Goal: Complete application form: Complete application form

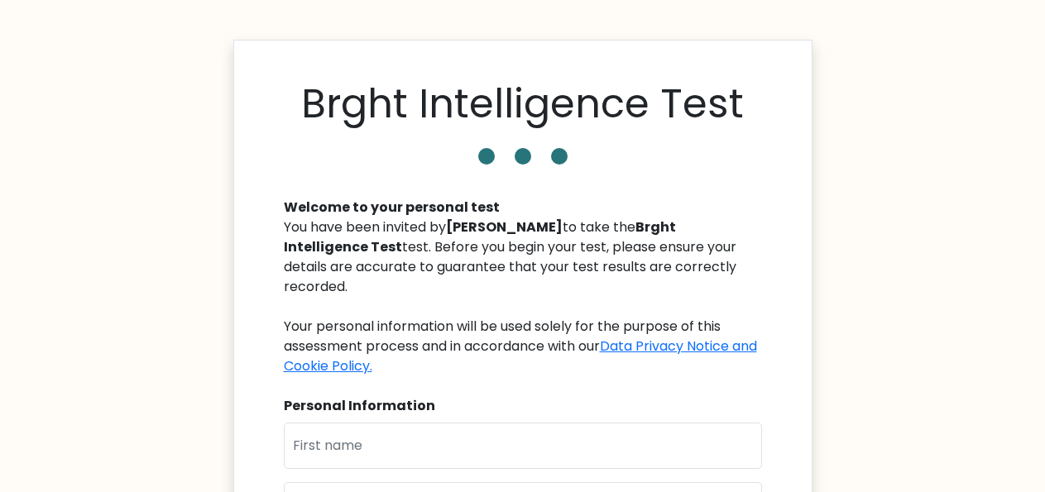
scroll to position [161, 0]
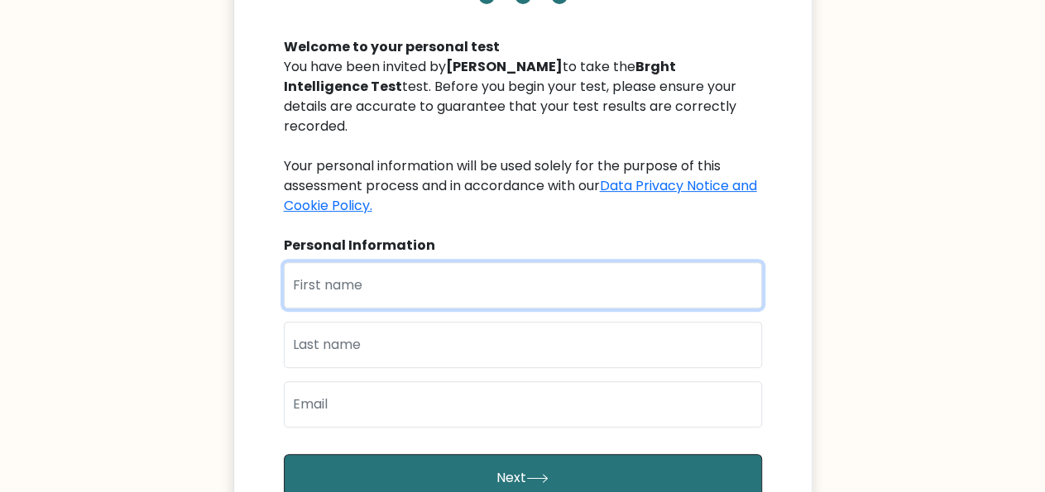
click at [523, 268] on input "text" at bounding box center [523, 285] width 478 height 46
type input "a"
click at [284, 454] on button "Next" at bounding box center [523, 478] width 478 height 48
click at [418, 266] on input "a" at bounding box center [523, 285] width 478 height 46
type input "d"
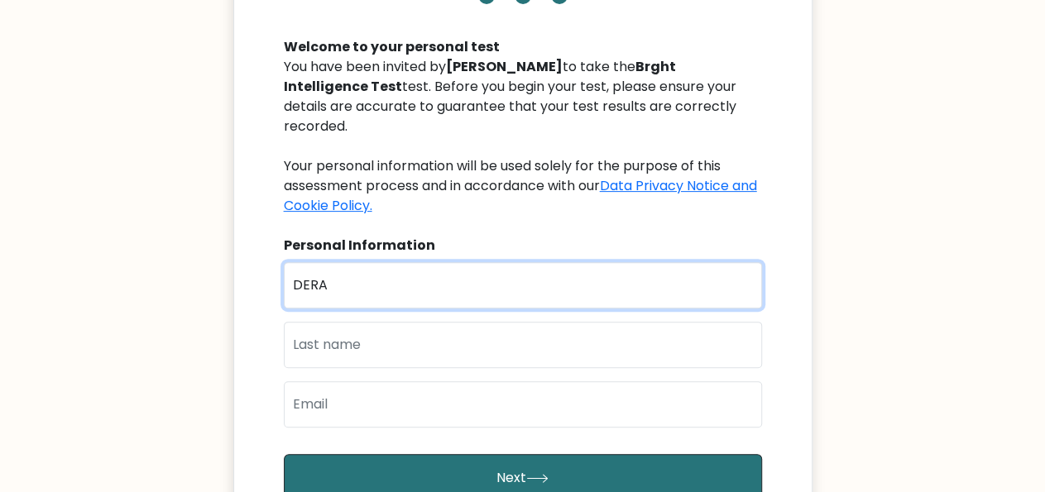
type input "DERA"
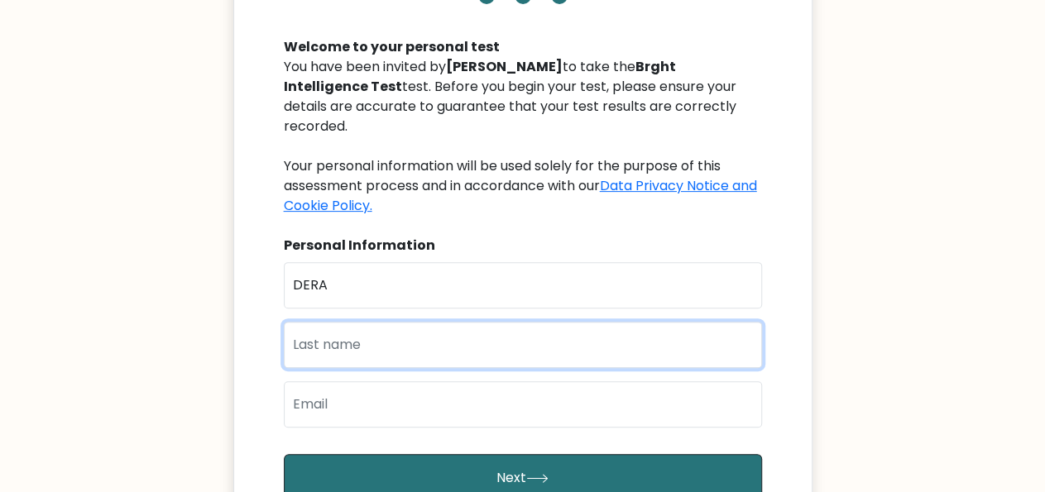
click at [445, 322] on input "text" at bounding box center [523, 345] width 478 height 46
type input "ANYANWU"
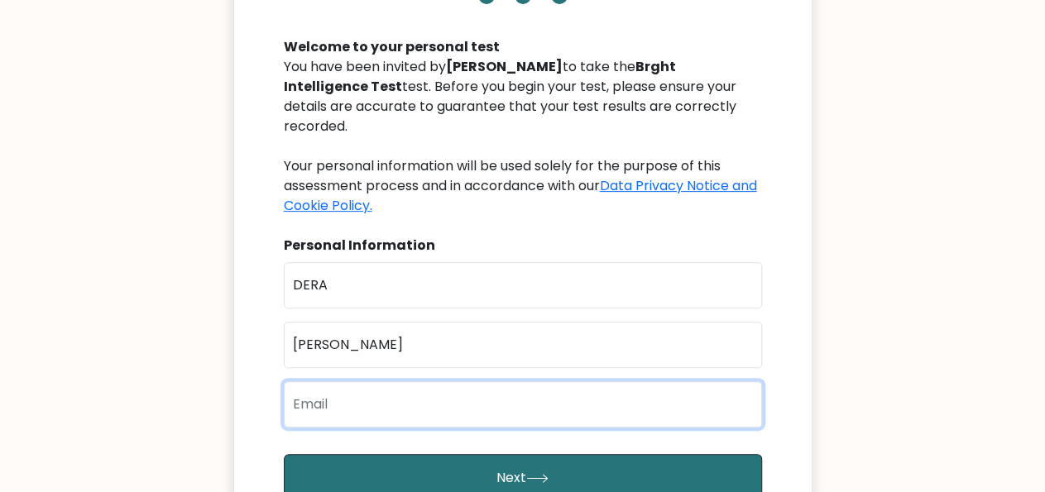
click at [586, 399] on input "email" at bounding box center [523, 405] width 478 height 46
type input "anyanwuprecious2019"
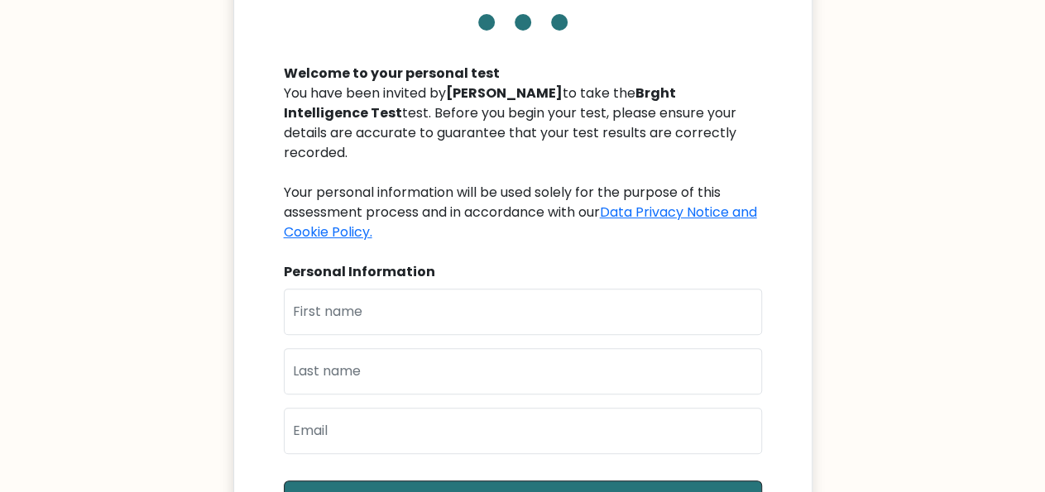
scroll to position [134, 0]
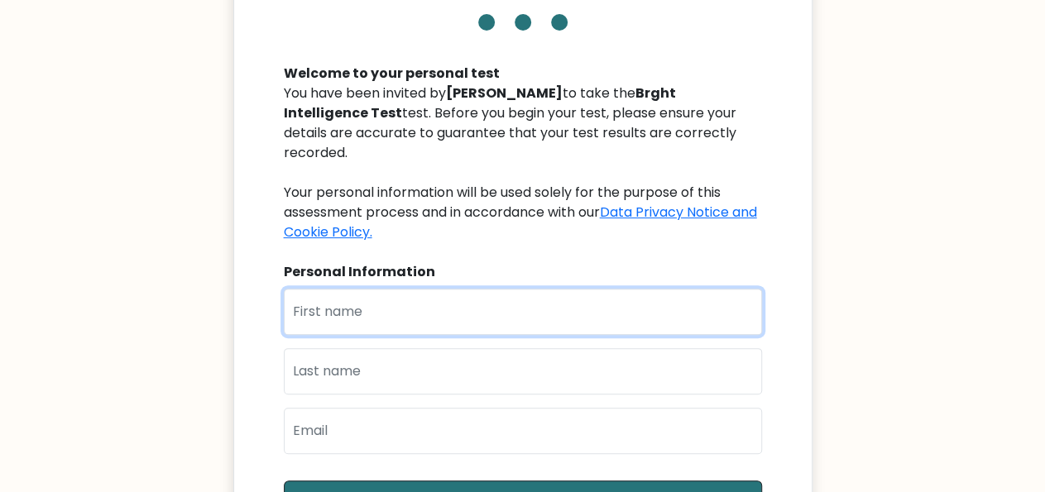
click at [534, 305] on input "text" at bounding box center [523, 312] width 478 height 46
type input "DERA"
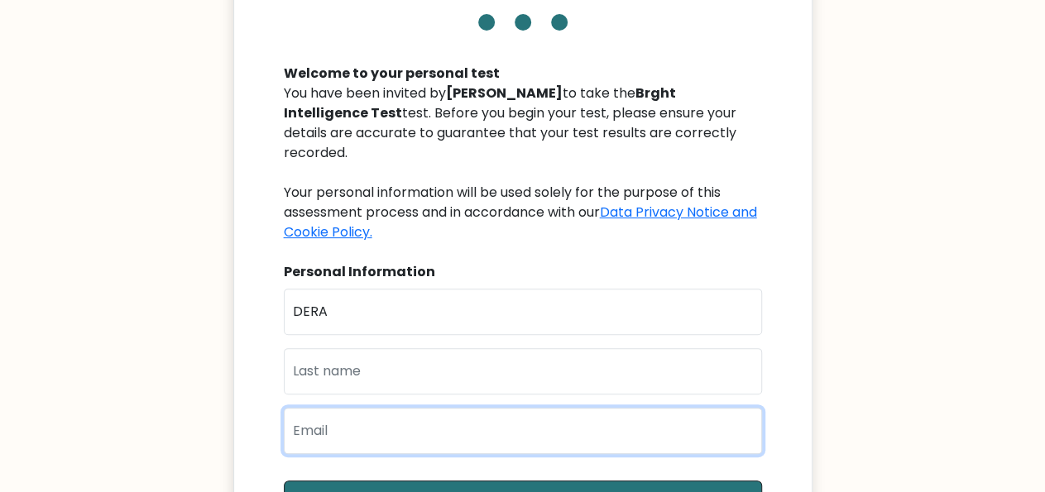
click at [396, 408] on input "email" at bounding box center [523, 431] width 478 height 46
click at [329, 415] on input "email" at bounding box center [523, 431] width 478 height 46
paste input "anyanwuprecious2019@gmail.com"
type input "anyanwuprecious2019@gmail.com"
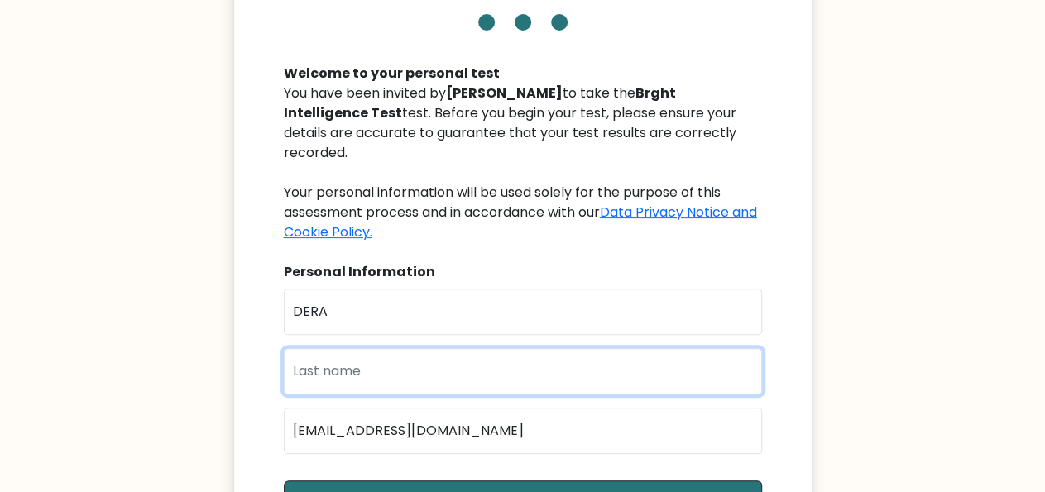
click at [375, 353] on input "text" at bounding box center [523, 371] width 478 height 46
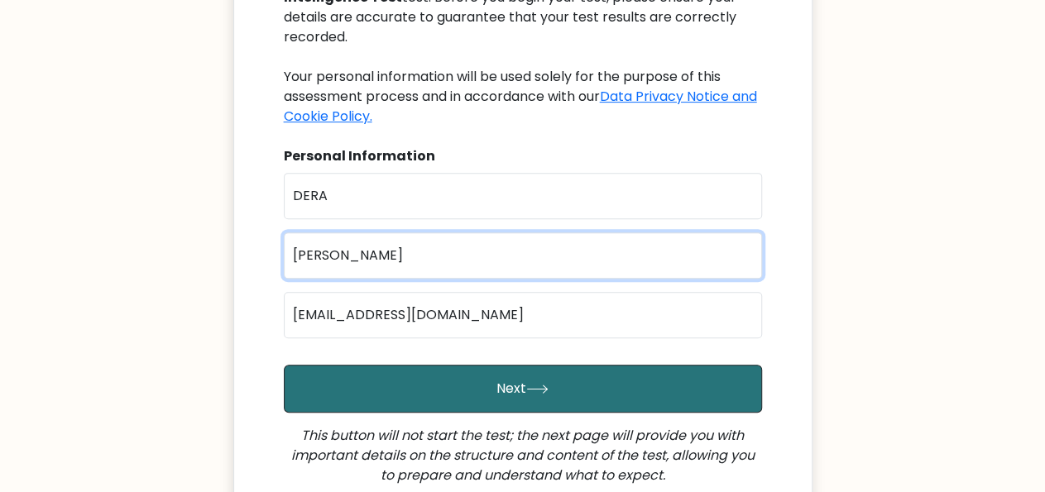
scroll to position [379, 0]
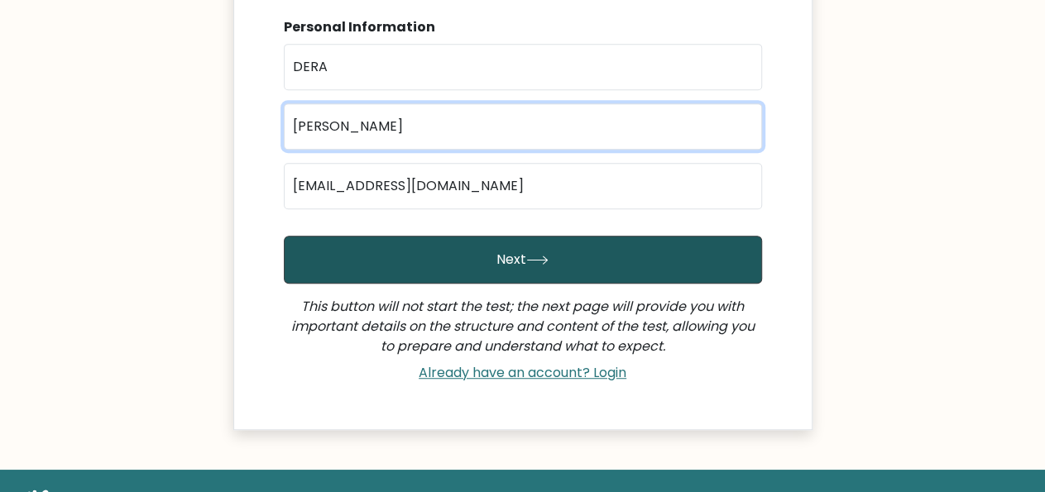
type input "ANYANWU"
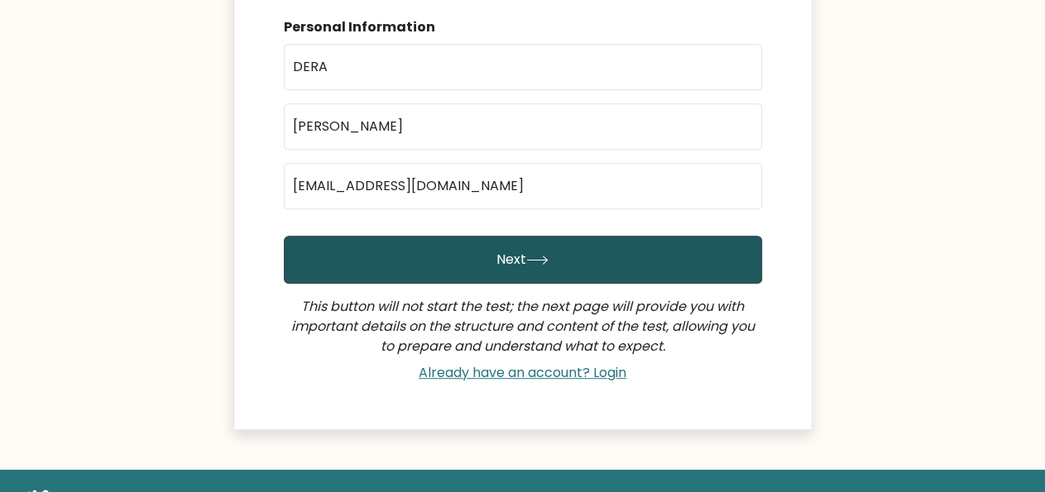
click at [684, 238] on button "Next" at bounding box center [523, 260] width 478 height 48
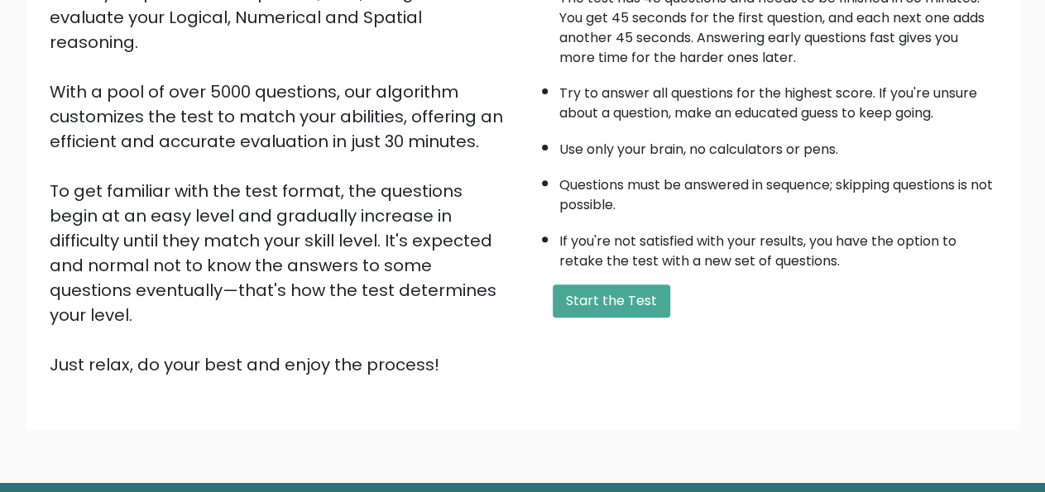
scroll to position [223, 0]
click at [626, 343] on div "Welcome to the Brght Adaptive IQ Test This is your personal adaptive IQ Test, d…" at bounding box center [523, 169] width 967 height 444
click at [613, 318] on button "Start the Test" at bounding box center [612, 301] width 118 height 33
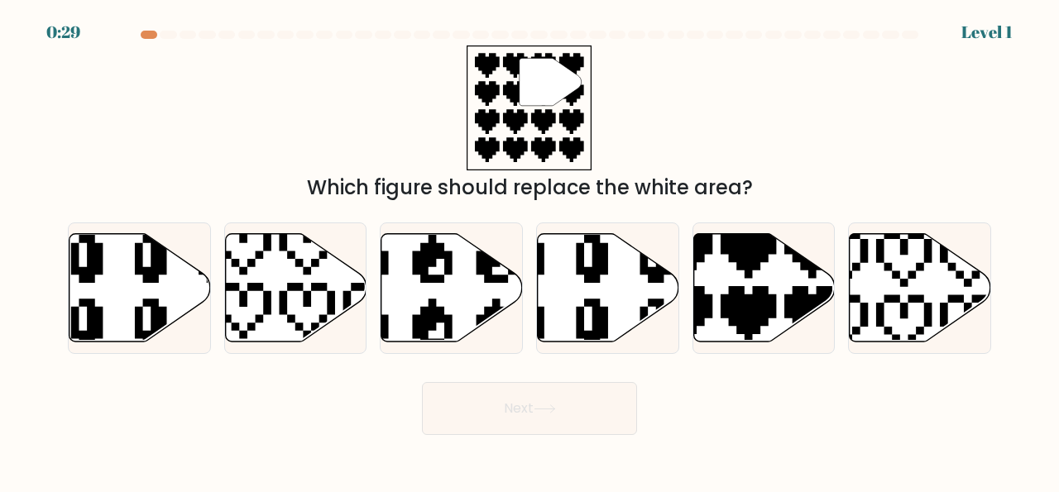
click at [22, 1] on div "0:29 Level 1" at bounding box center [529, 10] width 1059 height 20
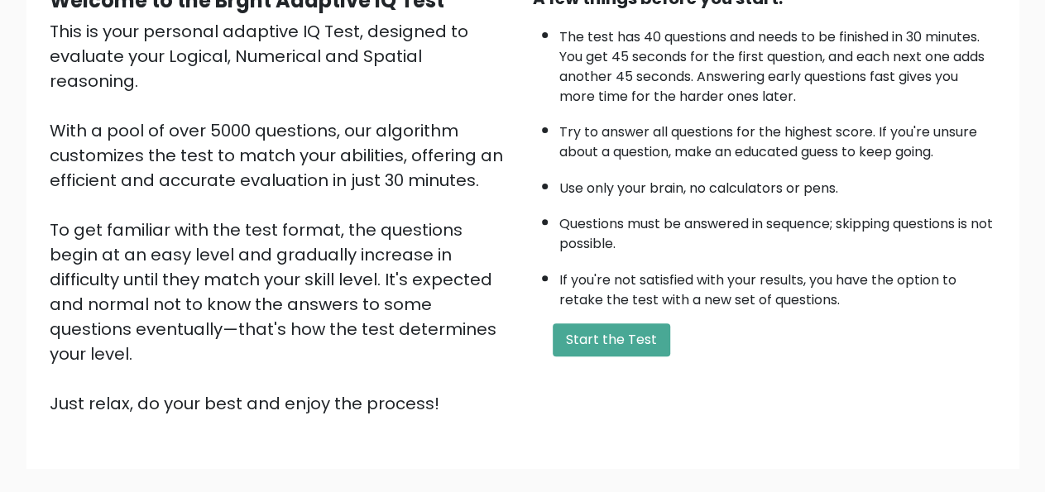
scroll to position [185, 0]
click at [605, 356] on button "Start the Test" at bounding box center [612, 339] width 118 height 33
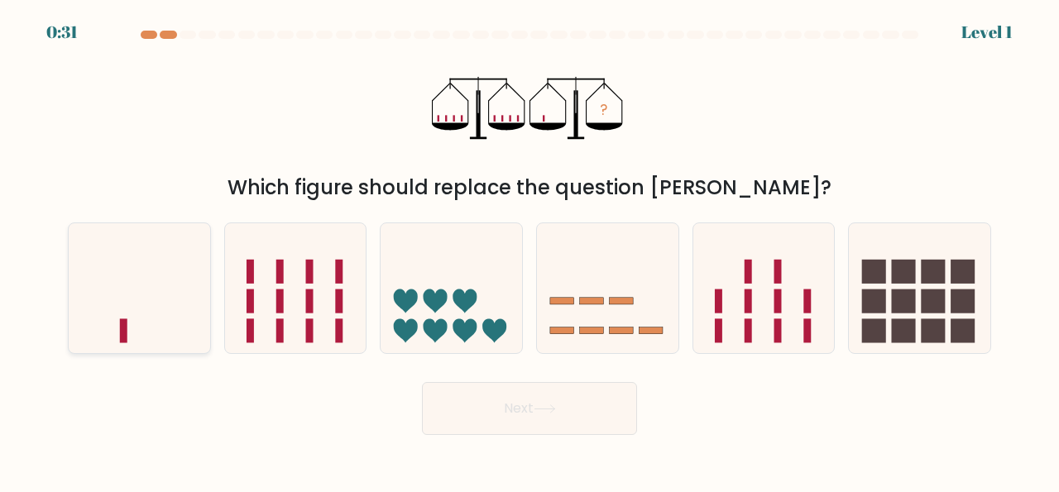
click at [148, 282] on icon at bounding box center [140, 288] width 142 height 117
click at [530, 251] on input "a." at bounding box center [530, 249] width 1 height 4
radio input "true"
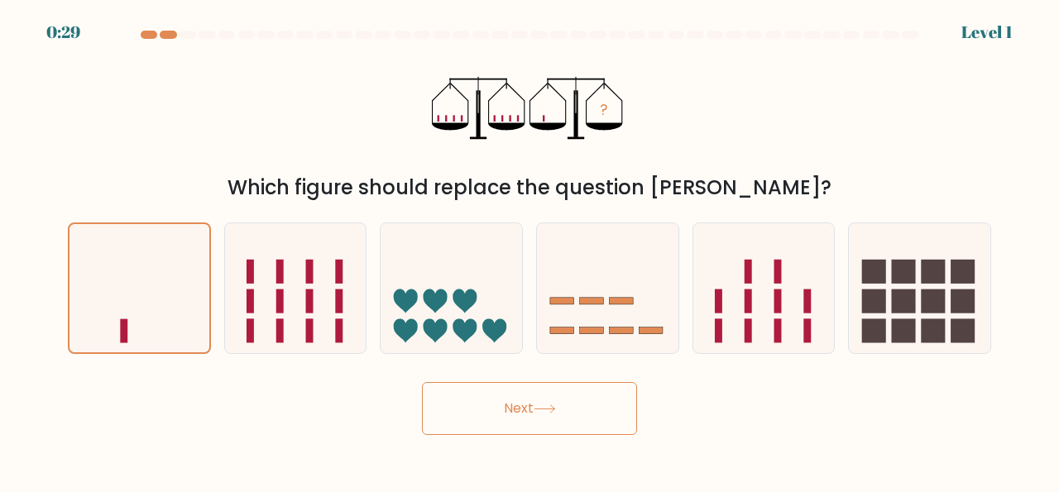
click at [547, 411] on icon at bounding box center [545, 409] width 22 height 9
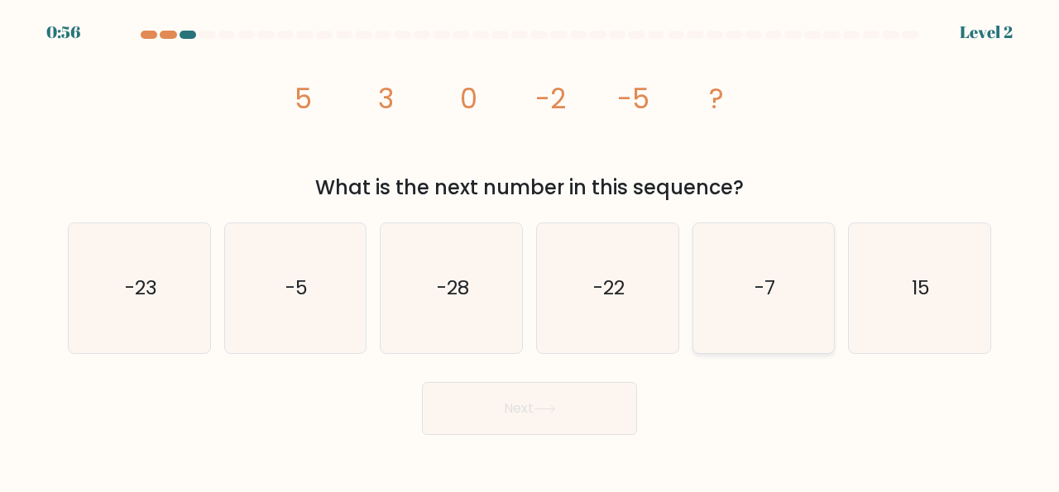
click at [755, 295] on text "-7" at bounding box center [765, 288] width 21 height 27
click at [531, 251] on input "e. -7" at bounding box center [530, 249] width 1 height 4
radio input "true"
click at [543, 415] on button "Next" at bounding box center [529, 408] width 215 height 53
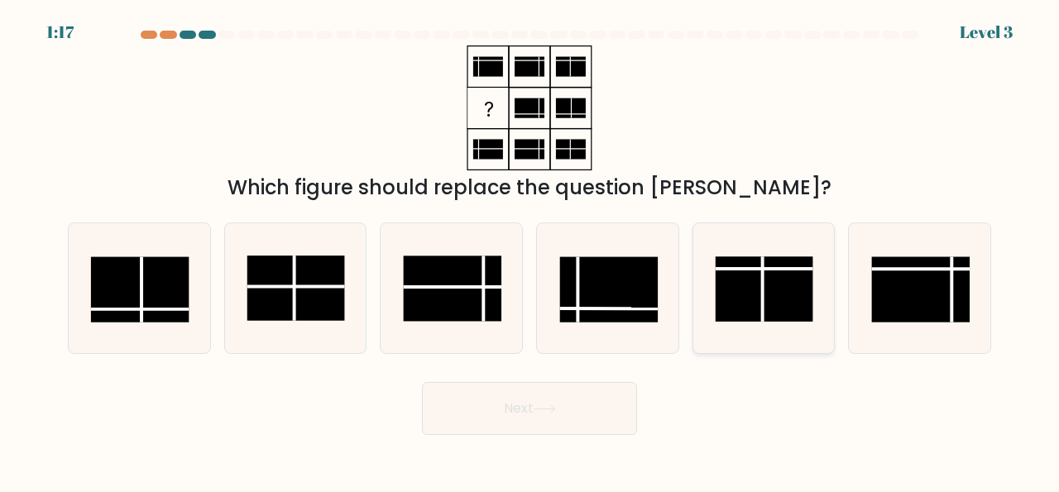
click at [777, 303] on rect at bounding box center [764, 289] width 98 height 65
click at [531, 251] on input "e." at bounding box center [530, 249] width 1 height 4
radio input "true"
click at [910, 304] on rect at bounding box center [921, 289] width 98 height 65
click at [531, 251] on input "f." at bounding box center [530, 249] width 1 height 4
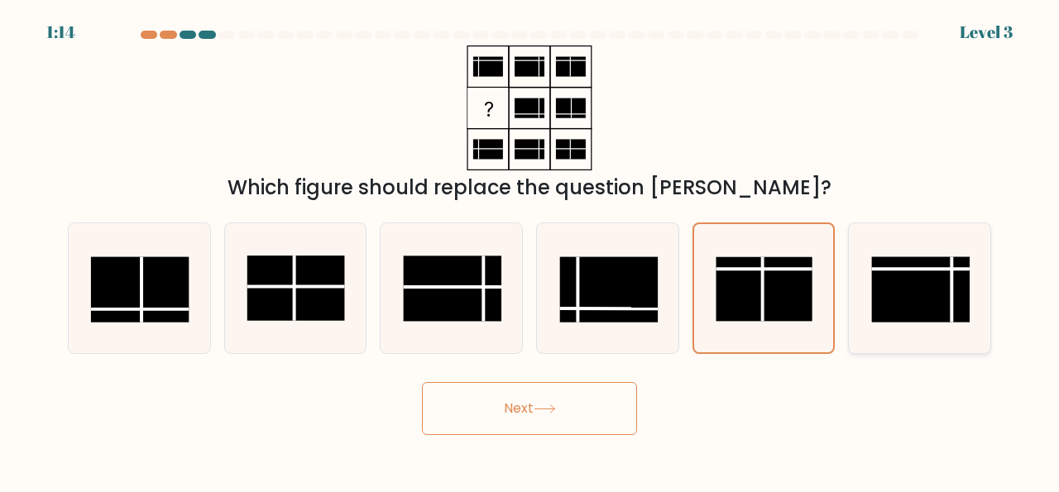
radio input "true"
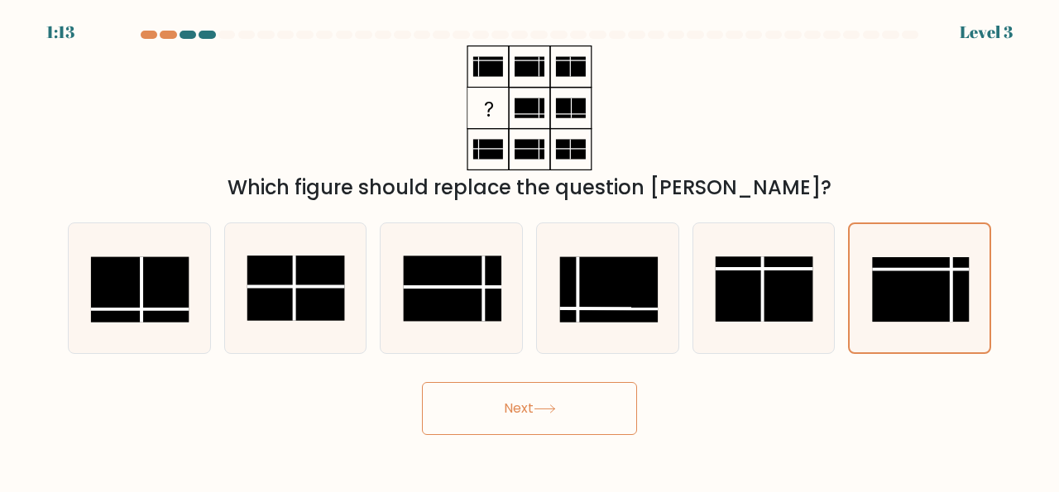
click at [536, 420] on button "Next" at bounding box center [529, 408] width 215 height 53
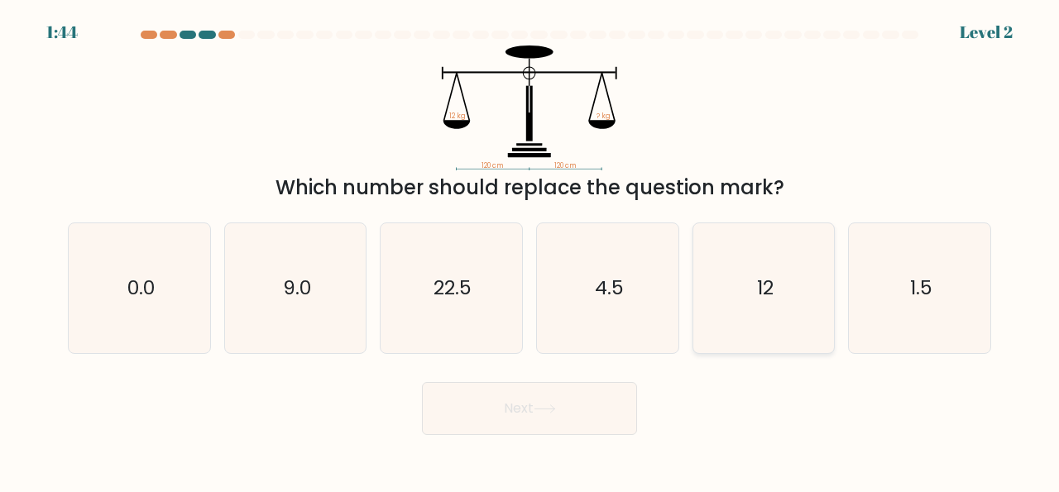
click at [764, 305] on icon "12" at bounding box center [764, 288] width 130 height 130
click at [531, 251] on input "e. 12" at bounding box center [530, 249] width 1 height 4
radio input "true"
click at [556, 409] on icon at bounding box center [545, 409] width 22 height 9
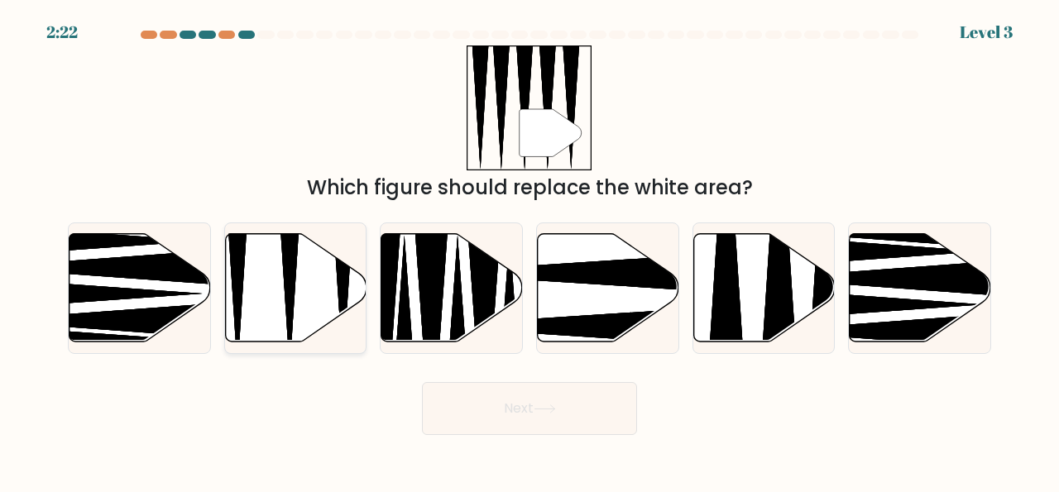
click at [303, 291] on icon at bounding box center [296, 288] width 142 height 108
click at [530, 251] on input "b." at bounding box center [530, 249] width 1 height 4
radio input "true"
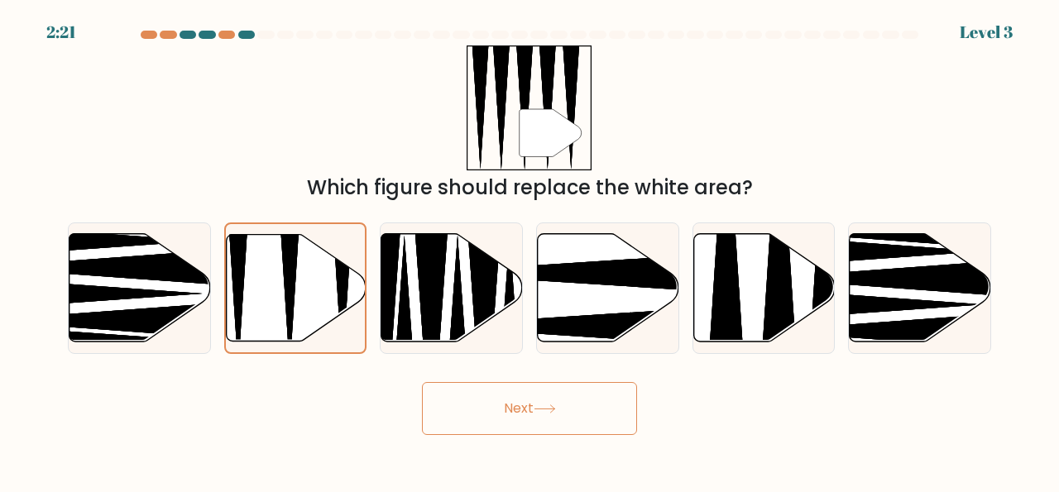
click at [536, 400] on button "Next" at bounding box center [529, 408] width 215 height 53
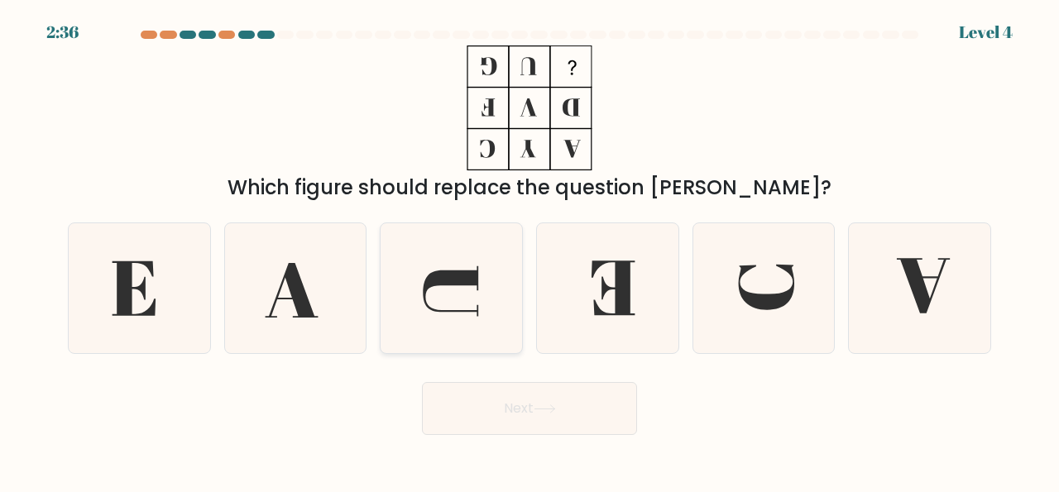
click at [464, 292] on icon at bounding box center [452, 288] width 130 height 130
click at [530, 251] on input "c." at bounding box center [530, 249] width 1 height 4
radio input "true"
click at [126, 302] on icon at bounding box center [134, 289] width 43 height 55
click at [530, 251] on input "a." at bounding box center [530, 249] width 1 height 4
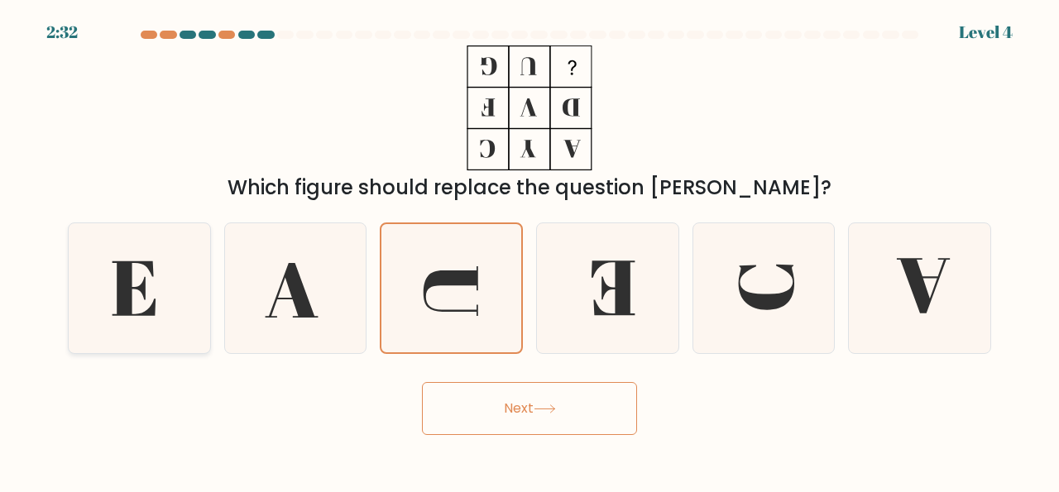
radio input "true"
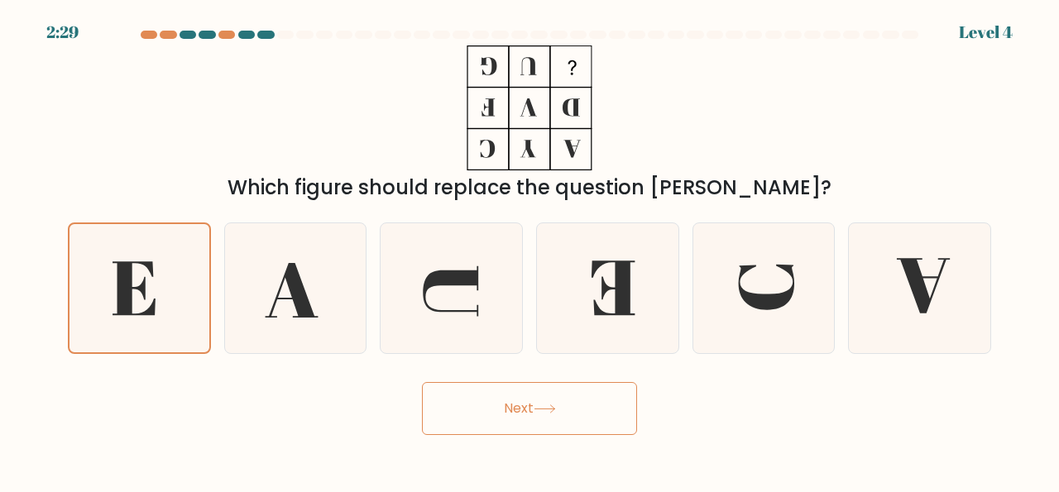
click at [548, 428] on button "Next" at bounding box center [529, 408] width 215 height 53
click at [552, 420] on button "Next" at bounding box center [529, 408] width 215 height 53
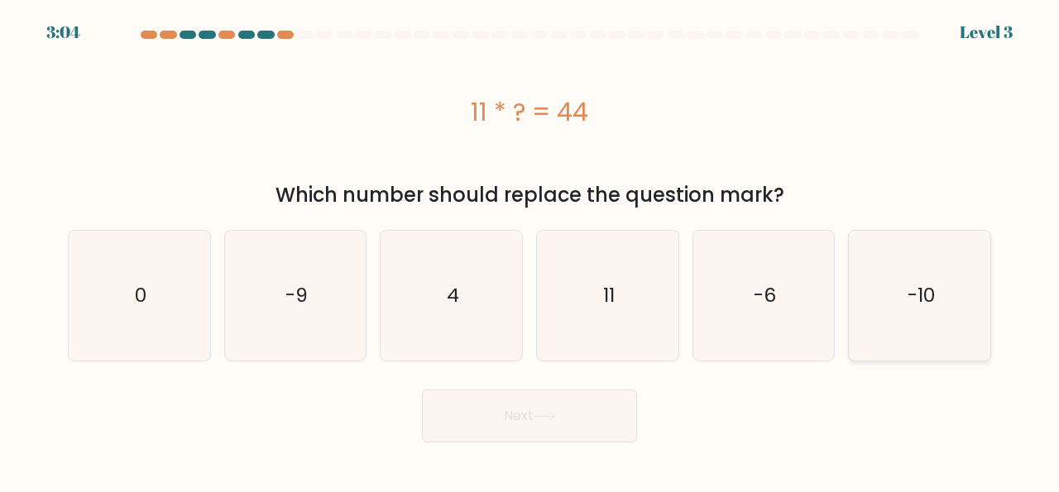
click at [924, 308] on icon "-10" at bounding box center [920, 296] width 130 height 130
click at [531, 251] on input "f. -10" at bounding box center [530, 249] width 1 height 4
radio input "true"
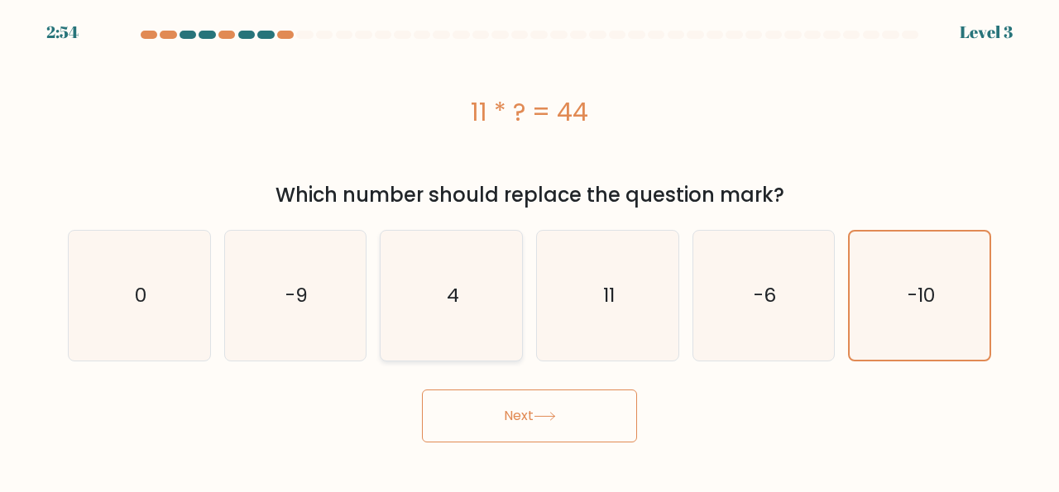
click at [474, 332] on icon "4" at bounding box center [452, 296] width 130 height 130
click at [530, 251] on input "c. 4" at bounding box center [530, 249] width 1 height 4
radio input "true"
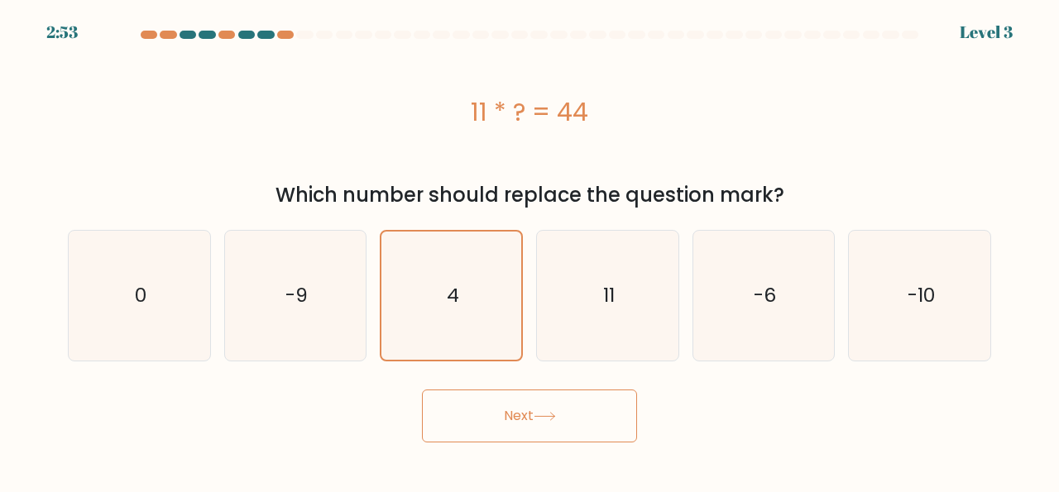
click at [522, 441] on button "Next" at bounding box center [529, 416] width 215 height 53
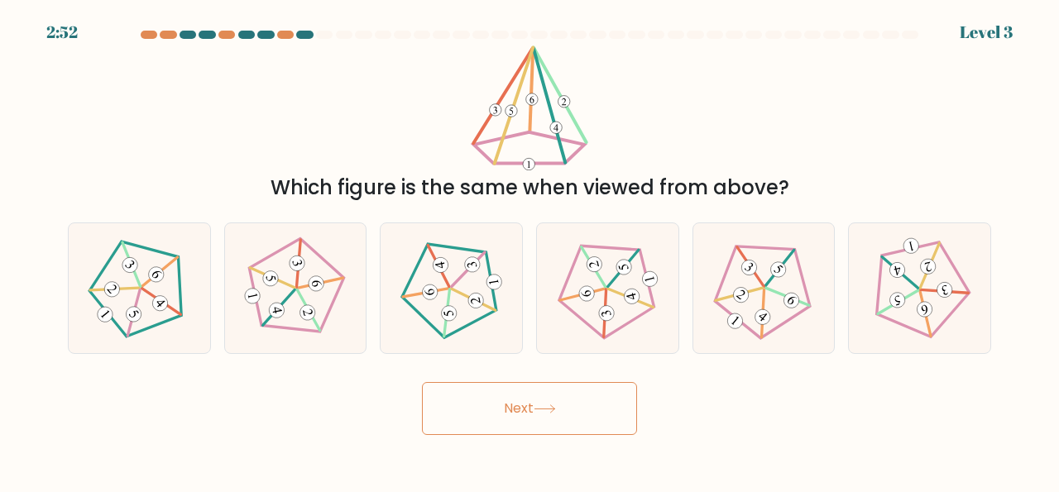
click at [521, 420] on button "Next" at bounding box center [529, 408] width 215 height 53
click at [911, 308] on icon at bounding box center [919, 288] width 103 height 103
click at [531, 251] on input "f." at bounding box center [530, 249] width 1 height 4
radio input "true"
click at [570, 421] on button "Next" at bounding box center [529, 408] width 215 height 53
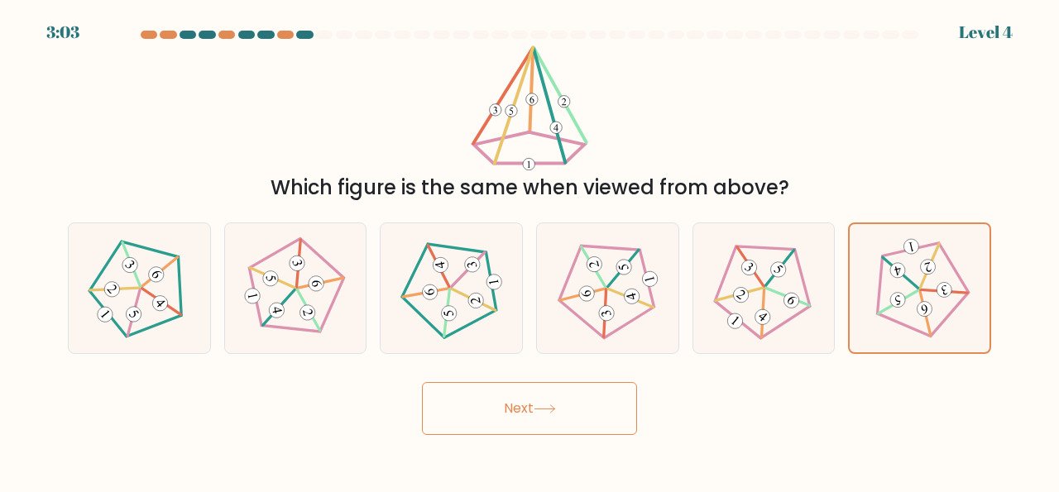
click at [517, 418] on button "Next" at bounding box center [529, 408] width 215 height 53
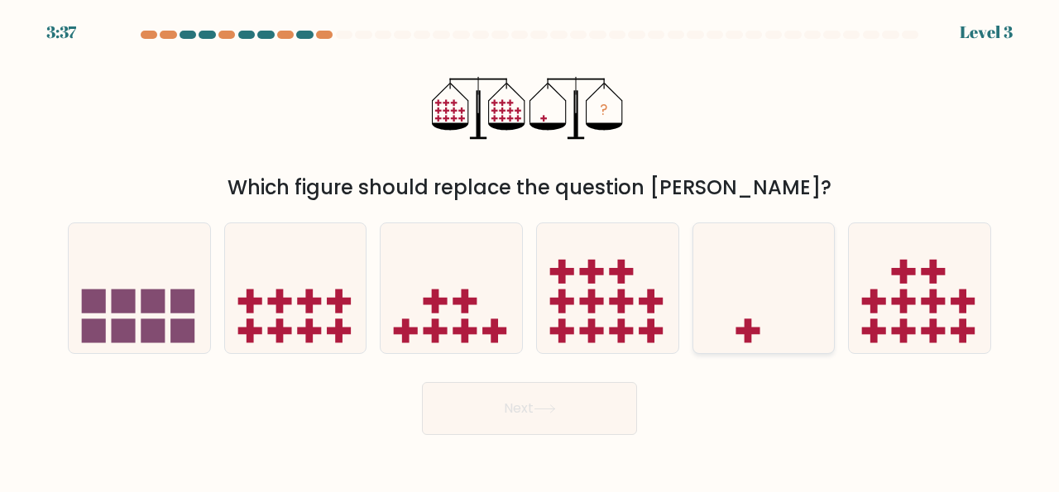
click at [767, 314] on icon at bounding box center [765, 288] width 142 height 117
click at [531, 251] on input "e." at bounding box center [530, 249] width 1 height 4
radio input "true"
click at [516, 435] on body "3:36 Level 3" at bounding box center [529, 246] width 1059 height 492
click at [550, 412] on icon at bounding box center [545, 409] width 22 height 9
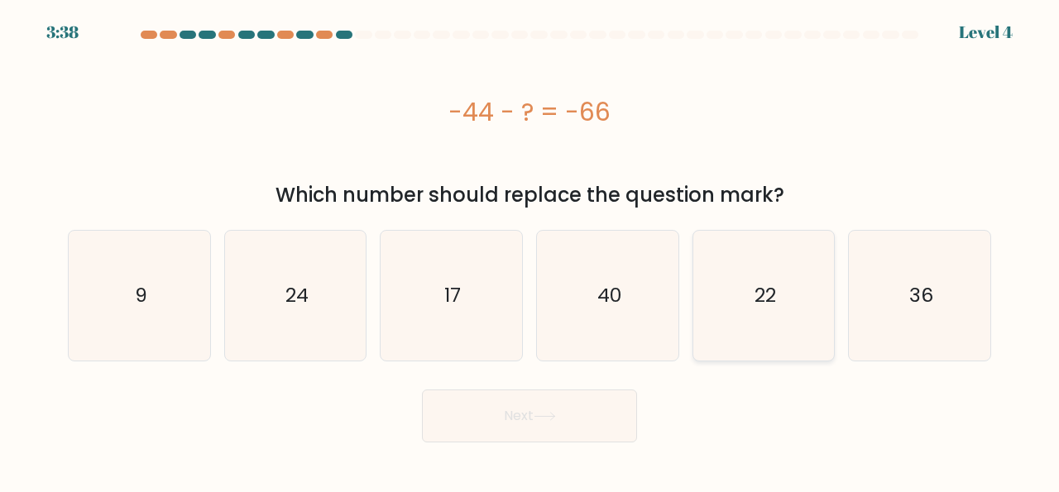
click at [773, 298] on text "22" at bounding box center [766, 295] width 22 height 27
click at [531, 251] on input "e. 22" at bounding box center [530, 249] width 1 height 4
radio input "true"
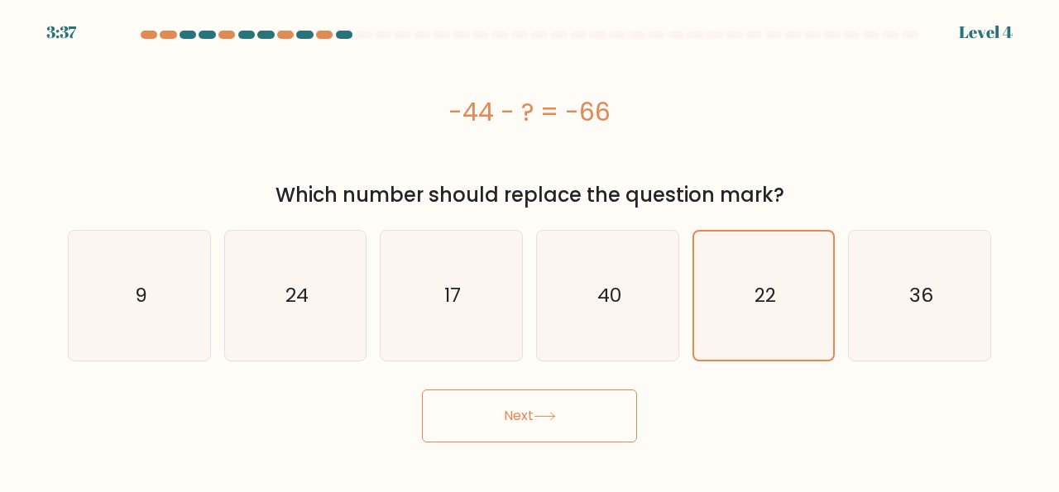
click at [556, 418] on icon at bounding box center [545, 416] width 22 height 9
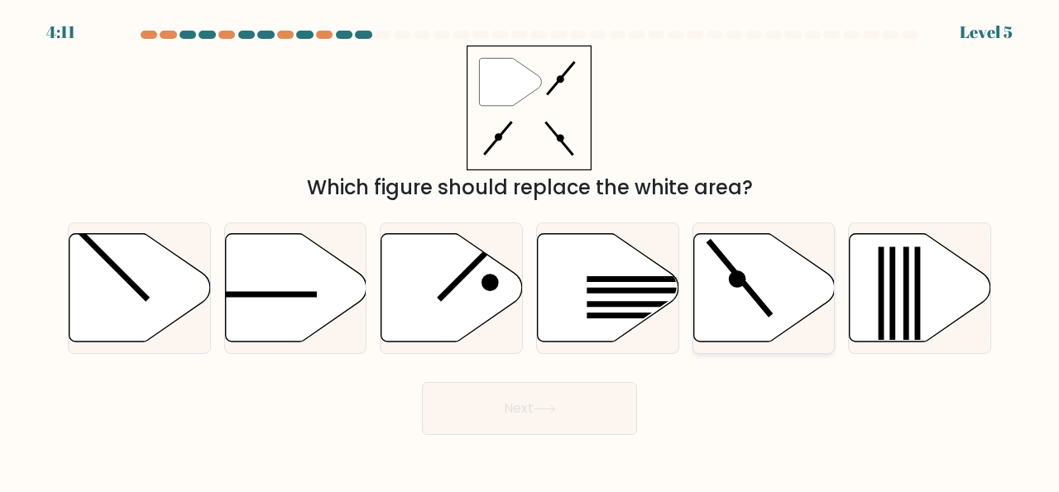
click at [748, 294] on icon at bounding box center [765, 288] width 142 height 108
click at [531, 251] on input "e." at bounding box center [530, 249] width 1 height 4
radio input "true"
click at [552, 405] on button "Next" at bounding box center [529, 408] width 215 height 53
click at [568, 427] on button "Next" at bounding box center [529, 408] width 215 height 53
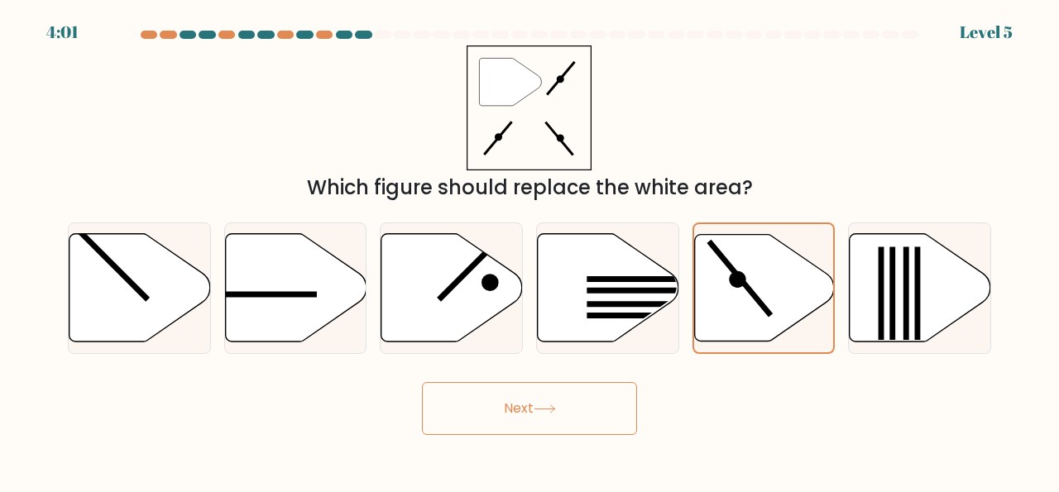
click at [549, 420] on button "Next" at bounding box center [529, 408] width 215 height 53
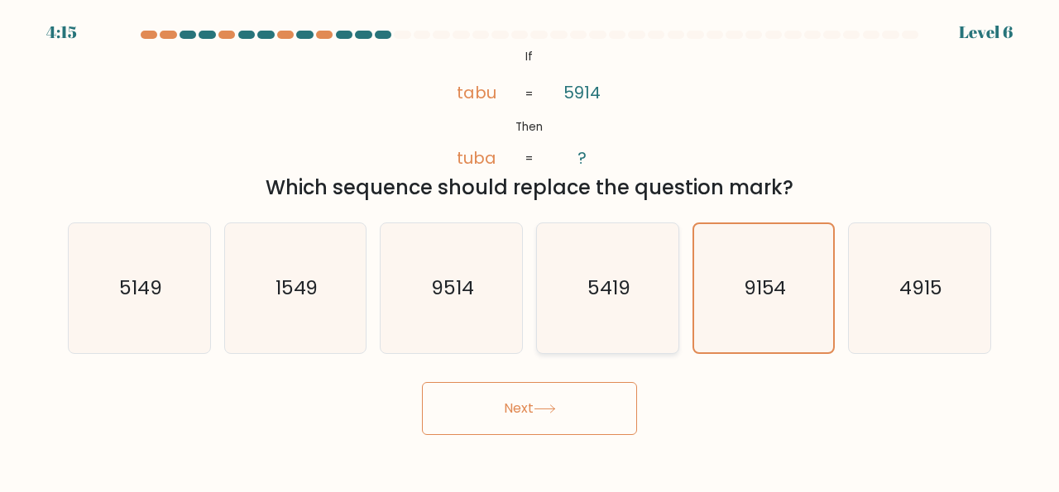
click at [612, 303] on icon "5419" at bounding box center [608, 288] width 130 height 130
click at [531, 251] on input "d. 5419" at bounding box center [530, 249] width 1 height 4
radio input "true"
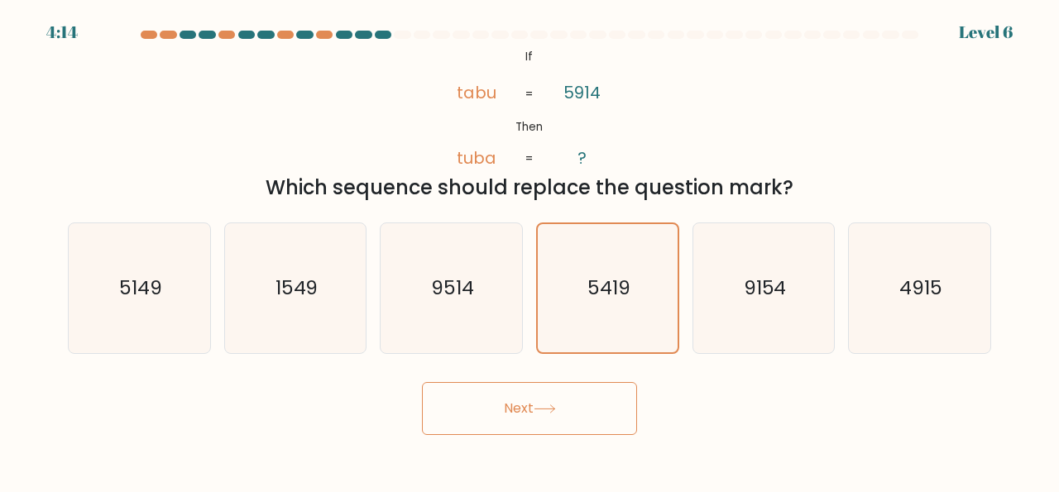
click at [550, 436] on body "4:14 Level 6 If" at bounding box center [529, 246] width 1059 height 492
click at [532, 425] on button "Next" at bounding box center [529, 408] width 215 height 53
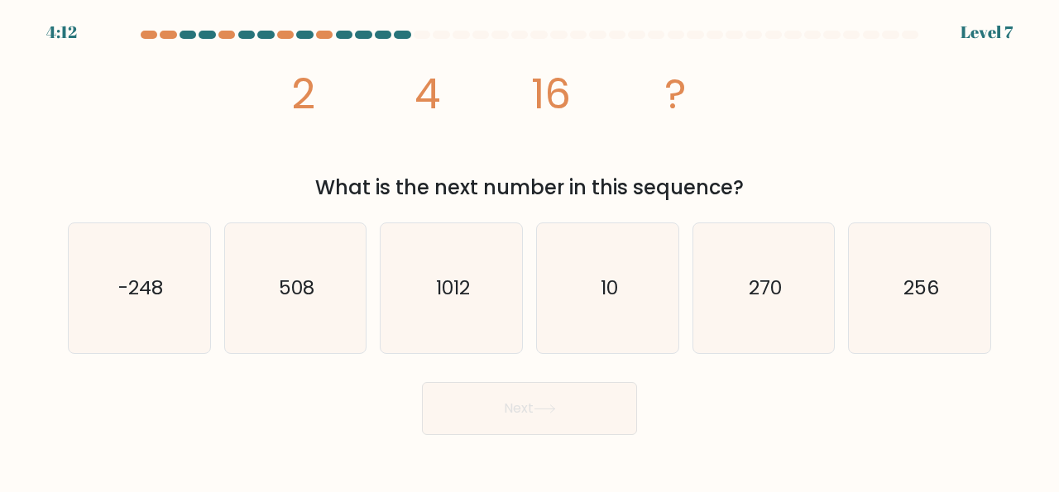
click at [542, 416] on button "Next" at bounding box center [529, 408] width 215 height 53
click at [911, 304] on icon "256" at bounding box center [920, 288] width 130 height 130
click at [531, 251] on input "f. 256" at bounding box center [530, 249] width 1 height 4
radio input "true"
click at [579, 397] on button "Next" at bounding box center [529, 408] width 215 height 53
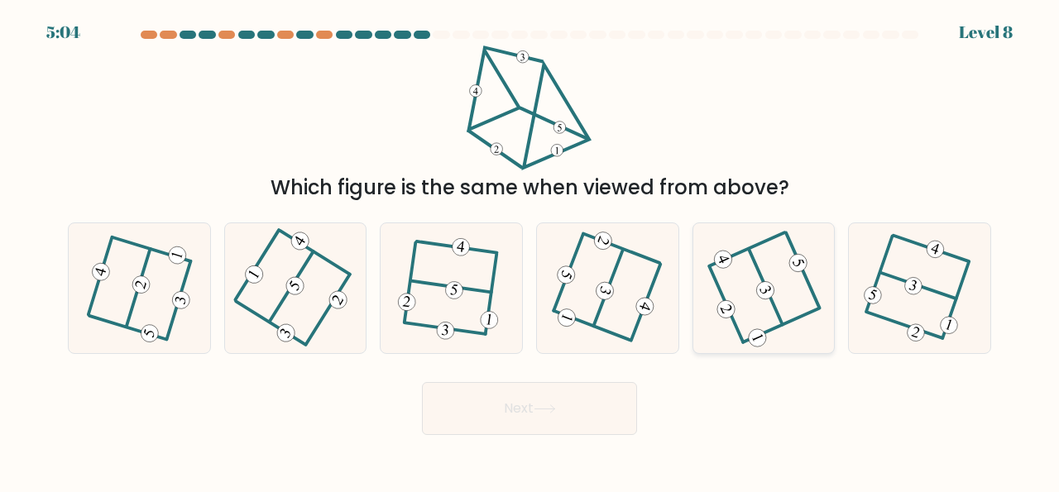
click at [773, 325] on icon at bounding box center [764, 288] width 104 height 103
click at [531, 251] on input "e." at bounding box center [530, 249] width 1 height 4
radio input "true"
click at [535, 416] on button "Next" at bounding box center [529, 408] width 215 height 53
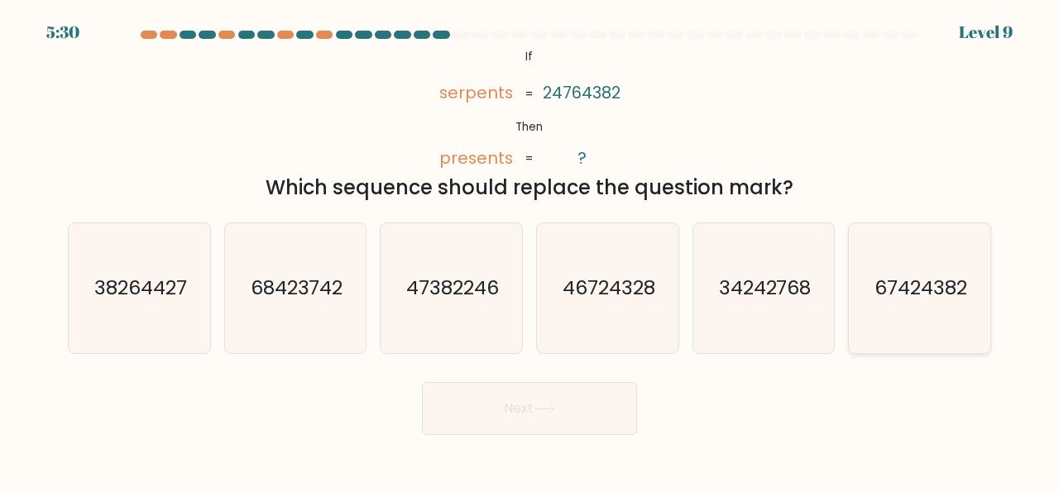
click at [947, 284] on text "67424382" at bounding box center [921, 288] width 93 height 27
click at [531, 251] on input "f. 67424382" at bounding box center [530, 249] width 1 height 4
radio input "true"
click at [562, 431] on button "Next" at bounding box center [529, 408] width 215 height 53
click at [524, 423] on button "Next" at bounding box center [529, 408] width 215 height 53
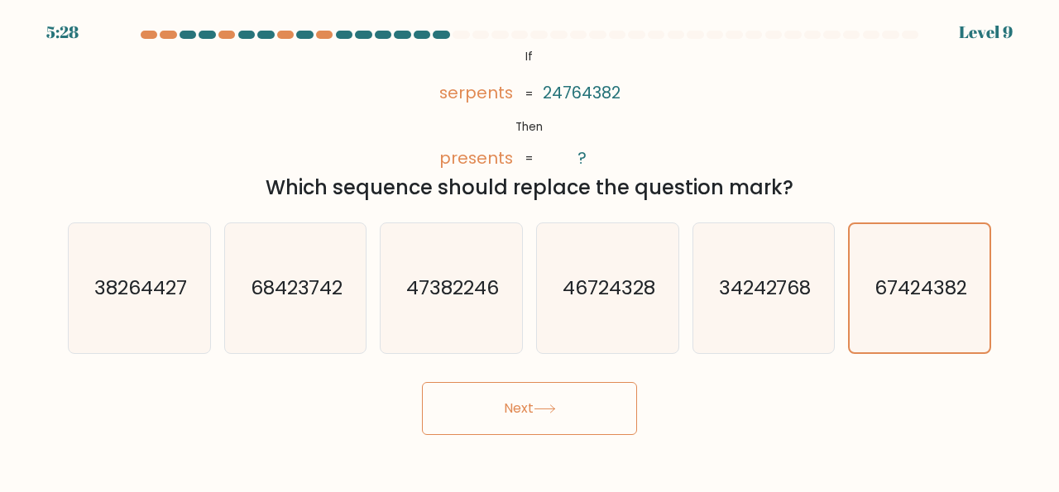
click at [531, 403] on button "Next" at bounding box center [529, 408] width 215 height 53
click at [560, 416] on button "Next" at bounding box center [529, 408] width 215 height 53
click at [531, 410] on button "Next" at bounding box center [529, 408] width 215 height 53
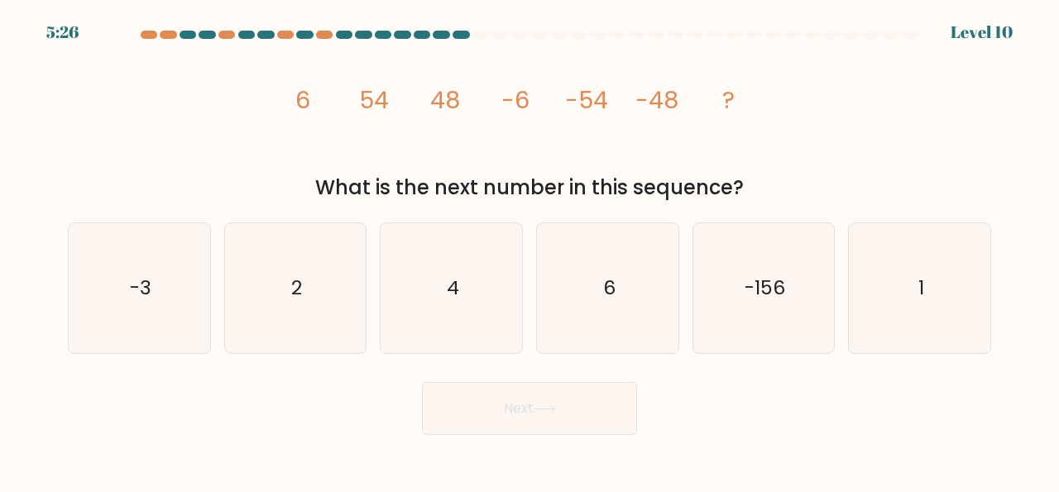
click at [534, 392] on button "Next" at bounding box center [529, 408] width 215 height 53
click at [627, 299] on icon "6" at bounding box center [608, 288] width 130 height 130
click at [531, 251] on input "d. 6" at bounding box center [530, 249] width 1 height 4
radio input "true"
click at [559, 438] on body "5:46 Level 10" at bounding box center [529, 246] width 1059 height 492
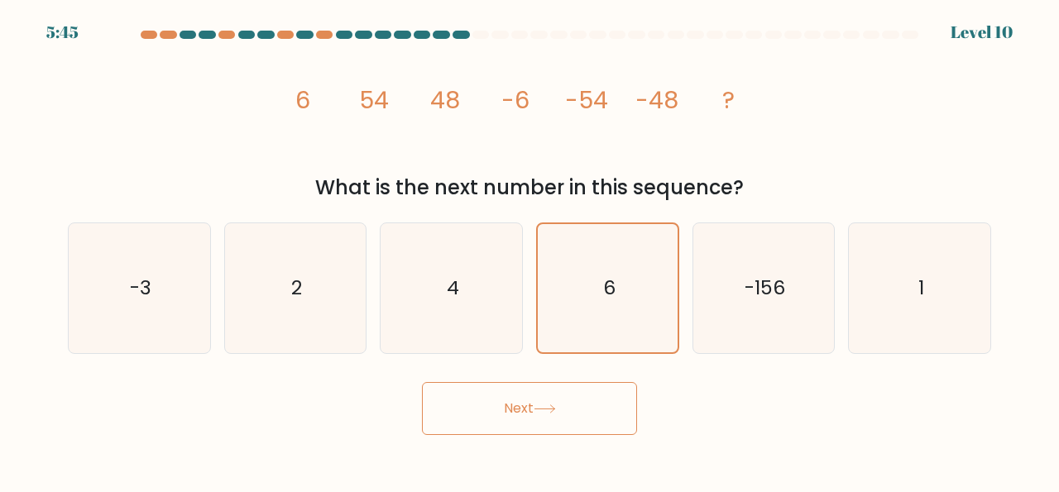
click at [547, 414] on icon at bounding box center [545, 409] width 22 height 9
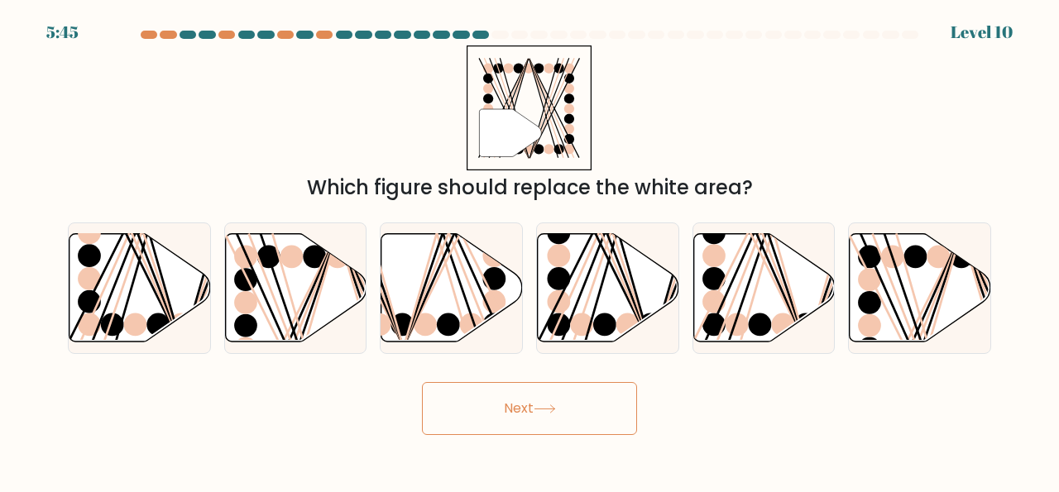
click at [537, 423] on button "Next" at bounding box center [529, 408] width 215 height 53
click at [941, 300] on icon at bounding box center [921, 288] width 142 height 108
click at [531, 251] on input "f." at bounding box center [530, 249] width 1 height 4
radio input "true"
click at [578, 400] on button "Next" at bounding box center [529, 408] width 215 height 53
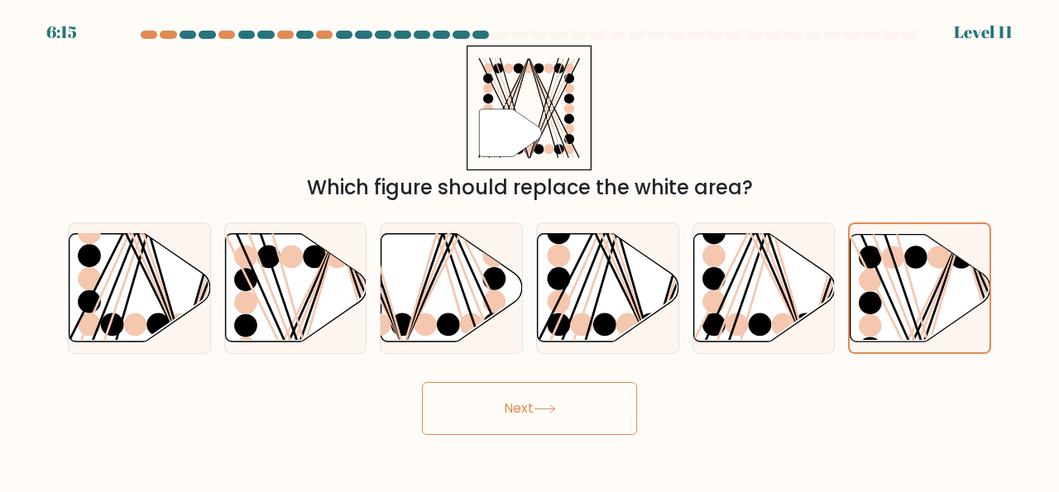
click at [555, 425] on button "Next" at bounding box center [529, 408] width 215 height 53
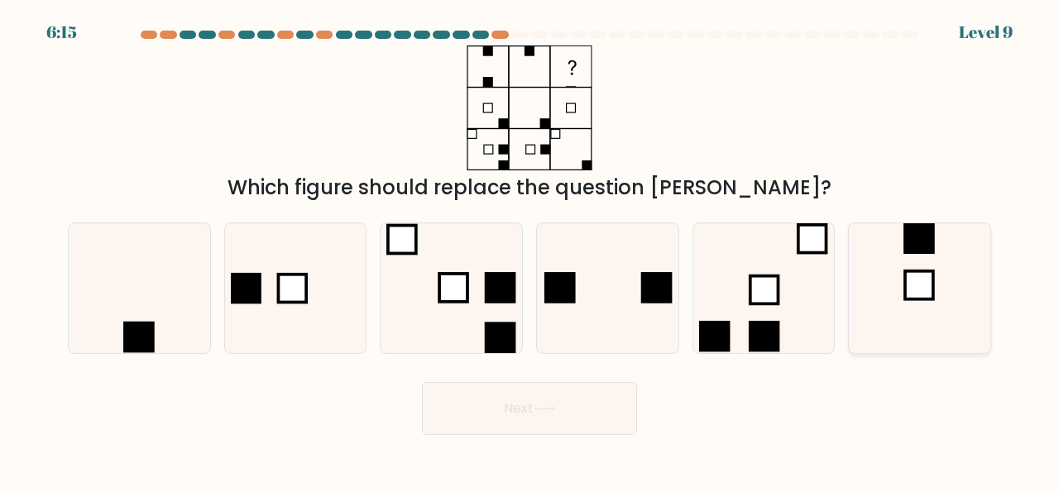
click at [920, 287] on rect at bounding box center [920, 285] width 28 height 28
click at [531, 251] on input "f." at bounding box center [530, 249] width 1 height 4
radio input "true"
click at [553, 402] on button "Next" at bounding box center [529, 408] width 215 height 53
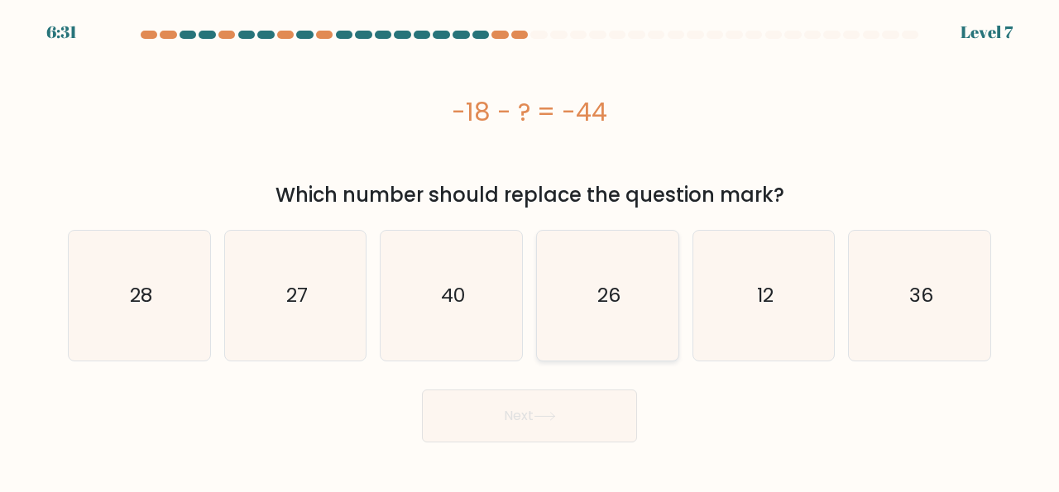
click at [600, 291] on text "26" at bounding box center [609, 295] width 23 height 27
click at [531, 251] on input "d. 26" at bounding box center [530, 249] width 1 height 4
radio input "true"
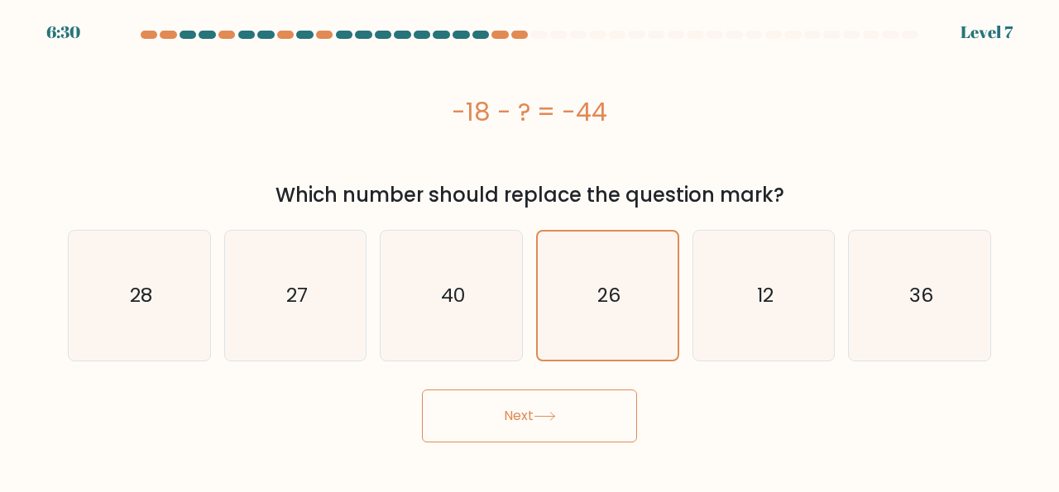
click at [549, 436] on button "Next" at bounding box center [529, 416] width 215 height 53
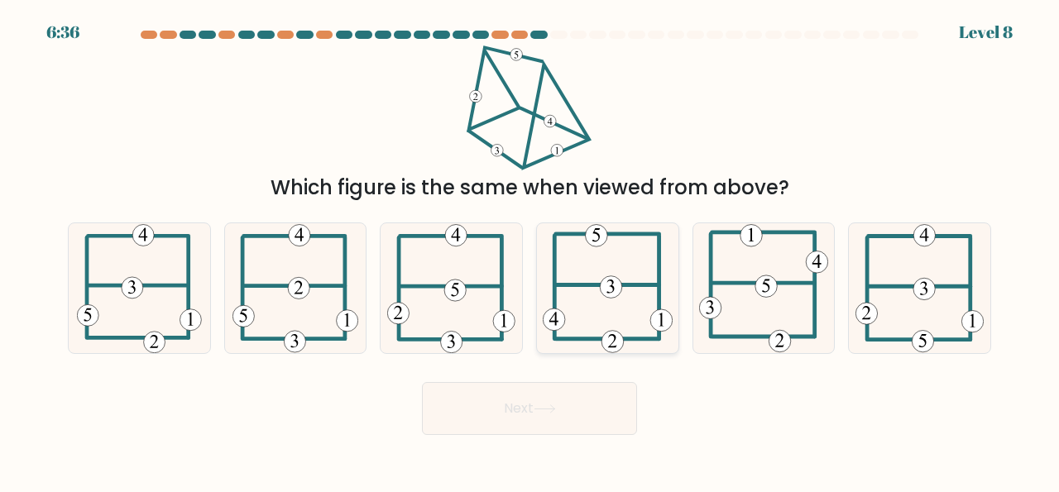
click at [623, 299] on icon at bounding box center [608, 288] width 130 height 130
click at [531, 251] on input "d." at bounding box center [530, 249] width 1 height 4
radio input "true"
click at [543, 418] on button "Next" at bounding box center [529, 408] width 215 height 53
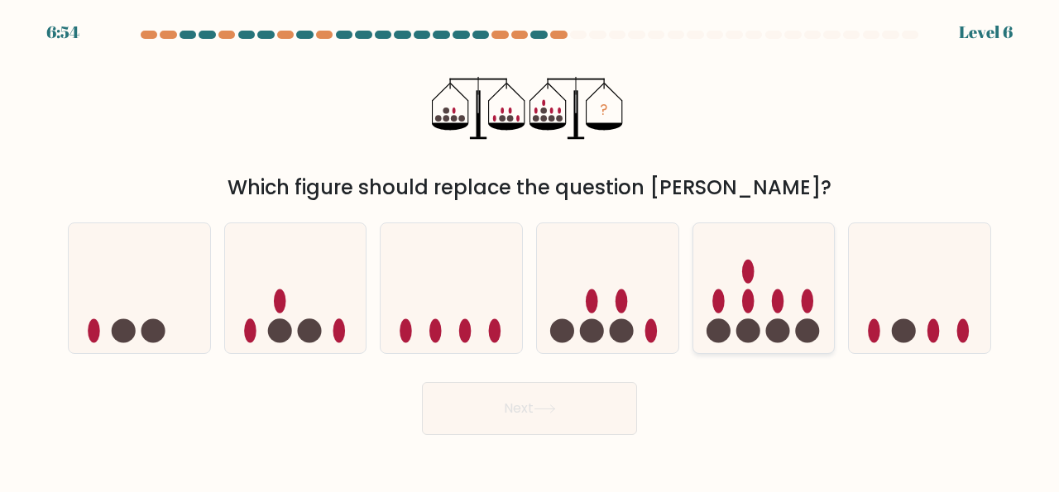
click at [785, 262] on icon at bounding box center [765, 288] width 142 height 117
click at [531, 251] on input "e." at bounding box center [530, 249] width 1 height 4
radio input "true"
click at [761, 294] on icon at bounding box center [764, 289] width 140 height 116
click at [531, 251] on input "e." at bounding box center [530, 249] width 1 height 4
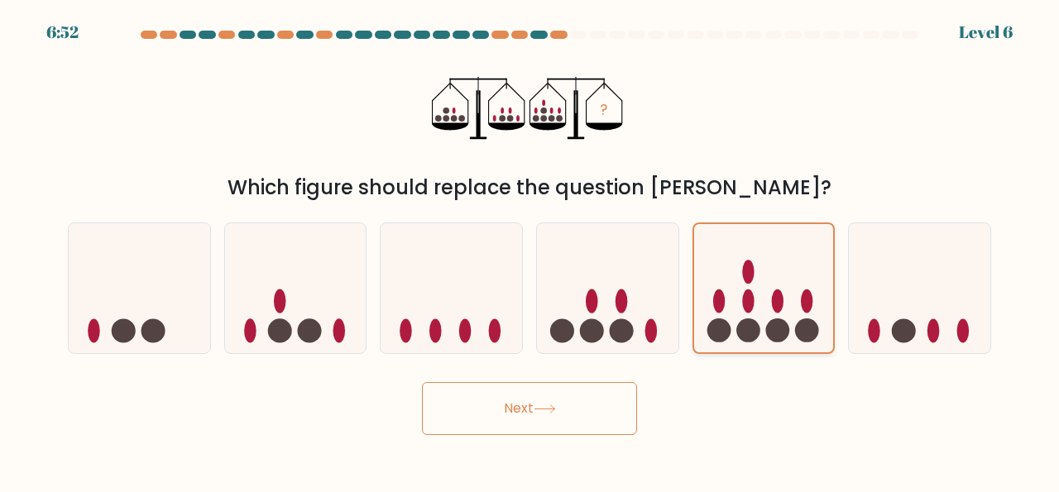
click at [754, 299] on ellipse at bounding box center [748, 302] width 12 height 24
click at [531, 251] on input "e." at bounding box center [530, 249] width 1 height 4
click at [556, 407] on icon at bounding box center [545, 409] width 22 height 9
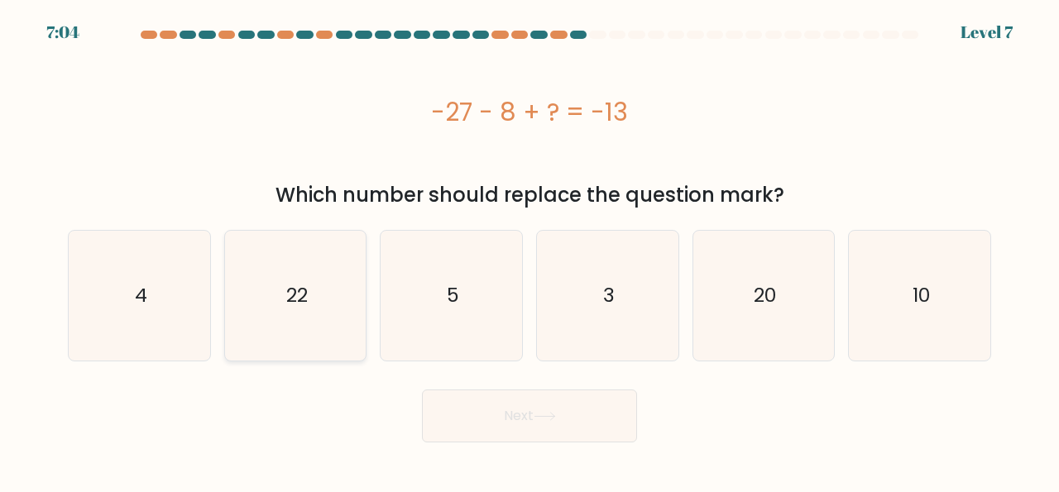
click at [289, 312] on icon "22" at bounding box center [296, 296] width 130 height 130
click at [530, 251] on input "b. 22" at bounding box center [530, 249] width 1 height 4
radio input "true"
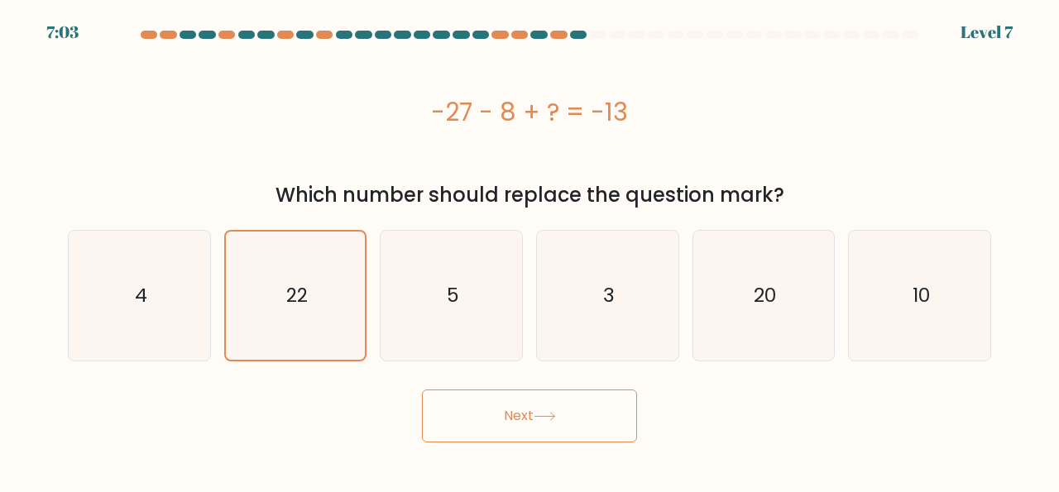
click at [558, 426] on button "Next" at bounding box center [529, 416] width 215 height 53
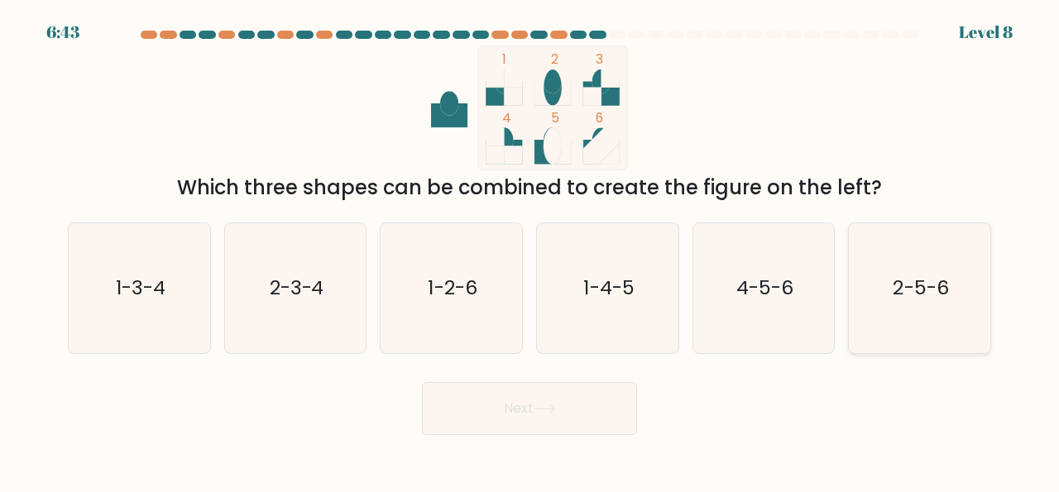
click at [929, 281] on text "2-5-6" at bounding box center [921, 288] width 55 height 27
click at [531, 251] on input "f. 2-5-6" at bounding box center [530, 249] width 1 height 4
radio input "true"
click at [300, 300] on icon "2-3-4" at bounding box center [296, 288] width 130 height 130
click at [530, 251] on input "b. 2-3-4" at bounding box center [530, 249] width 1 height 4
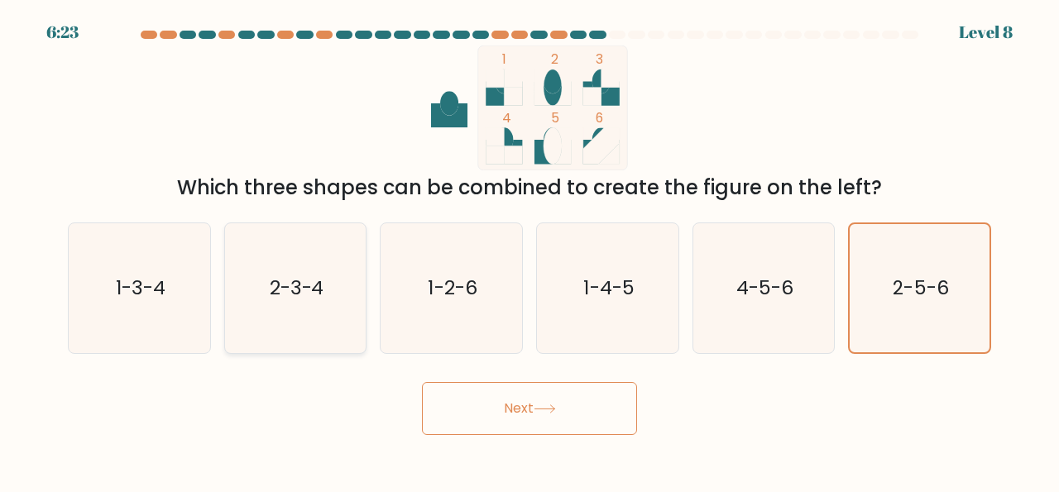
radio input "true"
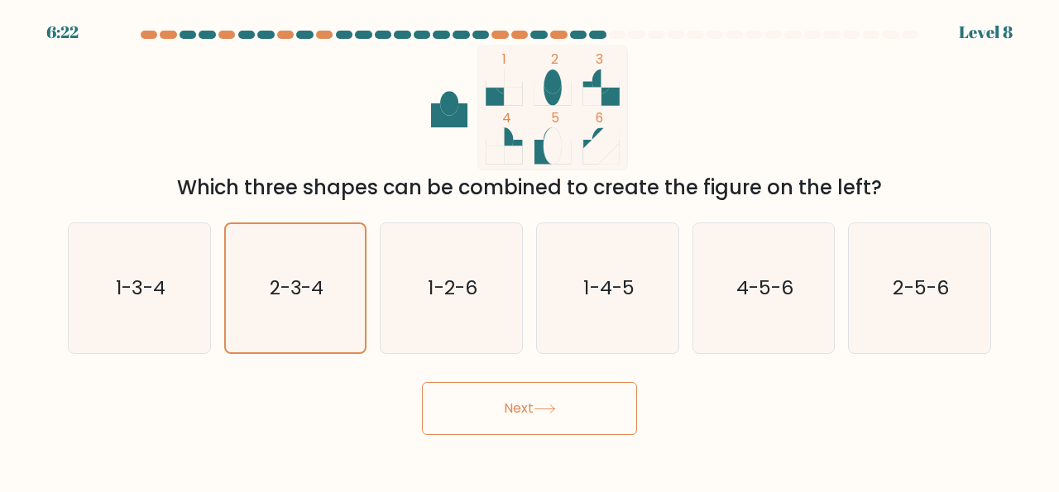
click at [539, 441] on body "6:22 Level 8" at bounding box center [529, 246] width 1059 height 492
click at [507, 421] on button "Next" at bounding box center [529, 408] width 215 height 53
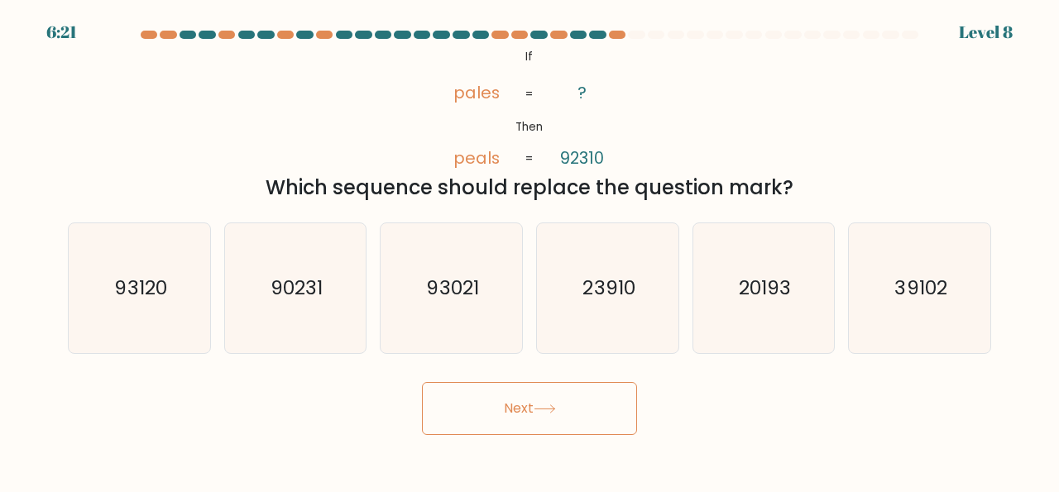
click at [553, 396] on button "Next" at bounding box center [529, 408] width 215 height 53
click at [175, 319] on icon "93120" at bounding box center [139, 288] width 130 height 130
click at [530, 251] on input "a. 93120" at bounding box center [530, 249] width 1 height 4
radio input "true"
click at [509, 415] on button "Next" at bounding box center [529, 408] width 215 height 53
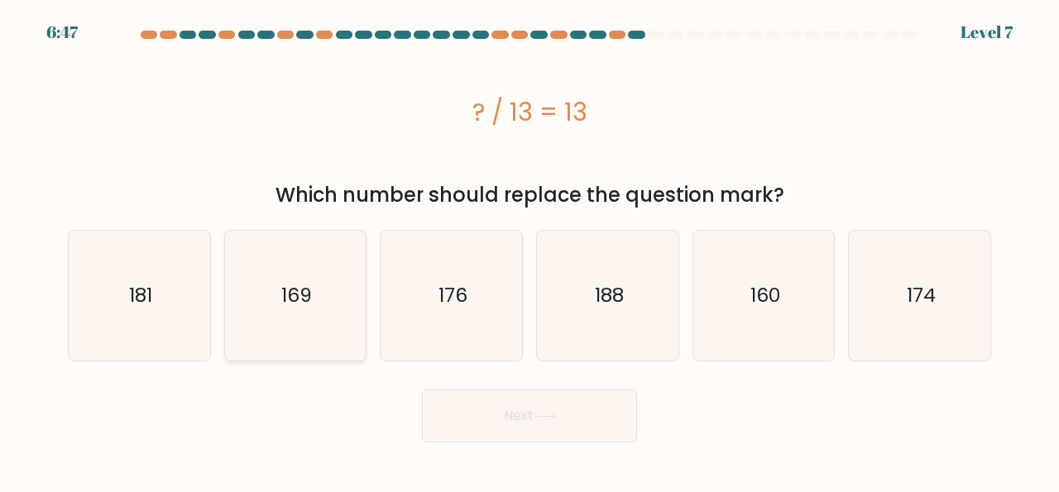
click at [300, 297] on text "169" at bounding box center [296, 295] width 31 height 27
click at [530, 251] on input "b. 169" at bounding box center [530, 249] width 1 height 4
radio input "true"
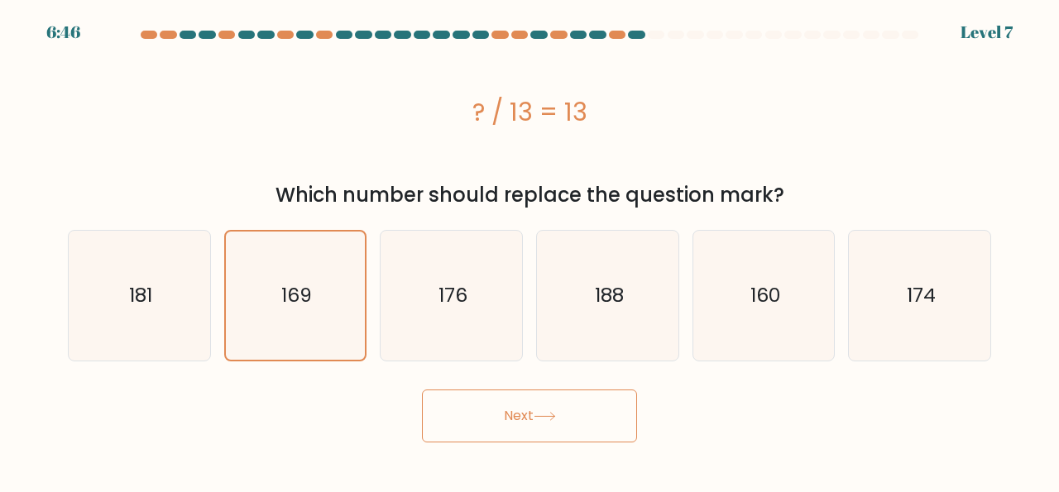
click at [522, 425] on button "Next" at bounding box center [529, 416] width 215 height 53
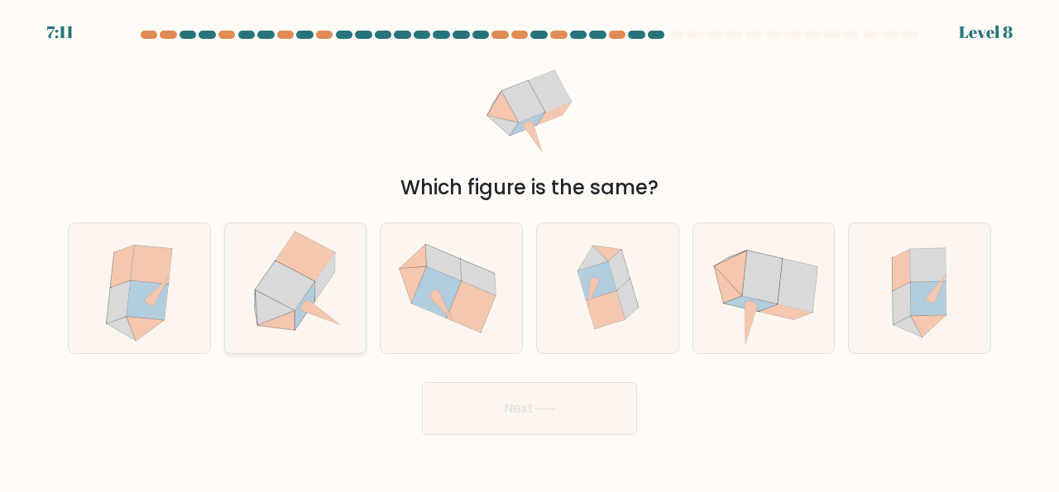
click at [314, 306] on icon at bounding box center [321, 313] width 38 height 24
click at [530, 251] on input "b." at bounding box center [530, 249] width 1 height 4
radio input "true"
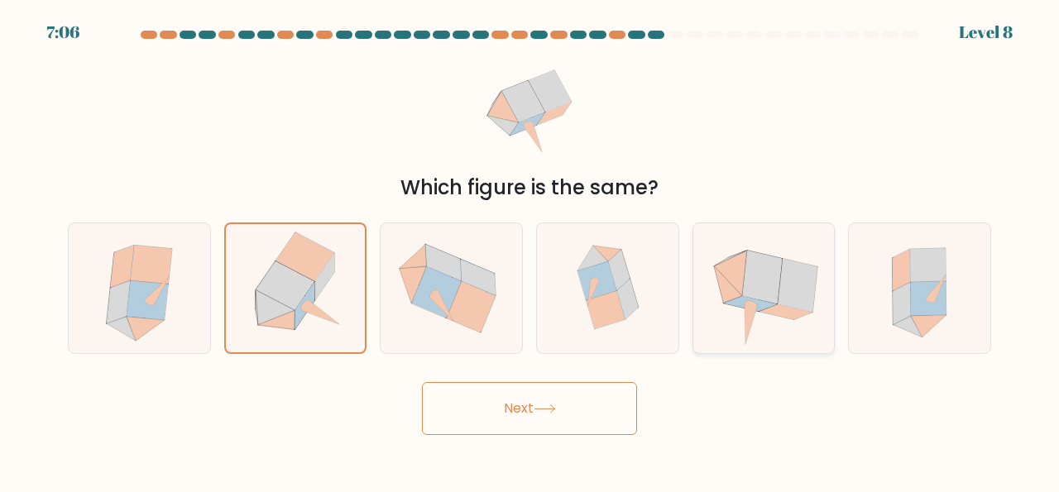
click at [777, 318] on icon at bounding box center [764, 288] width 132 height 130
click at [531, 251] on input "e." at bounding box center [530, 249] width 1 height 4
radio input "true"
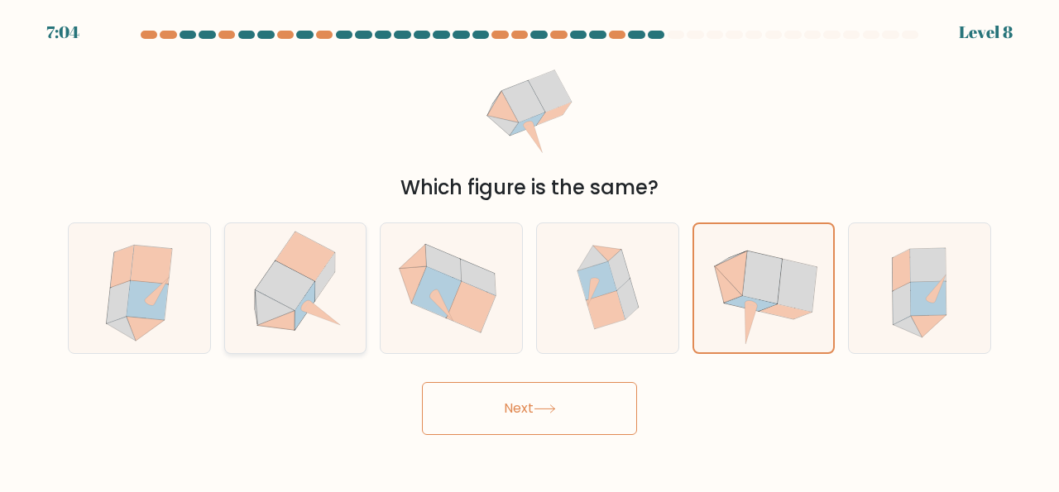
click at [310, 342] on icon at bounding box center [295, 288] width 127 height 130
click at [530, 251] on input "b." at bounding box center [530, 249] width 1 height 4
radio input "true"
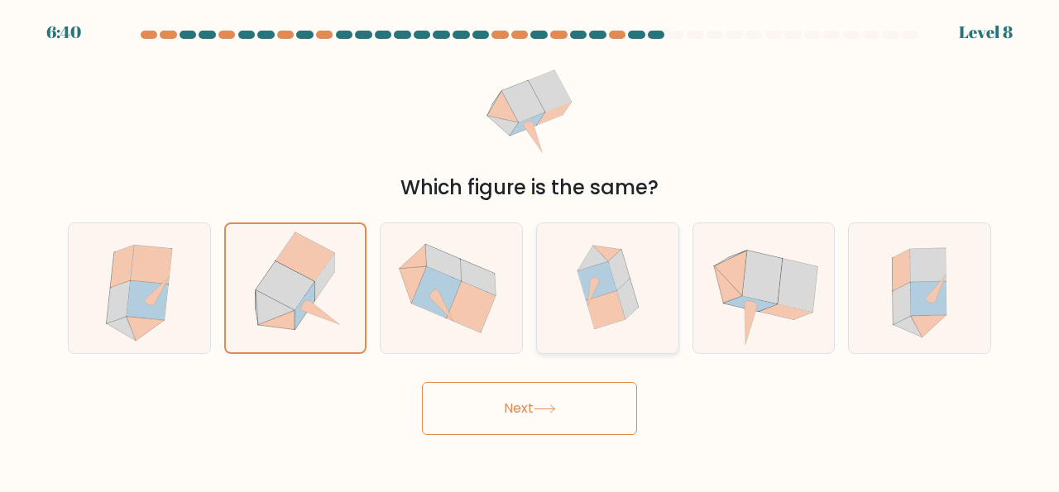
click at [606, 340] on icon at bounding box center [607, 288] width 124 height 130
click at [531, 251] on input "d." at bounding box center [530, 249] width 1 height 4
radio input "true"
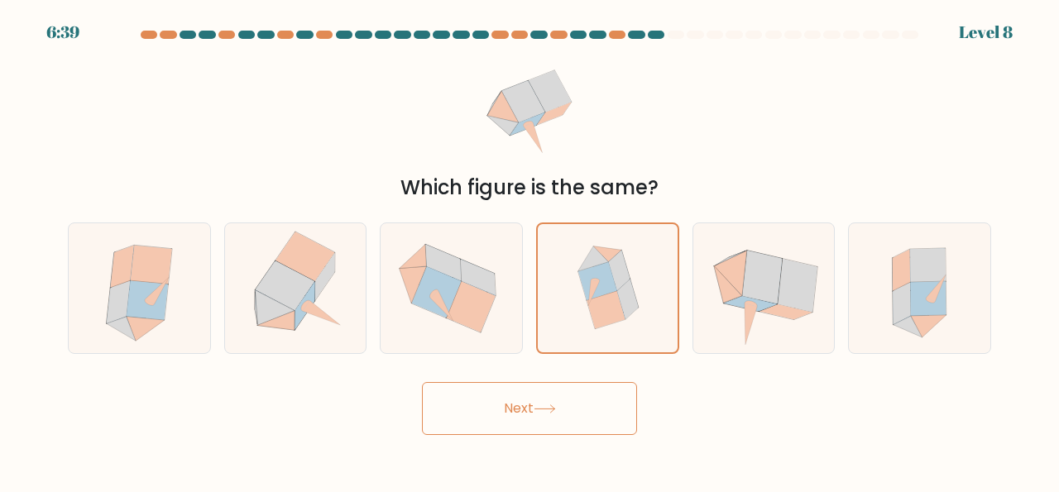
click at [533, 429] on button "Next" at bounding box center [529, 408] width 215 height 53
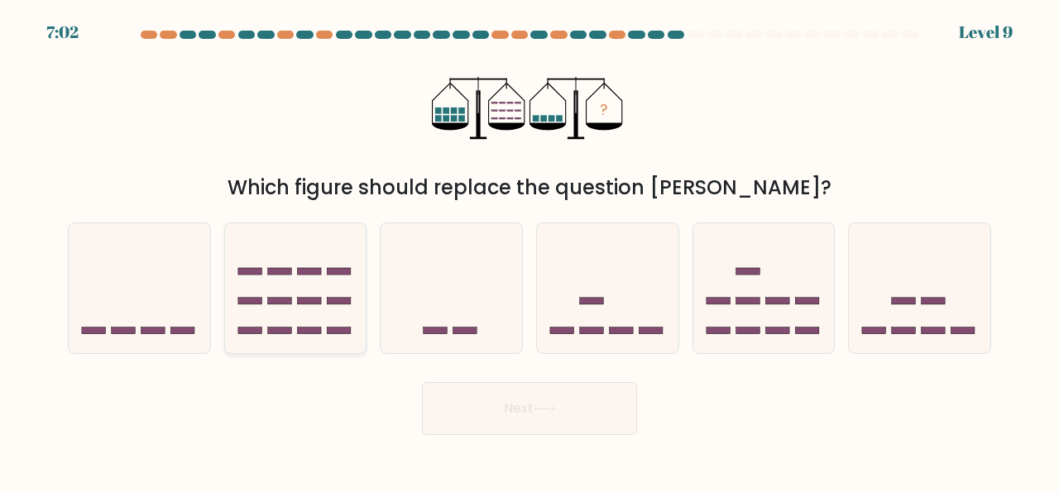
click at [310, 314] on icon at bounding box center [296, 288] width 142 height 117
click at [530, 251] on input "b." at bounding box center [530, 249] width 1 height 4
radio input "true"
click at [769, 315] on icon at bounding box center [765, 288] width 142 height 117
click at [531, 251] on input "e." at bounding box center [530, 249] width 1 height 4
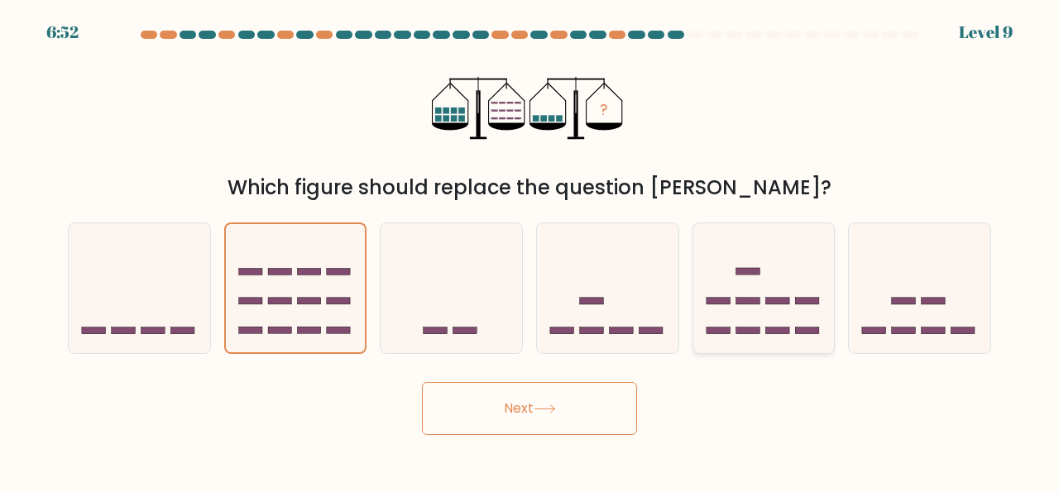
radio input "true"
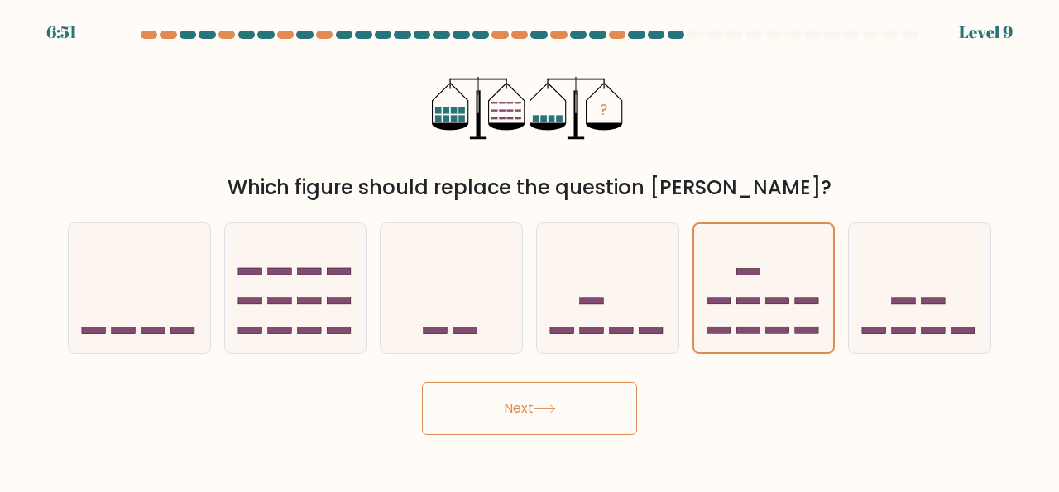
click at [553, 428] on button "Next" at bounding box center [529, 408] width 215 height 53
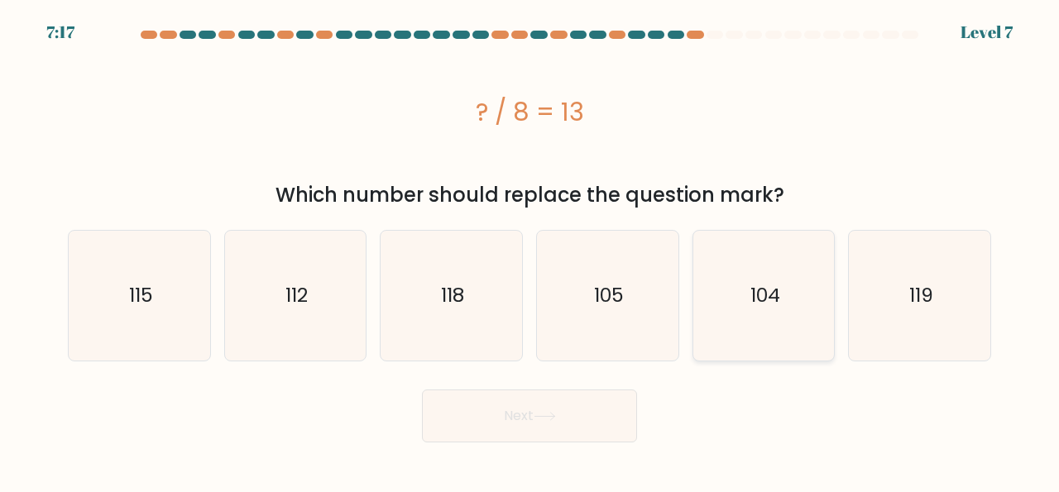
click at [767, 326] on icon "104" at bounding box center [764, 296] width 130 height 130
click at [531, 251] on input "e. 104" at bounding box center [530, 249] width 1 height 4
radio input "true"
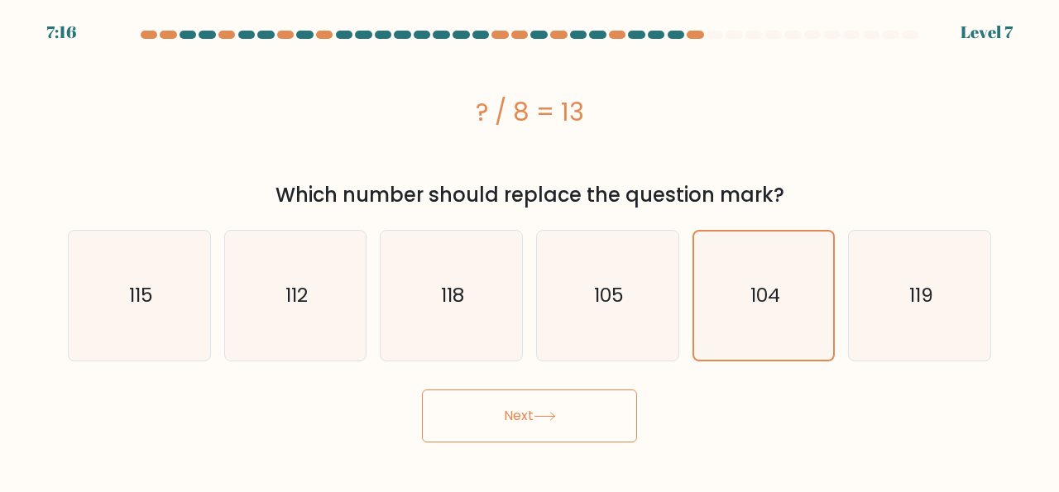
click at [544, 425] on button "Next" at bounding box center [529, 416] width 215 height 53
click at [523, 414] on button "Next" at bounding box center [529, 416] width 215 height 53
click at [548, 431] on button "Next" at bounding box center [529, 416] width 215 height 53
click at [526, 428] on button "Next" at bounding box center [529, 416] width 215 height 53
click at [521, 416] on button "Next" at bounding box center [529, 416] width 215 height 53
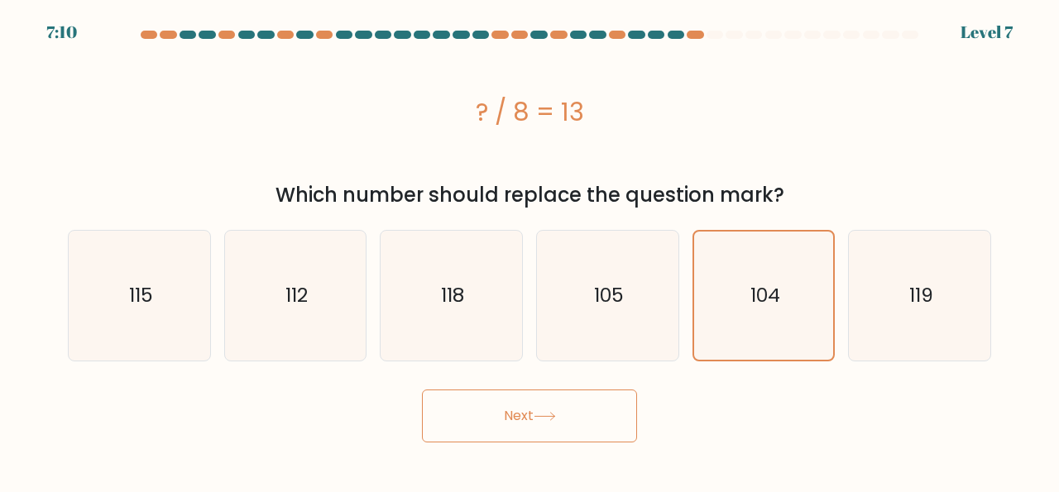
click at [534, 432] on button "Next" at bounding box center [529, 416] width 215 height 53
click at [545, 423] on button "Next" at bounding box center [529, 416] width 215 height 53
click at [540, 425] on button "Next" at bounding box center [529, 416] width 215 height 53
click at [539, 413] on icon at bounding box center [545, 416] width 22 height 9
click at [735, 317] on icon "104" at bounding box center [764, 296] width 128 height 128
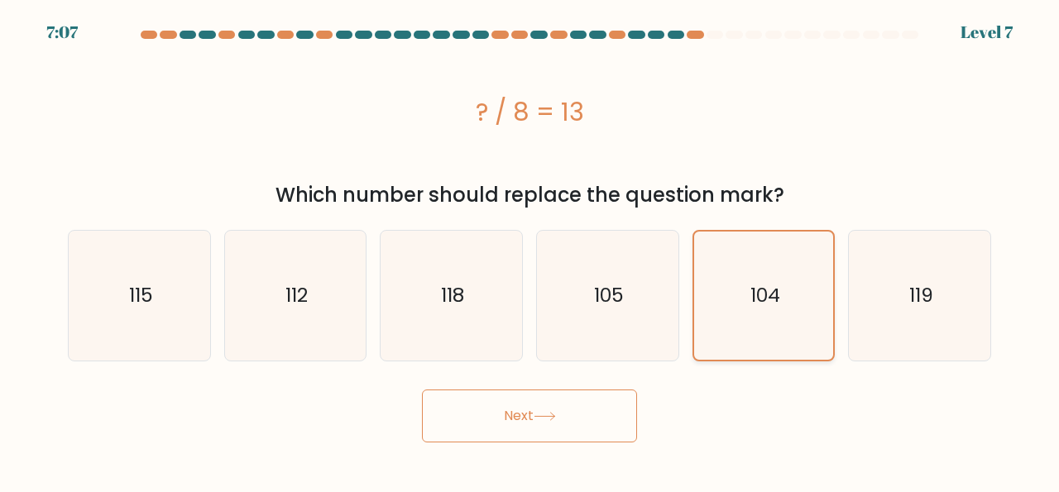
click at [531, 251] on input "e. 104" at bounding box center [530, 249] width 1 height 4
click at [531, 430] on button "Next" at bounding box center [529, 416] width 215 height 53
click at [492, 428] on button "Next" at bounding box center [529, 416] width 215 height 53
click at [575, 436] on button "Next" at bounding box center [529, 416] width 215 height 53
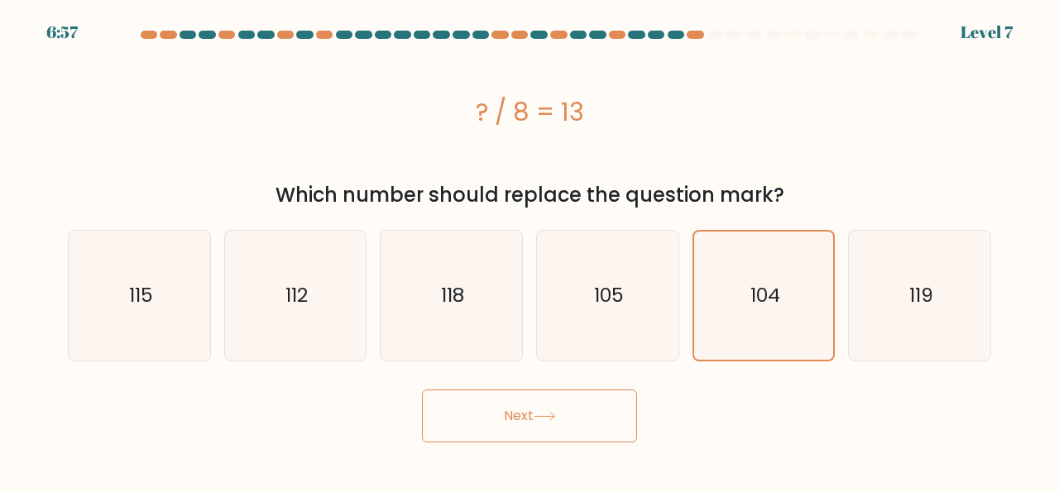
click at [922, 39] on div at bounding box center [530, 38] width 944 height 15
click at [643, 237] on icon "105" at bounding box center [608, 296] width 130 height 130
click at [531, 247] on input "d. 105" at bounding box center [530, 249] width 1 height 4
radio input "true"
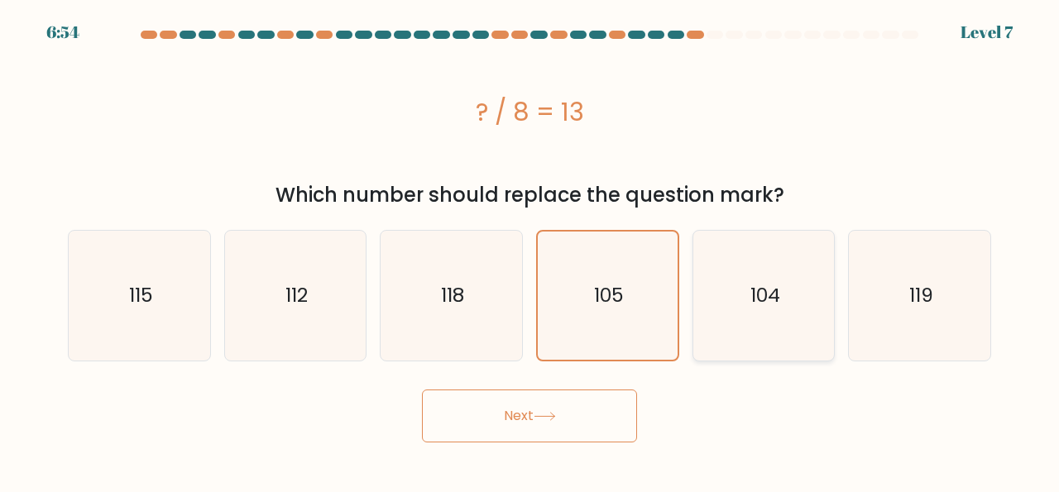
click at [729, 281] on icon "104" at bounding box center [764, 296] width 130 height 130
click at [531, 251] on input "e. 104" at bounding box center [530, 249] width 1 height 4
radio input "true"
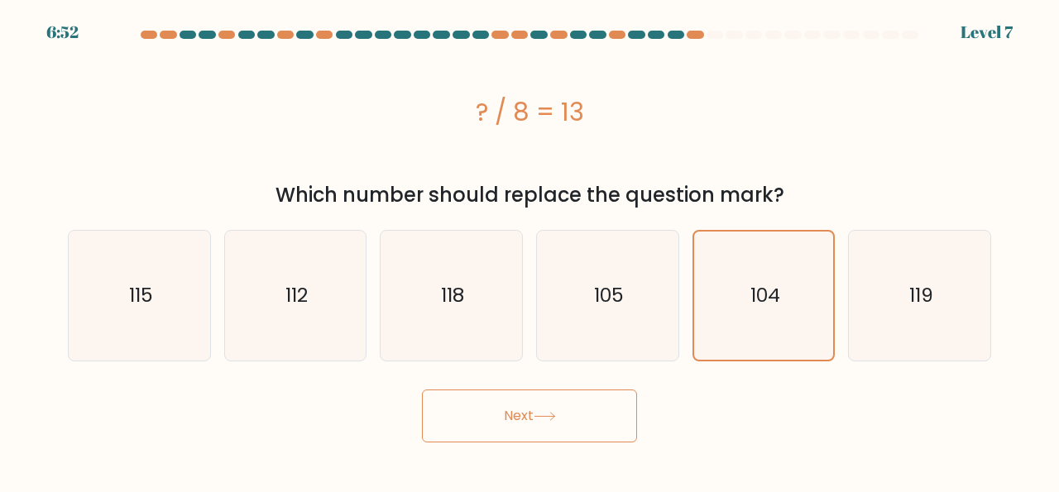
click at [558, 449] on body "6:52 Level 7 a." at bounding box center [529, 246] width 1059 height 492
click at [565, 433] on button "Next" at bounding box center [529, 416] width 215 height 53
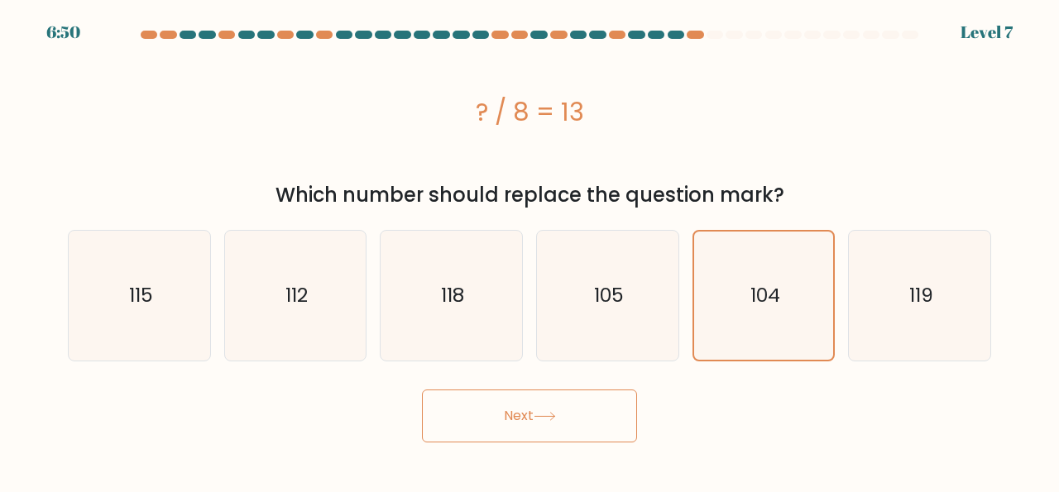
click at [565, 433] on button "Next" at bounding box center [529, 416] width 215 height 53
click at [569, 395] on button "Next" at bounding box center [529, 416] width 215 height 53
click at [562, 424] on button "Next" at bounding box center [529, 416] width 215 height 53
click at [550, 418] on icon at bounding box center [545, 416] width 22 height 9
click at [542, 418] on icon at bounding box center [545, 416] width 22 height 9
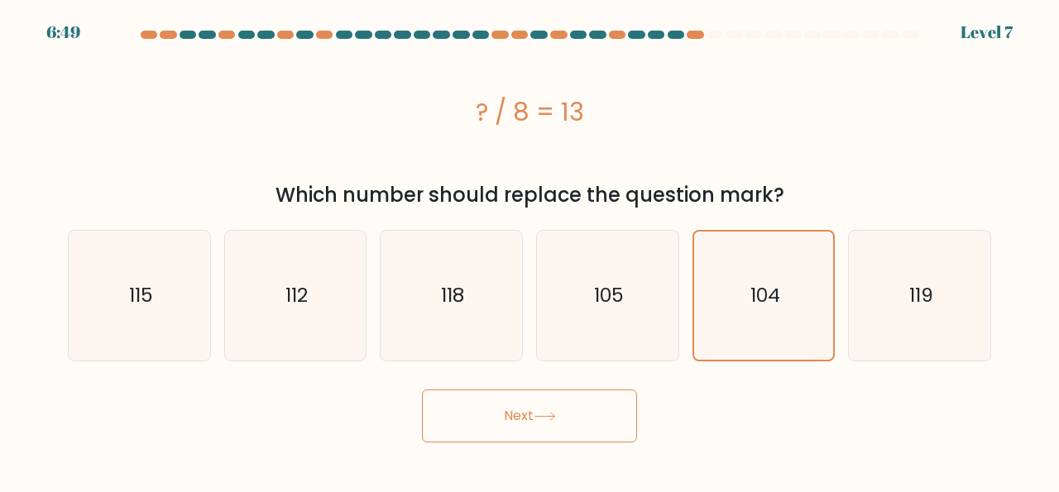
click at [555, 423] on button "Next" at bounding box center [529, 416] width 215 height 53
click at [555, 415] on icon at bounding box center [545, 416] width 22 height 9
click at [567, 418] on button "Next" at bounding box center [529, 416] width 215 height 53
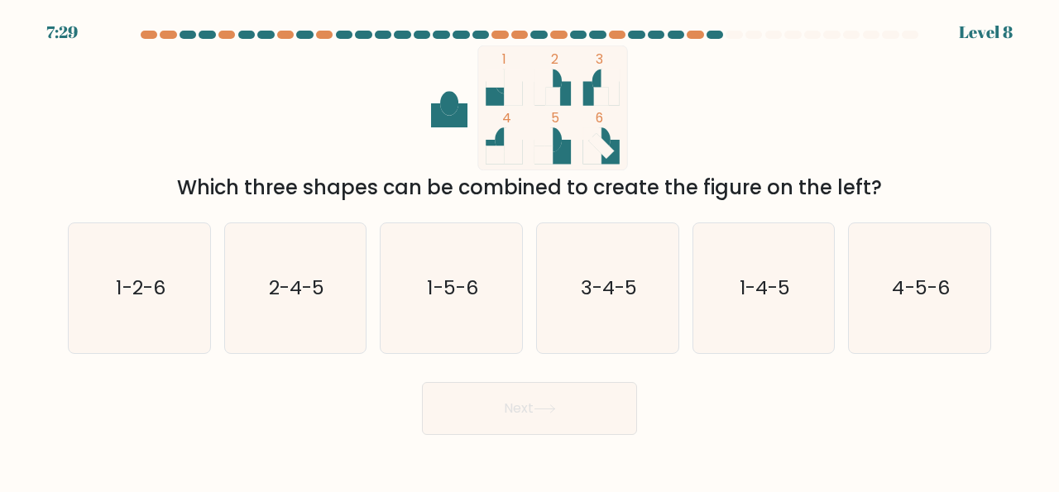
click at [698, 443] on body "7:29 Level 8" at bounding box center [529, 246] width 1059 height 492
click at [764, 281] on text "1-4-5" at bounding box center [765, 288] width 50 height 27
click at [531, 251] on input "e. 1-4-5" at bounding box center [530, 249] width 1 height 4
radio input "true"
click at [550, 418] on button "Next" at bounding box center [529, 408] width 215 height 53
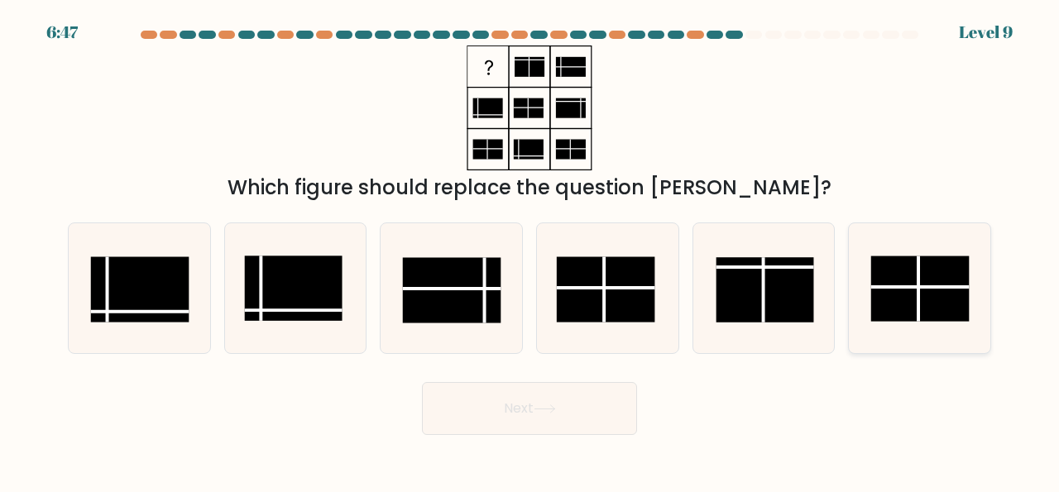
click at [923, 293] on rect at bounding box center [921, 289] width 98 height 65
click at [531, 251] on input "f." at bounding box center [530, 249] width 1 height 4
radio input "true"
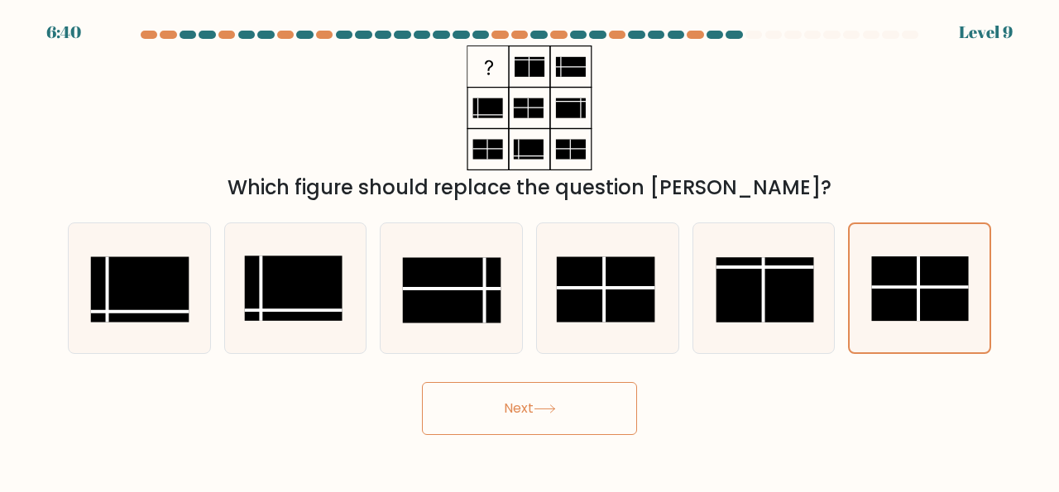
click at [550, 436] on body "6:40 Level 9" at bounding box center [529, 246] width 1059 height 492
click at [547, 401] on button "Next" at bounding box center [529, 408] width 215 height 53
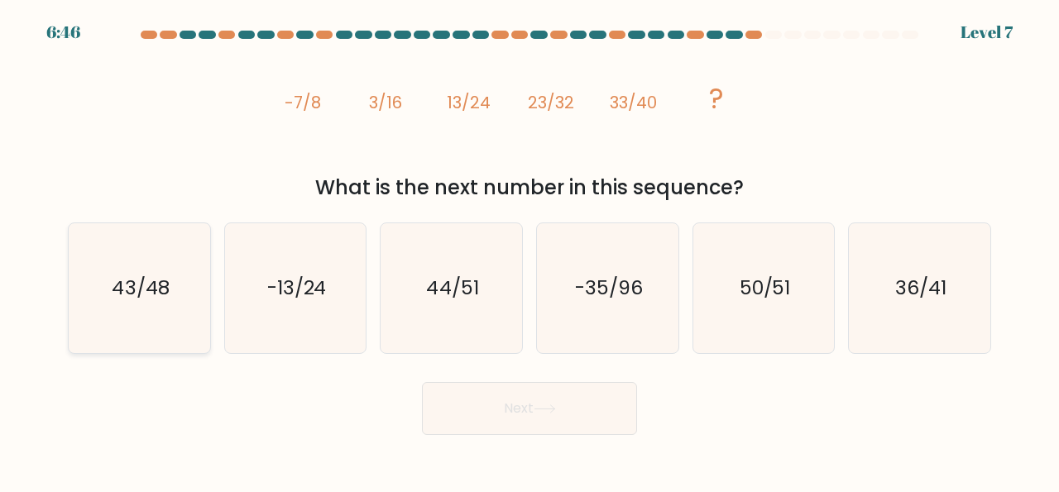
click at [132, 305] on icon "43/48" at bounding box center [139, 288] width 130 height 130
click at [530, 251] on input "a. 43/48" at bounding box center [530, 249] width 1 height 4
radio input "true"
click at [546, 423] on button "Next" at bounding box center [529, 408] width 215 height 53
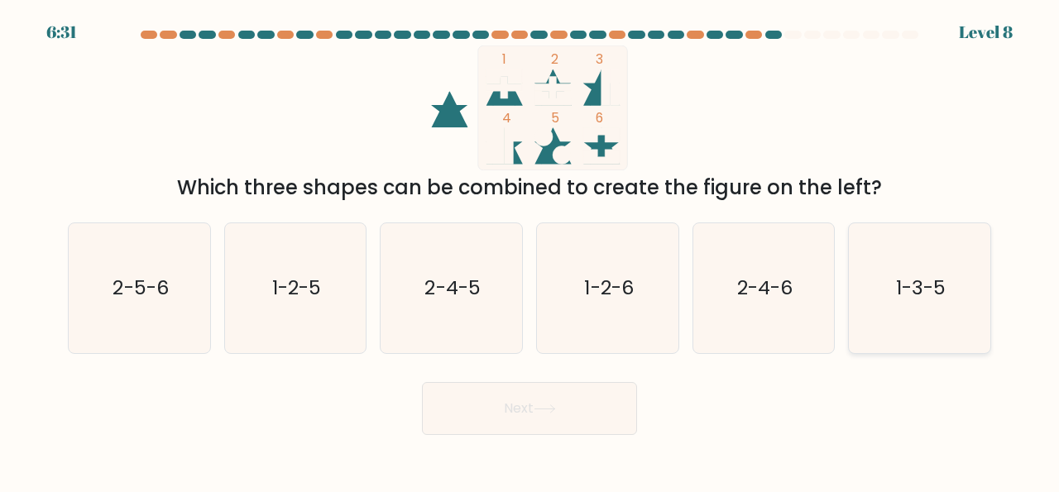
click at [901, 319] on icon "1-3-5" at bounding box center [920, 288] width 130 height 130
click at [531, 251] on input "f. 1-3-5" at bounding box center [530, 249] width 1 height 4
radio input "true"
click at [608, 321] on icon "1-2-6" at bounding box center [608, 288] width 130 height 130
click at [531, 251] on input "d. 1-2-6" at bounding box center [530, 249] width 1 height 4
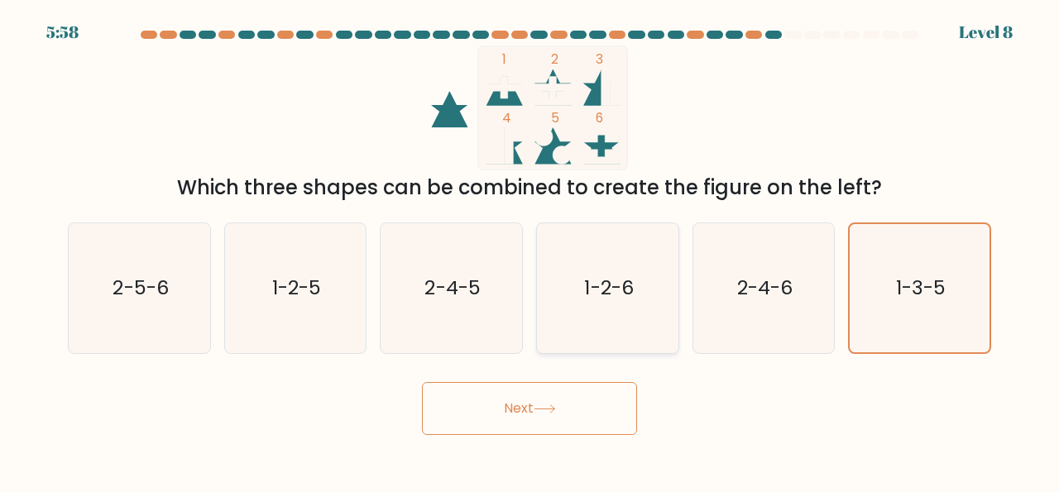
radio input "true"
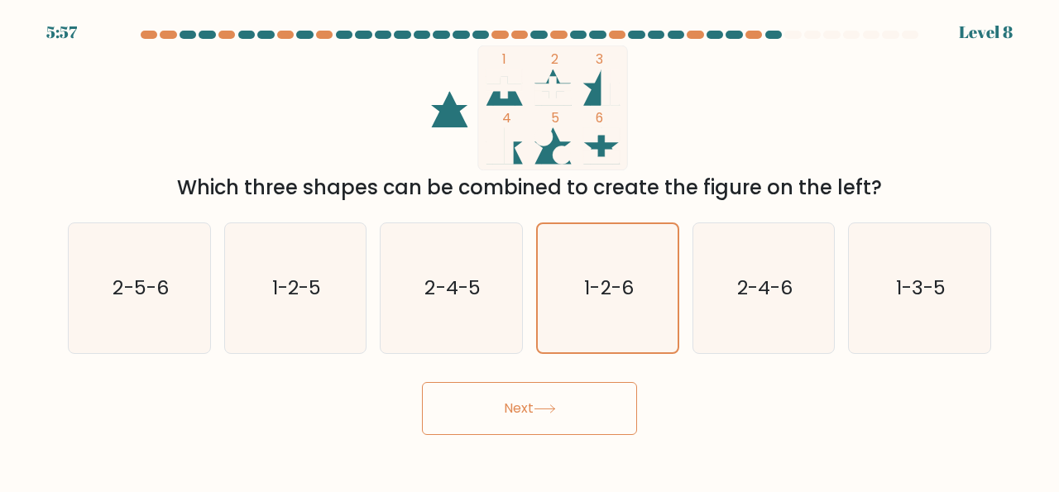
click at [540, 429] on button "Next" at bounding box center [529, 408] width 215 height 53
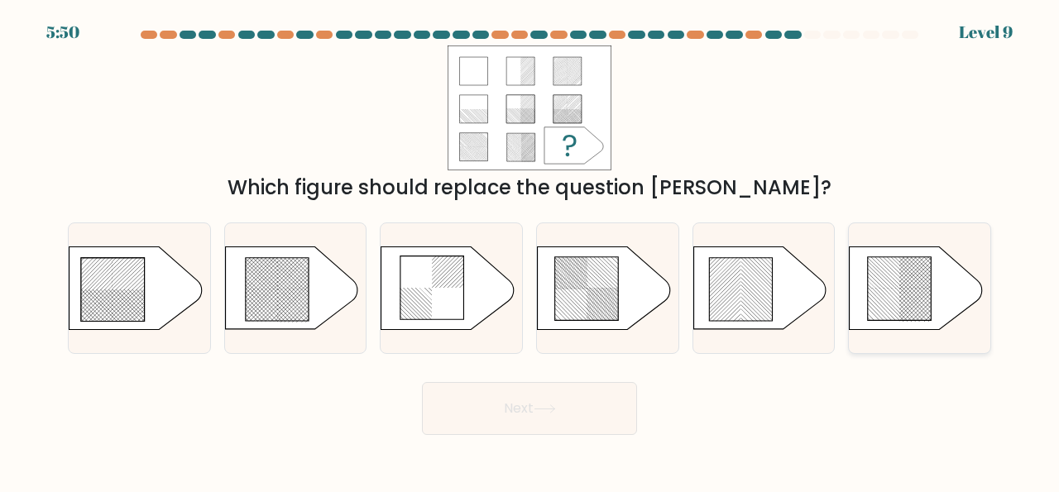
click at [911, 295] on rect at bounding box center [885, 269] width 558 height 574
click at [531, 251] on input "f." at bounding box center [530, 249] width 1 height 4
radio input "true"
click at [539, 419] on button "Next" at bounding box center [529, 408] width 215 height 53
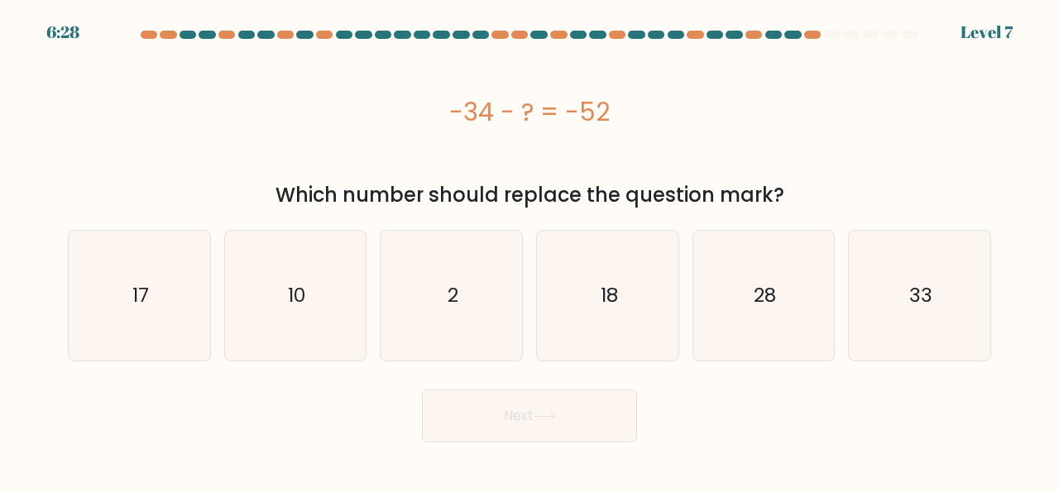
click at [525, 171] on div "-34 - ? = -52" at bounding box center [530, 112] width 924 height 132
click at [552, 185] on div "Which number should replace the question mark?" at bounding box center [530, 195] width 904 height 30
click at [623, 285] on icon "18" at bounding box center [608, 296] width 130 height 130
click at [531, 251] on input "d. 18" at bounding box center [530, 249] width 1 height 4
radio input "true"
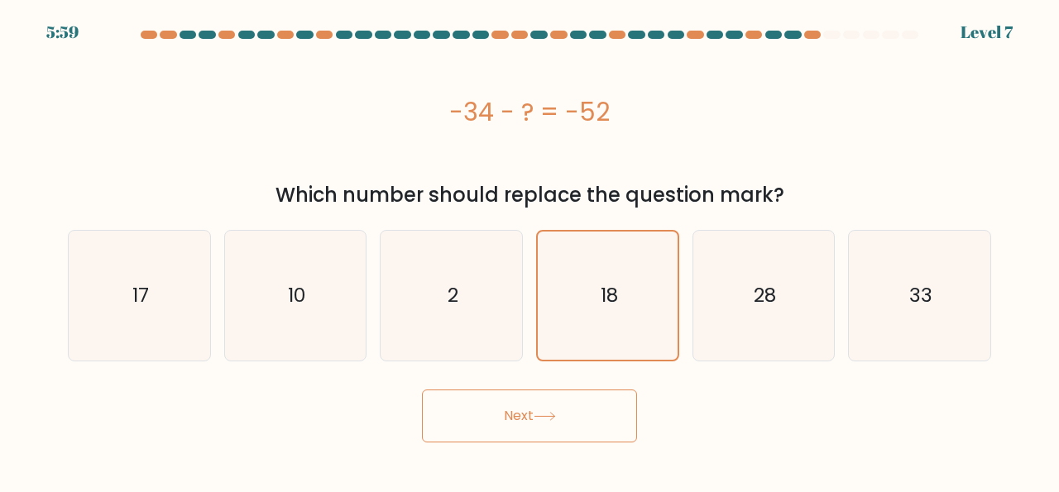
click at [559, 426] on button "Next" at bounding box center [529, 416] width 215 height 53
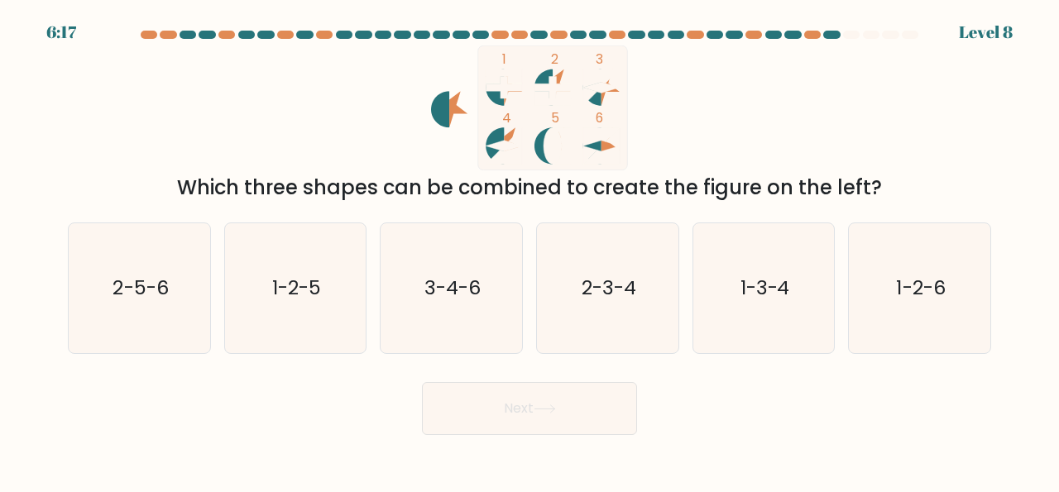
click at [444, 155] on icon "1 2 3 4 5 6" at bounding box center [529, 108] width 445 height 125
click at [465, 322] on icon "3-4-6" at bounding box center [452, 288] width 130 height 130
click at [530, 251] on input "c. 3-4-6" at bounding box center [530, 249] width 1 height 4
radio input "true"
click at [570, 416] on button "Next" at bounding box center [529, 408] width 215 height 53
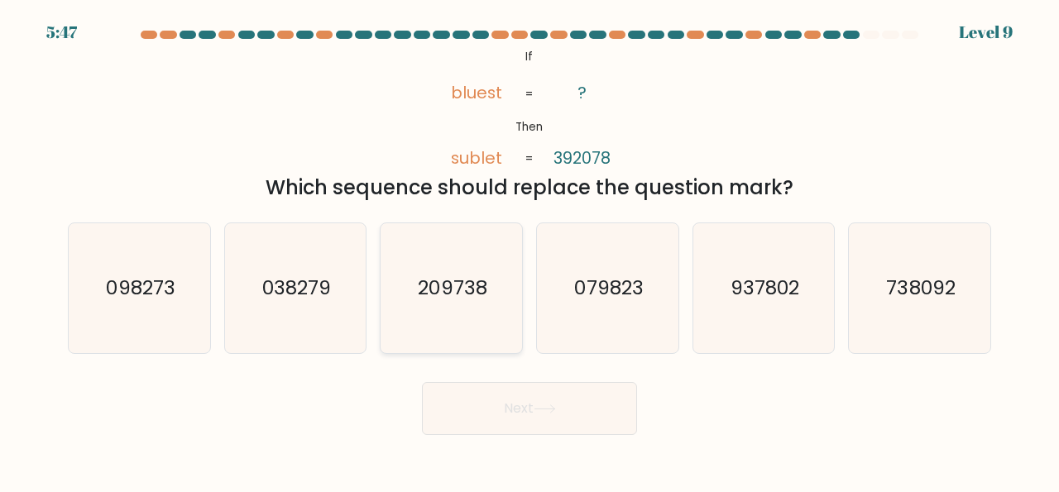
click at [460, 299] on icon "209738" at bounding box center [452, 288] width 130 height 130
click at [530, 251] on input "c. 209738" at bounding box center [530, 249] width 1 height 4
radio input "true"
click at [559, 416] on button "Next" at bounding box center [529, 408] width 215 height 53
click at [555, 420] on button "Next" at bounding box center [529, 408] width 215 height 53
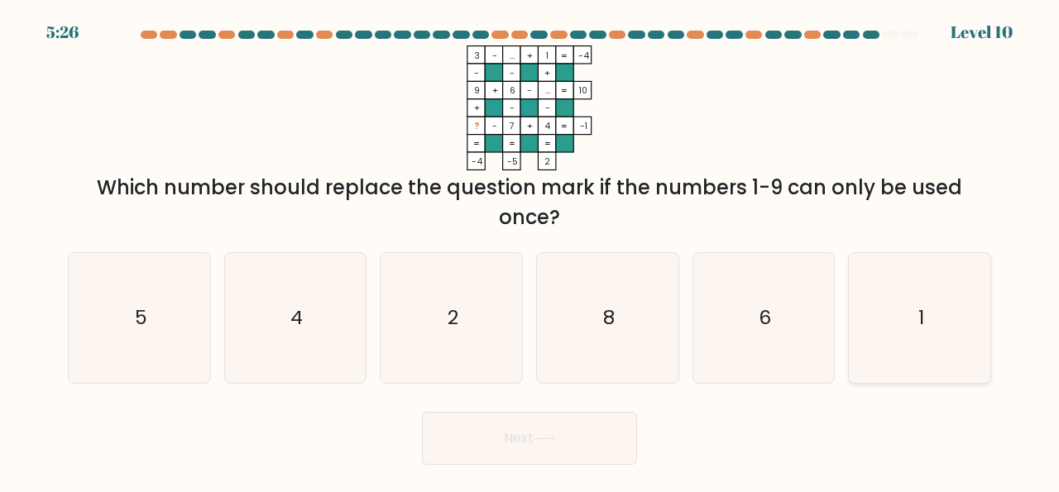
click at [953, 356] on icon "1" at bounding box center [920, 318] width 130 height 130
click at [531, 251] on input "f. 1" at bounding box center [530, 249] width 1 height 4
radio input "true"
click at [562, 420] on button "Next" at bounding box center [529, 438] width 215 height 53
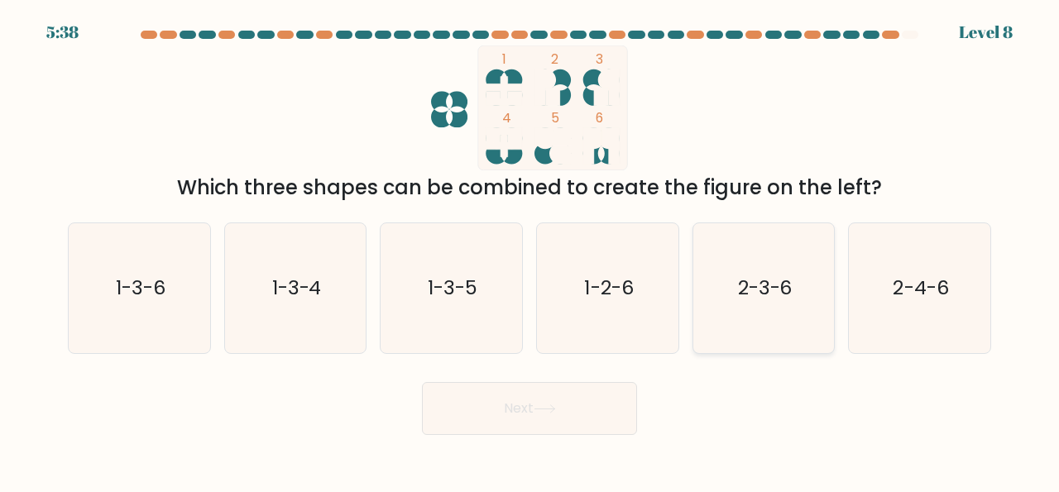
click at [774, 294] on text "2-3-6" at bounding box center [765, 288] width 55 height 27
click at [531, 251] on input "e. 2-3-6" at bounding box center [530, 249] width 1 height 4
radio input "true"
click at [537, 420] on button "Next" at bounding box center [529, 408] width 215 height 53
click at [539, 429] on button "Next" at bounding box center [529, 408] width 215 height 53
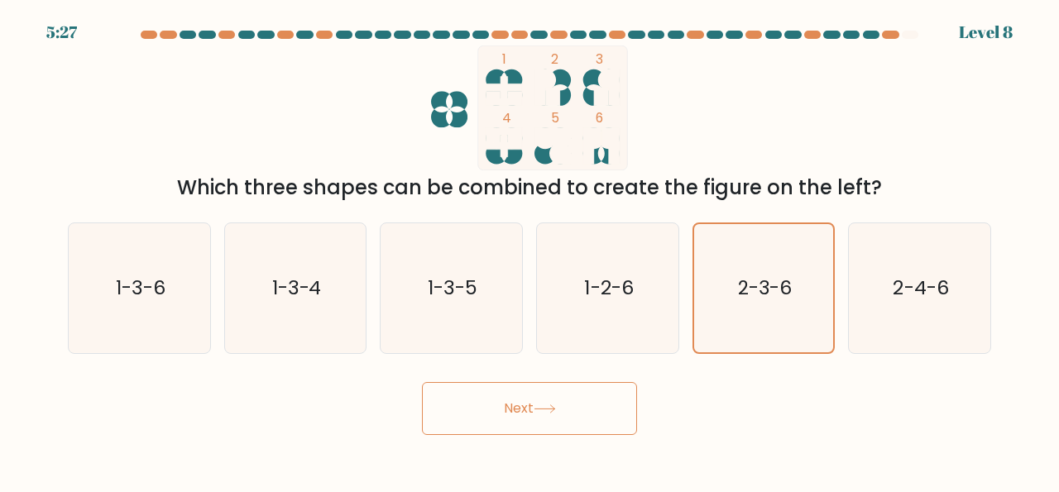
click at [551, 411] on icon at bounding box center [545, 409] width 22 height 9
click at [542, 396] on button "Next" at bounding box center [529, 408] width 215 height 53
click at [564, 406] on button "Next" at bounding box center [529, 408] width 215 height 53
click at [572, 388] on button "Next" at bounding box center [529, 408] width 215 height 53
click at [572, 406] on button "Next" at bounding box center [529, 408] width 215 height 53
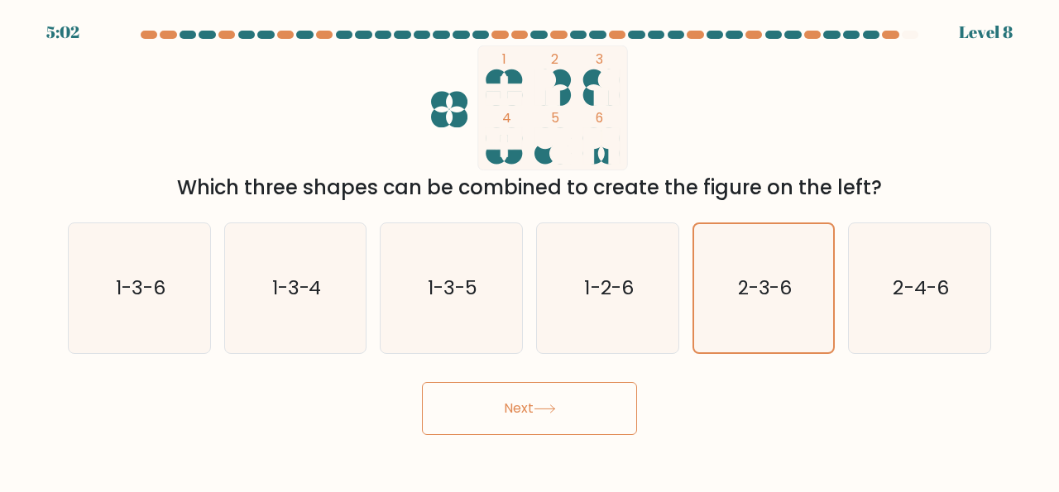
click at [572, 406] on button "Next" at bounding box center [529, 408] width 215 height 53
click at [632, 269] on icon "1-2-6" at bounding box center [608, 288] width 130 height 130
click at [531, 251] on input "d. 1-2-6" at bounding box center [530, 249] width 1 height 4
radio input "true"
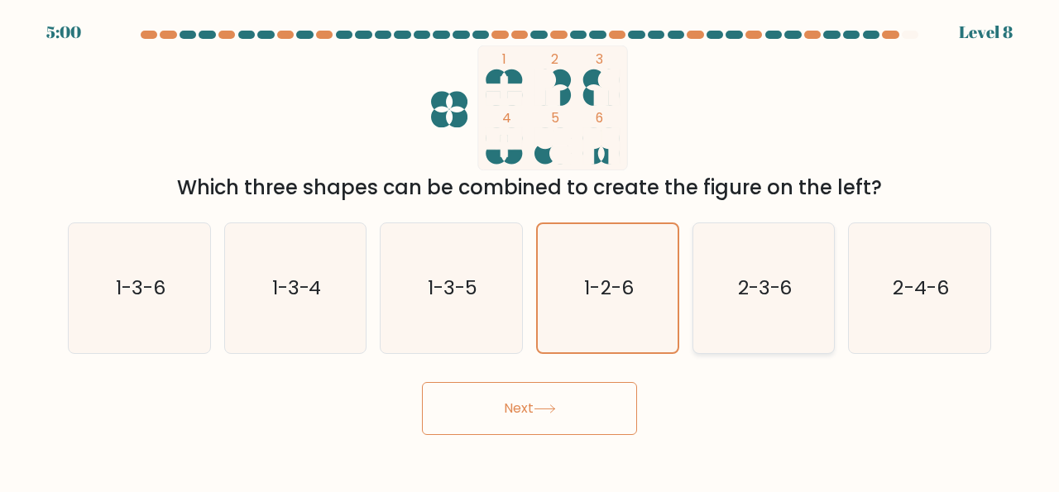
click at [722, 276] on icon "2-3-6" at bounding box center [764, 288] width 130 height 130
click at [531, 251] on input "e. 2-3-6" at bounding box center [530, 249] width 1 height 4
radio input "true"
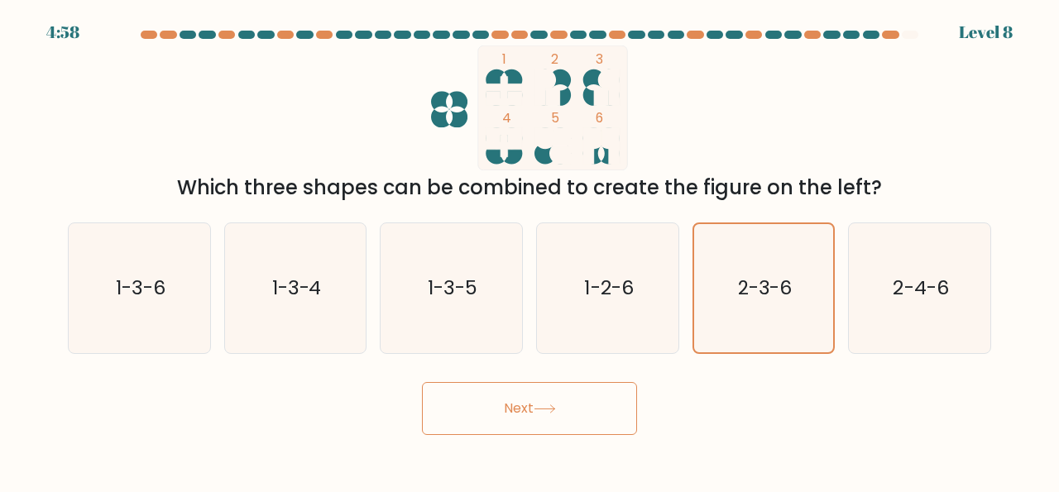
click at [553, 392] on button "Next" at bounding box center [529, 408] width 215 height 53
click at [529, 422] on button "Next" at bounding box center [529, 408] width 215 height 53
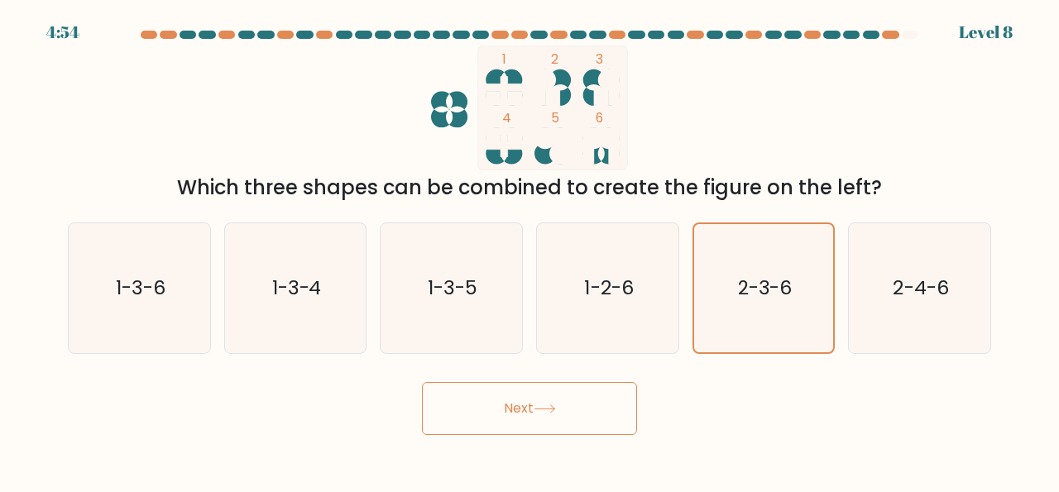
click at [529, 422] on button "Next" at bounding box center [529, 408] width 215 height 53
click at [532, 422] on button "Next" at bounding box center [529, 408] width 215 height 53
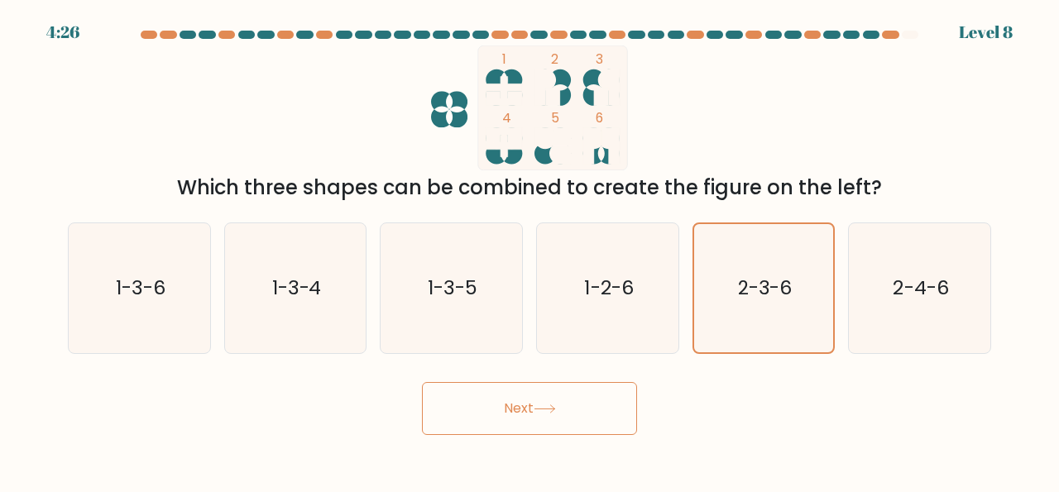
click at [532, 422] on button "Next" at bounding box center [529, 408] width 215 height 53
click at [530, 423] on button "Next" at bounding box center [529, 408] width 215 height 53
click at [530, 425] on button "Next" at bounding box center [529, 408] width 215 height 53
click at [536, 422] on button "Next" at bounding box center [529, 408] width 215 height 53
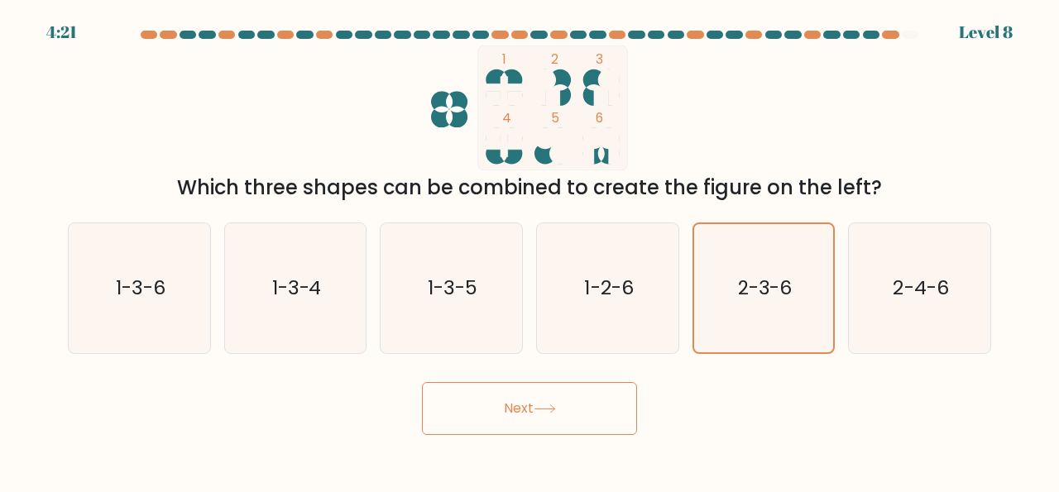
click at [536, 422] on button "Next" at bounding box center [529, 408] width 215 height 53
click at [555, 410] on icon at bounding box center [545, 409] width 22 height 9
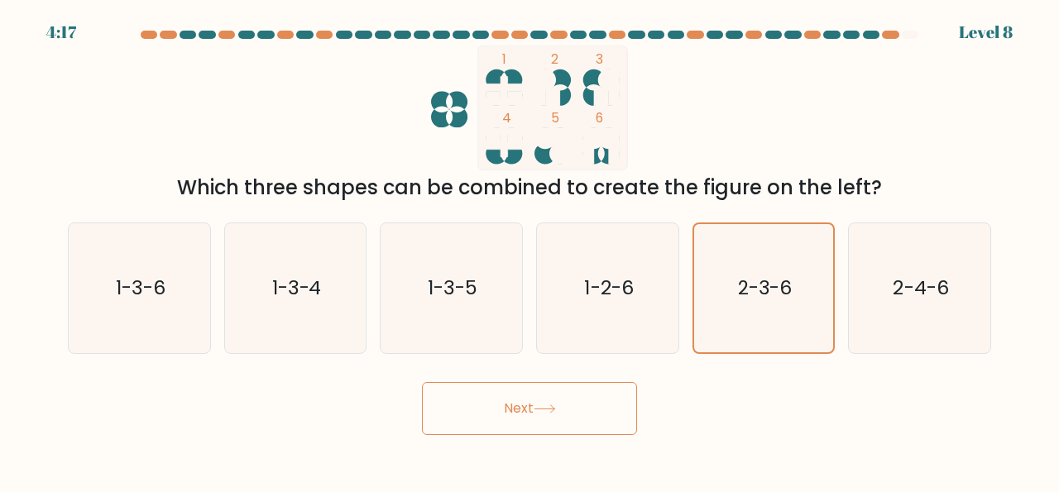
click at [555, 410] on icon at bounding box center [545, 409] width 22 height 9
click at [556, 411] on icon at bounding box center [545, 409] width 22 height 9
click at [556, 406] on icon at bounding box center [545, 409] width 22 height 9
click at [559, 392] on button "Next" at bounding box center [529, 408] width 215 height 53
click at [554, 411] on icon at bounding box center [545, 409] width 22 height 9
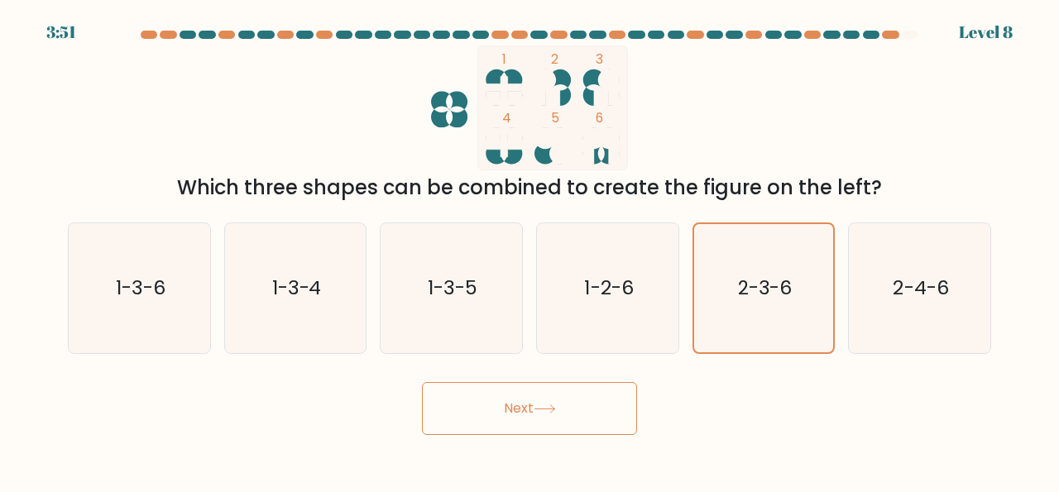
click at [554, 411] on icon at bounding box center [545, 409] width 22 height 9
click at [772, 288] on text "2-3-6" at bounding box center [764, 289] width 55 height 26
click at [531, 251] on input "e. 2-3-6" at bounding box center [530, 249] width 1 height 4
click at [757, 279] on text "2-3-6" at bounding box center [764, 289] width 55 height 26
click at [531, 251] on input "e. 2-3-6" at bounding box center [530, 249] width 1 height 4
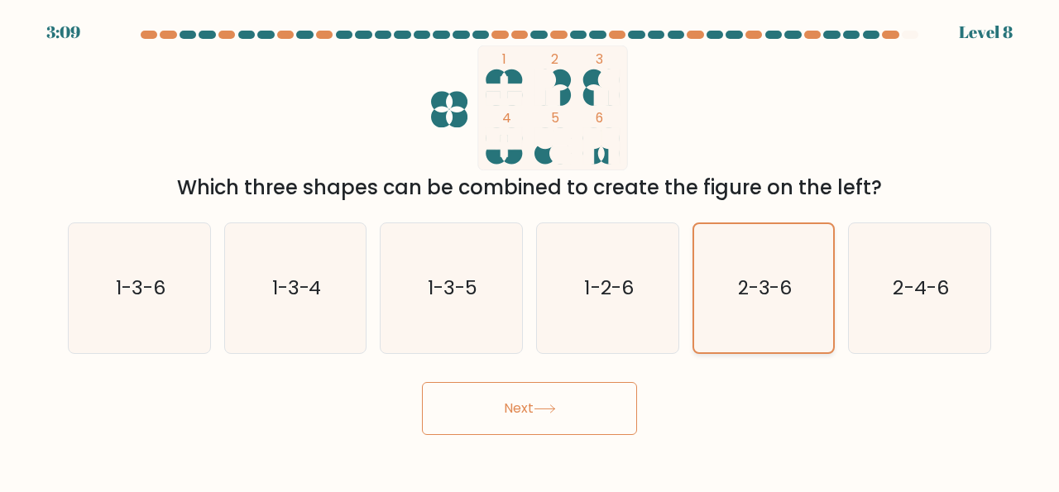
click at [757, 279] on text "2-3-6" at bounding box center [764, 289] width 55 height 26
click at [531, 251] on input "e. 2-3-6" at bounding box center [530, 249] width 1 height 4
click at [757, 279] on text "2-3-6" at bounding box center [764, 289] width 55 height 26
click at [531, 251] on input "e. 2-3-6" at bounding box center [530, 249] width 1 height 4
click at [757, 279] on text "2-3-6" at bounding box center [764, 289] width 55 height 26
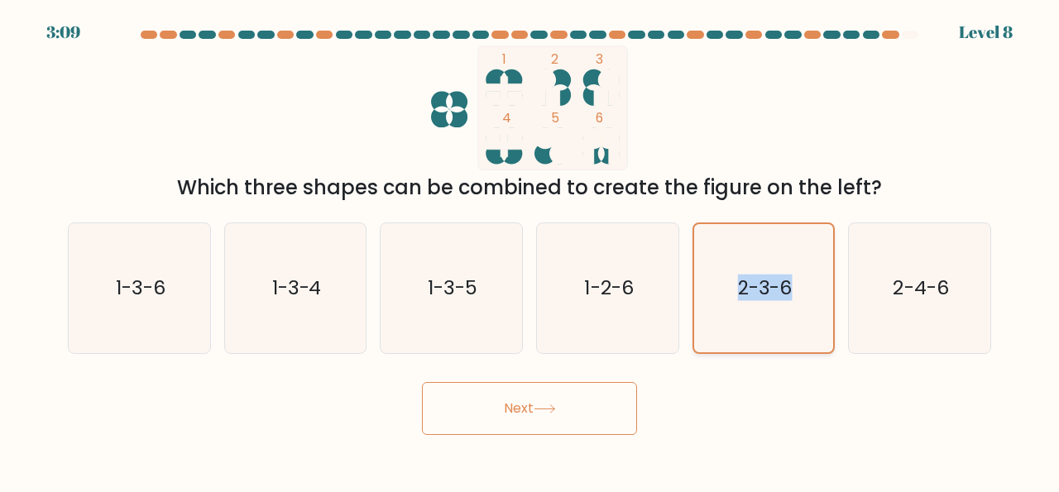
click at [531, 251] on input "e. 2-3-6" at bounding box center [530, 249] width 1 height 4
click at [722, 347] on icon "2-3-6" at bounding box center [764, 288] width 128 height 128
click at [531, 251] on input "e. 2-3-6" at bounding box center [530, 249] width 1 height 4
click at [565, 405] on button "Next" at bounding box center [529, 408] width 215 height 53
click at [582, 406] on button "Next" at bounding box center [529, 408] width 215 height 53
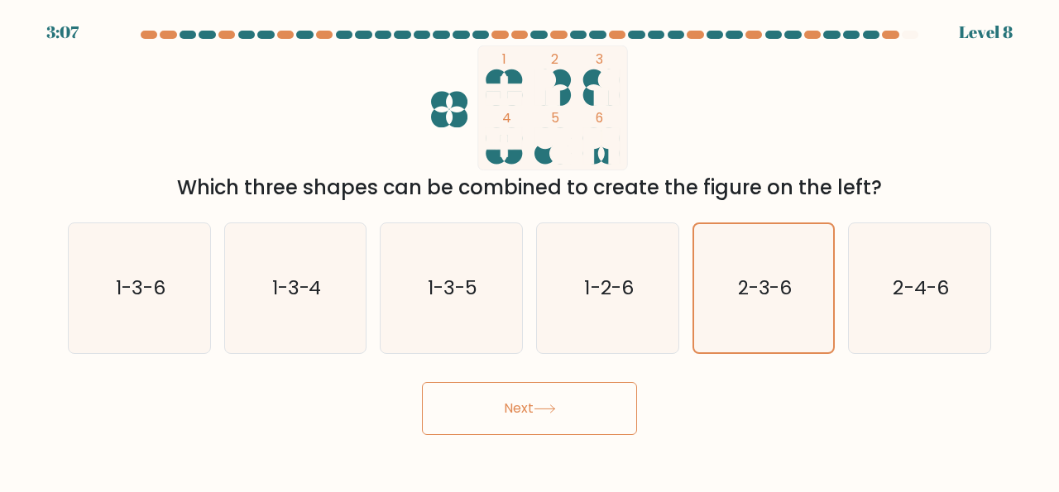
click at [577, 425] on button "Next" at bounding box center [529, 408] width 215 height 53
click at [574, 411] on button "Next" at bounding box center [529, 408] width 215 height 53
click at [593, 411] on button "Next" at bounding box center [529, 408] width 215 height 53
click at [598, 393] on button "Next" at bounding box center [529, 408] width 215 height 53
click at [516, 408] on button "Next" at bounding box center [529, 408] width 215 height 53
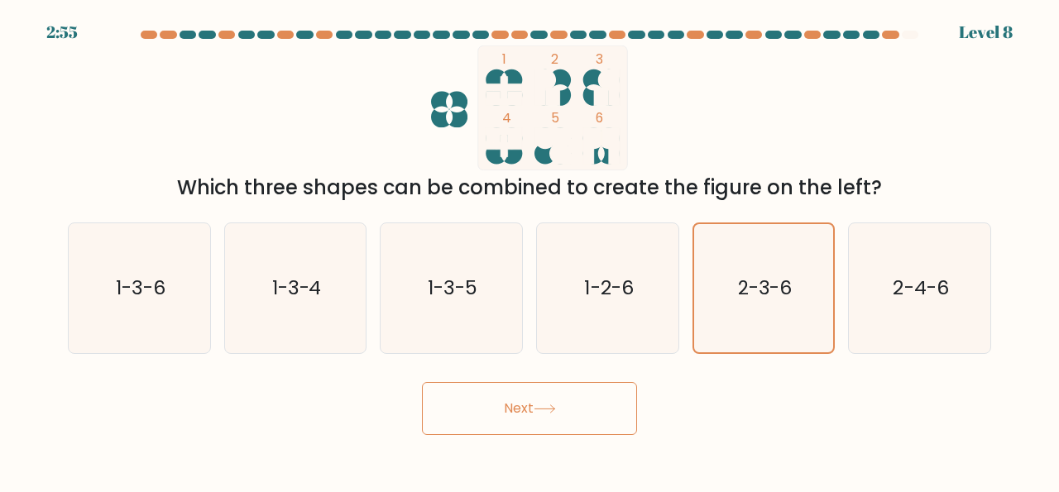
click at [514, 408] on button "Next" at bounding box center [529, 408] width 215 height 53
click at [530, 401] on button "Next" at bounding box center [529, 408] width 215 height 53
click at [531, 401] on button "Next" at bounding box center [529, 408] width 215 height 53
click at [534, 401] on button "Next" at bounding box center [529, 408] width 215 height 53
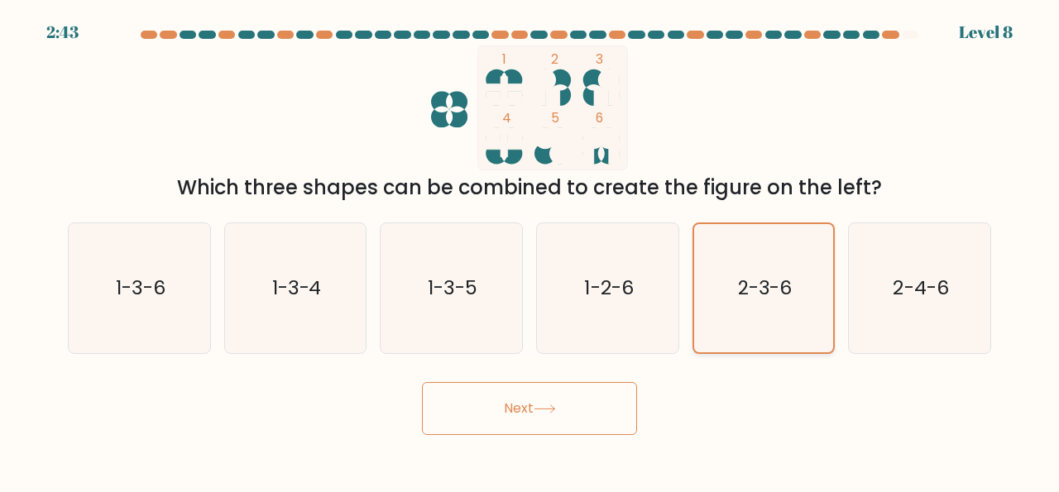
click at [746, 276] on text "2-3-6" at bounding box center [764, 289] width 55 height 26
click at [531, 251] on input "e. 2-3-6" at bounding box center [530, 249] width 1 height 4
click at [492, 426] on button "Next" at bounding box center [529, 408] width 215 height 53
click at [544, 410] on icon at bounding box center [545, 409] width 22 height 9
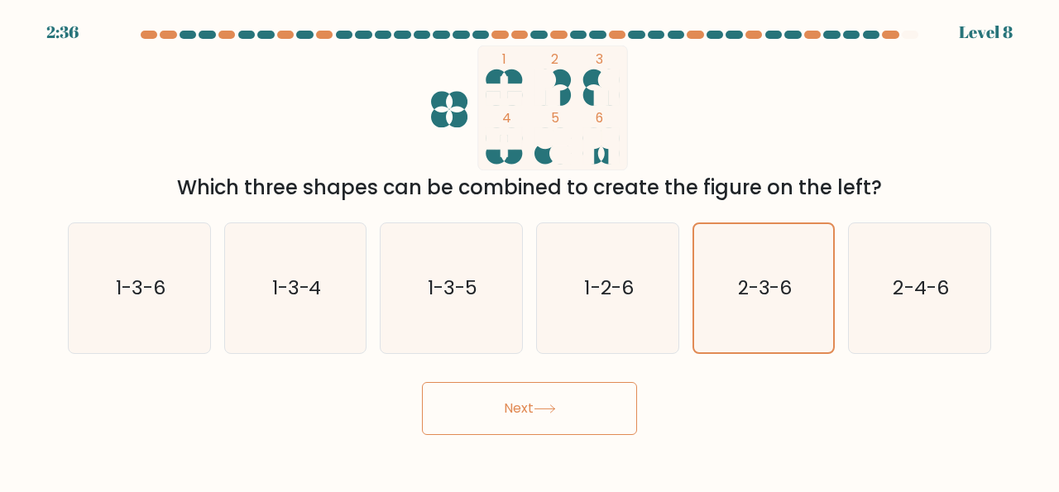
click at [516, 426] on button "Next" at bounding box center [529, 408] width 215 height 53
click at [565, 401] on button "Next" at bounding box center [529, 408] width 215 height 53
click at [746, 300] on icon "2-3-6" at bounding box center [764, 288] width 128 height 128
click at [531, 251] on input "e. 2-3-6" at bounding box center [530, 249] width 1 height 4
click at [918, 278] on text "2-4-6" at bounding box center [921, 288] width 55 height 27
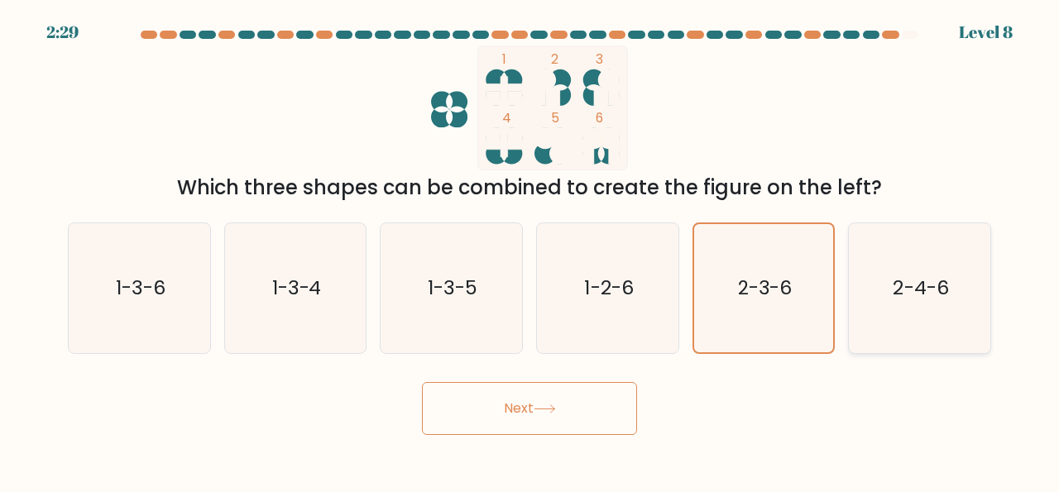
click at [531, 251] on input "f. 2-4-6" at bounding box center [530, 249] width 1 height 4
radio input "true"
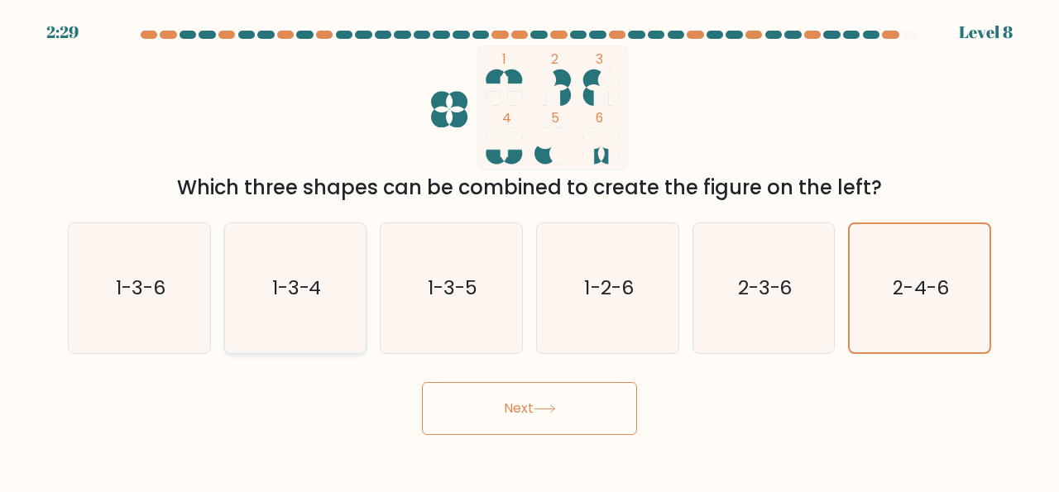
click at [236, 299] on icon "1-3-4" at bounding box center [296, 288] width 130 height 130
click at [530, 251] on input "b. 1-3-4" at bounding box center [530, 249] width 1 height 4
radio input "true"
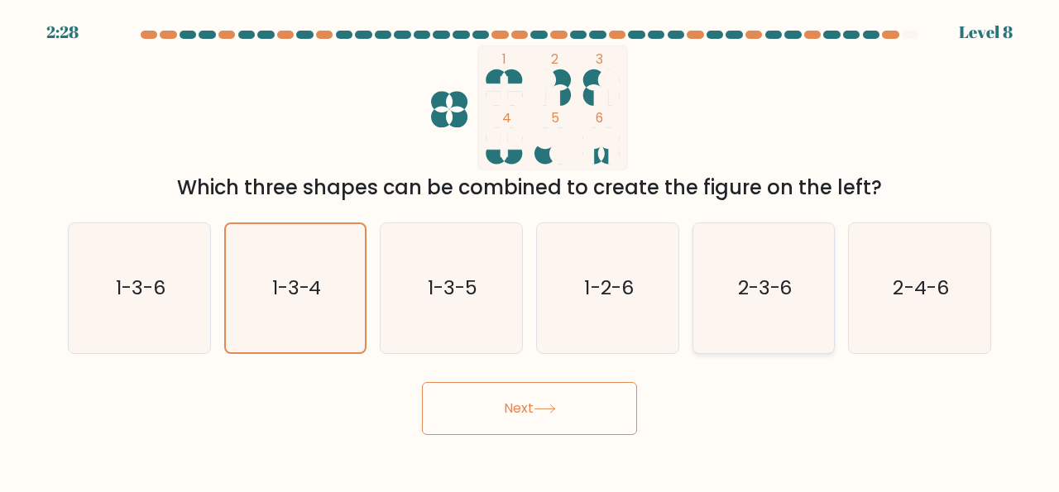
click at [786, 299] on icon "2-3-6" at bounding box center [764, 288] width 130 height 130
click at [531, 251] on input "e. 2-3-6" at bounding box center [530, 249] width 1 height 4
radio input "true"
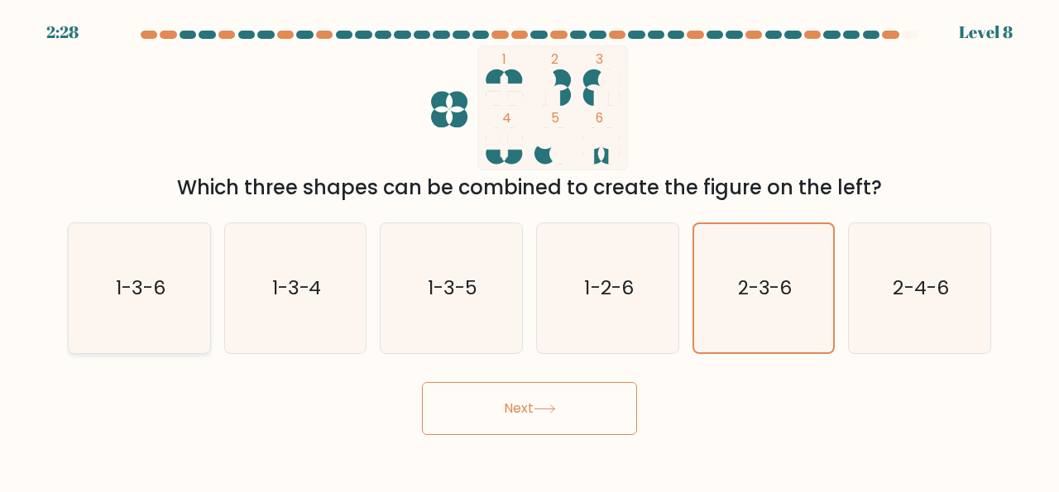
click at [146, 300] on icon "1-3-6" at bounding box center [139, 288] width 130 height 130
click at [530, 251] on input "a. 1-3-6" at bounding box center [530, 249] width 1 height 4
radio input "true"
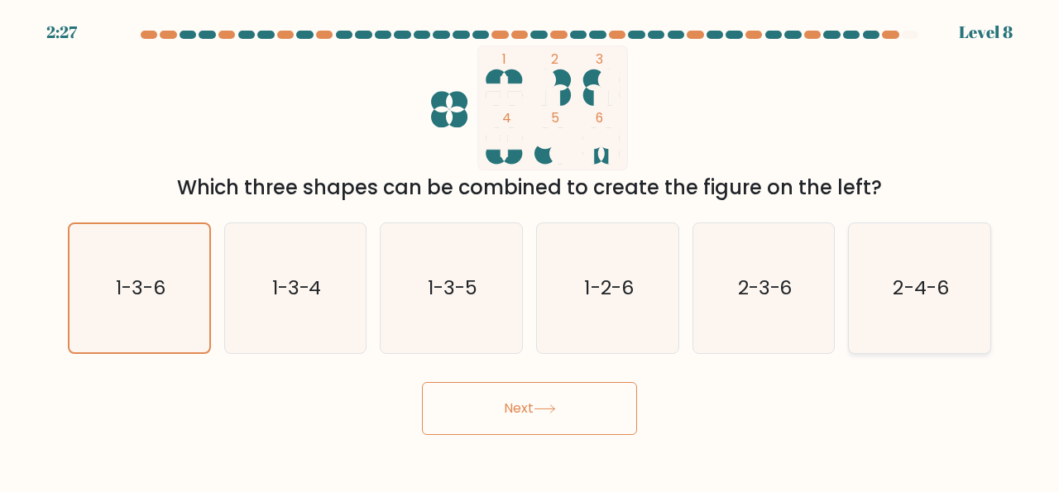
click at [921, 287] on text "2-4-6" at bounding box center [921, 288] width 55 height 27
click at [531, 251] on input "f. 2-4-6" at bounding box center [530, 249] width 1 height 4
radio input "true"
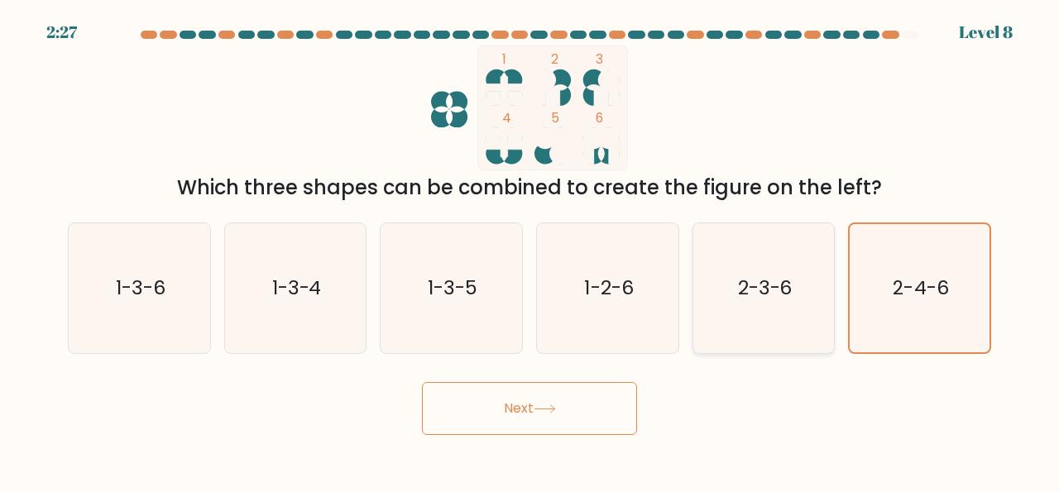
click at [734, 293] on icon "2-3-6" at bounding box center [764, 288] width 130 height 130
click at [531, 251] on input "e. 2-3-6" at bounding box center [530, 249] width 1 height 4
radio input "true"
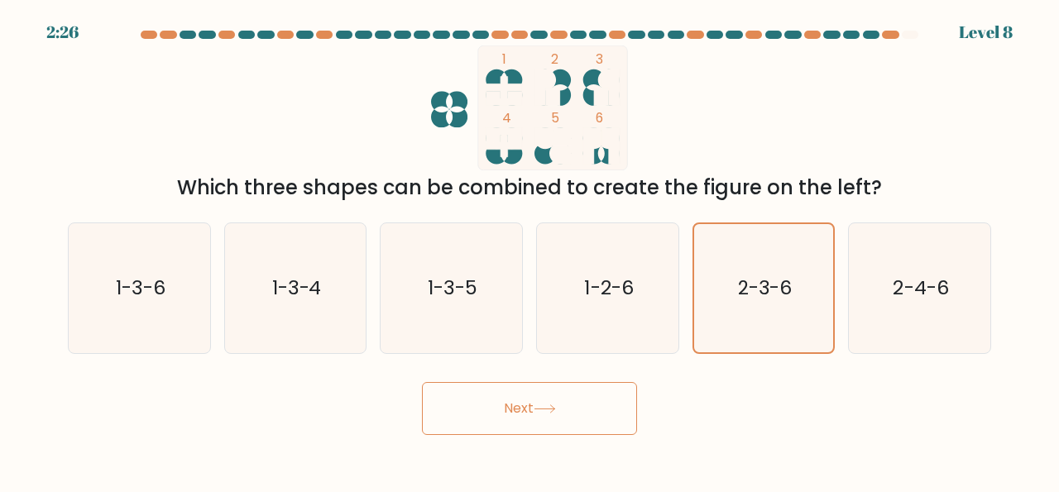
click at [600, 411] on button "Next" at bounding box center [529, 408] width 215 height 53
click at [574, 406] on button "Next" at bounding box center [529, 408] width 215 height 53
click at [562, 421] on button "Next" at bounding box center [529, 408] width 215 height 53
click at [565, 411] on button "Next" at bounding box center [529, 408] width 215 height 53
click at [554, 424] on button "Next" at bounding box center [529, 408] width 215 height 53
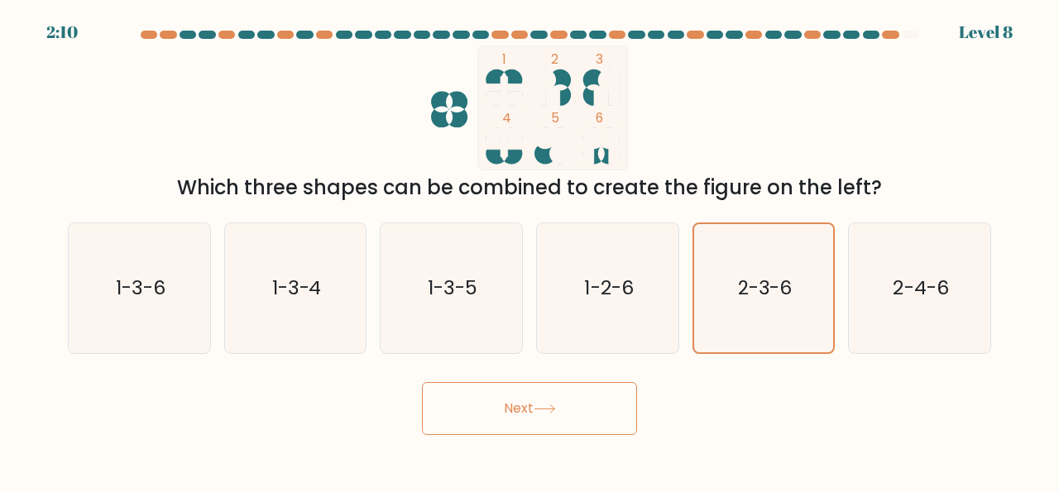
click at [554, 424] on button "Next" at bounding box center [529, 408] width 215 height 53
click at [582, 423] on button "Next" at bounding box center [529, 408] width 215 height 53
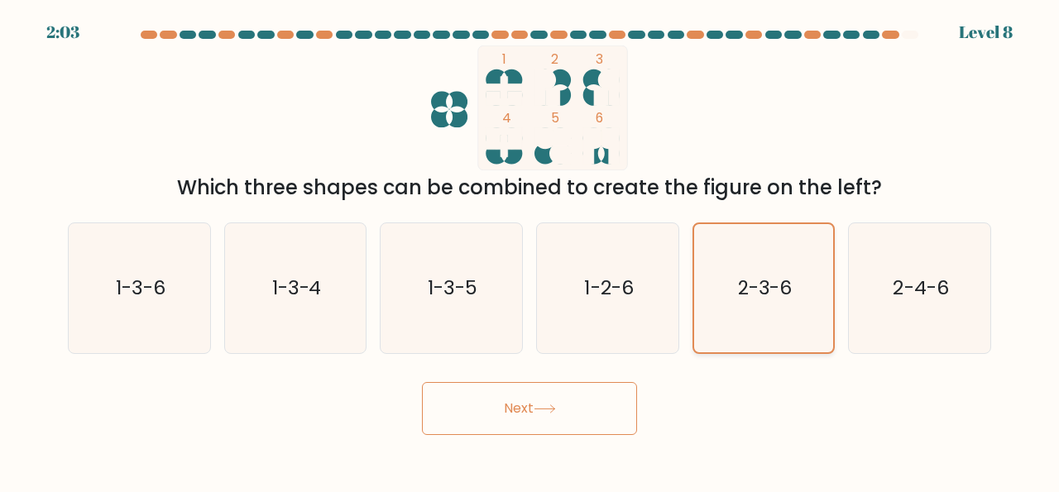
click at [785, 320] on icon "2-3-6" at bounding box center [764, 288] width 128 height 128
click at [531, 251] on input "e. 2-3-6" at bounding box center [530, 249] width 1 height 4
click at [785, 320] on icon "2-3-6" at bounding box center [764, 288] width 128 height 128
click at [531, 251] on input "e. 2-3-6" at bounding box center [530, 249] width 1 height 4
click at [789, 332] on icon "2-3-6" at bounding box center [764, 288] width 128 height 128
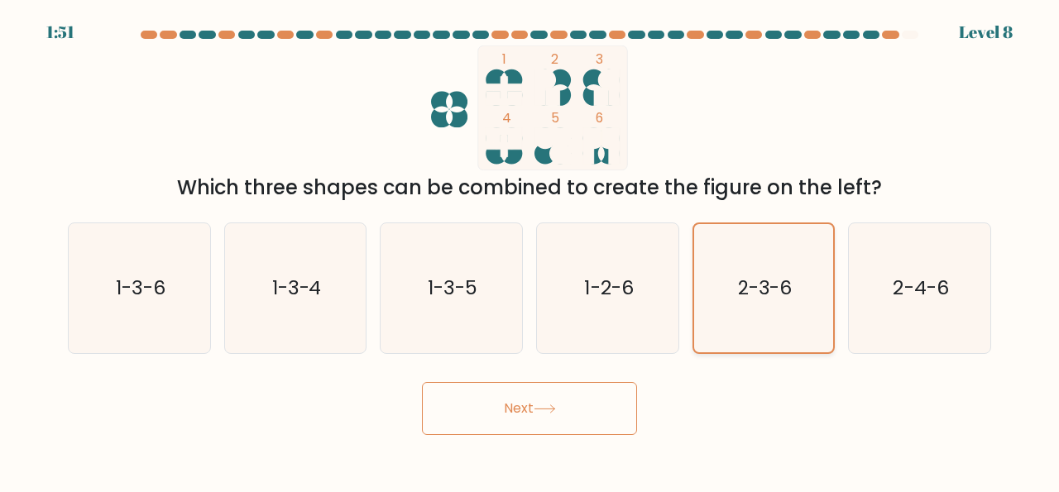
click at [531, 251] on input "e. 2-3-6" at bounding box center [530, 249] width 1 height 4
click at [600, 424] on button "Next" at bounding box center [529, 408] width 215 height 53
click at [550, 409] on icon at bounding box center [545, 409] width 22 height 9
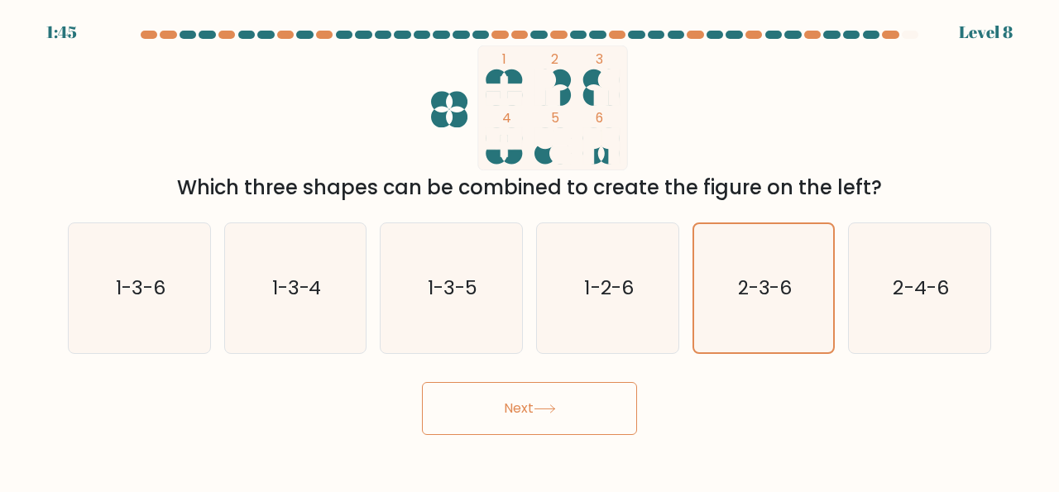
click at [550, 409] on icon at bounding box center [545, 409] width 22 height 9
click at [912, 299] on icon "2-4-6" at bounding box center [920, 288] width 130 height 130
click at [531, 251] on input "f. 2-4-6" at bounding box center [530, 249] width 1 height 4
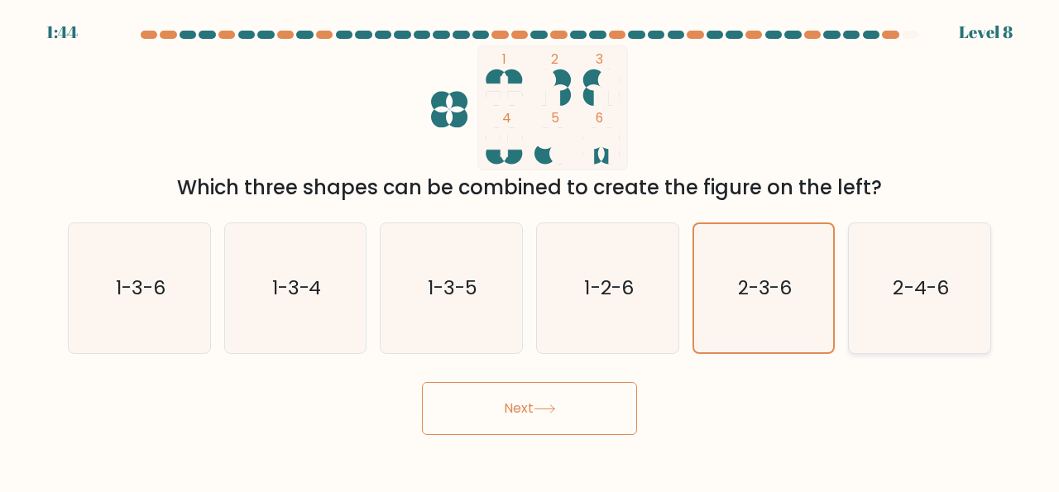
radio input "true"
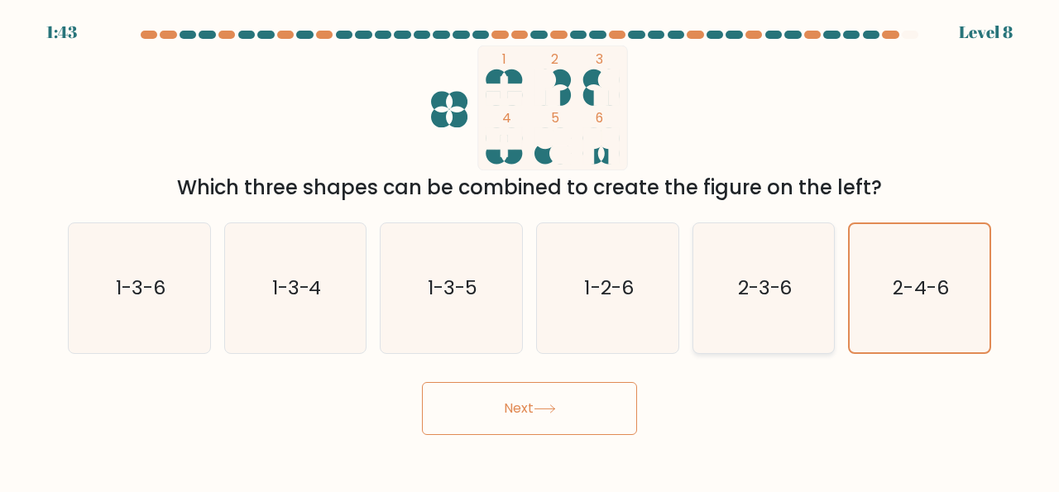
click at [796, 325] on icon "2-3-6" at bounding box center [764, 288] width 130 height 130
click at [531, 251] on input "e. 2-3-6" at bounding box center [530, 249] width 1 height 4
radio input "true"
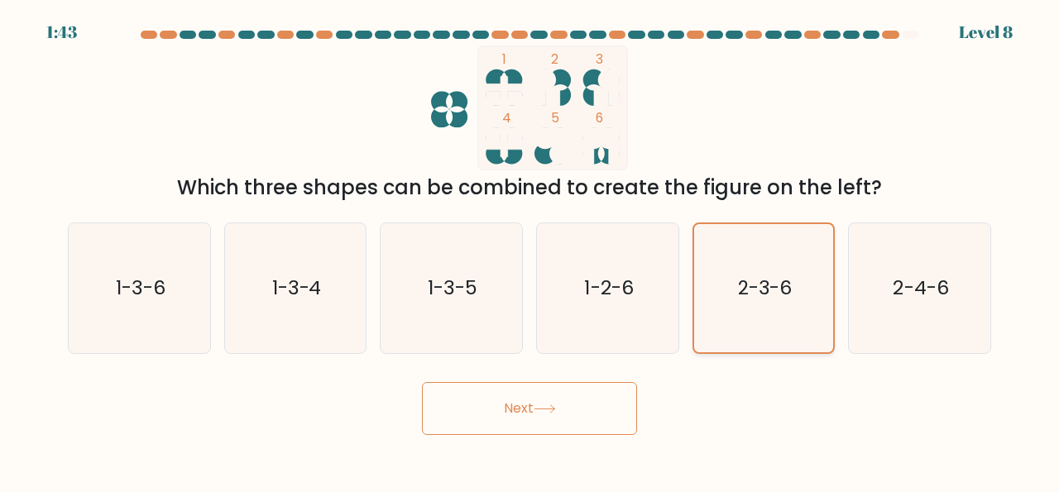
click at [796, 325] on icon "2-3-6" at bounding box center [764, 288] width 128 height 128
click at [531, 251] on input "e. 2-3-6" at bounding box center [530, 249] width 1 height 4
drag, startPoint x: 796, startPoint y: 325, endPoint x: 643, endPoint y: 398, distance: 169.6
click at [643, 398] on form at bounding box center [529, 233] width 1059 height 405
click at [562, 405] on button "Next" at bounding box center [529, 408] width 215 height 53
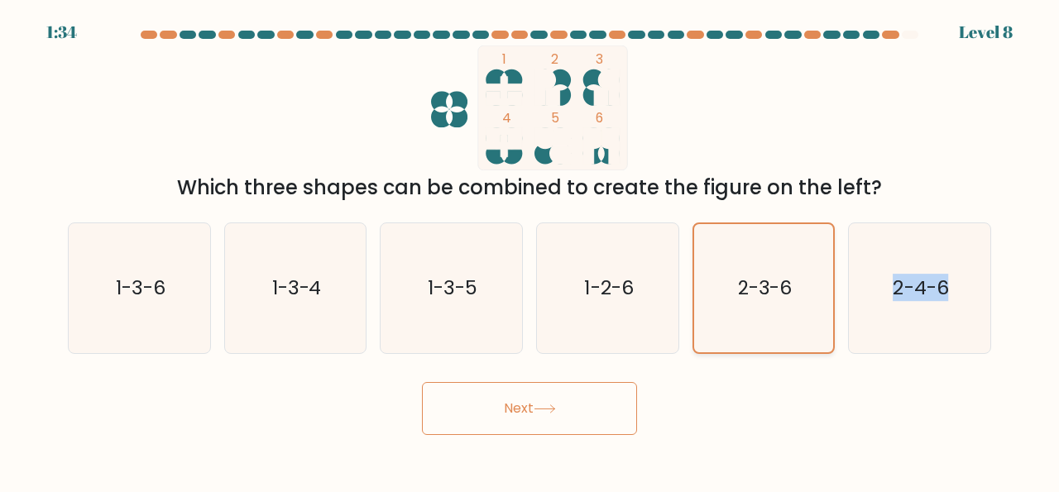
click at [759, 322] on icon "2-3-6" at bounding box center [764, 288] width 128 height 128
click at [531, 251] on input "e. 2-3-6" at bounding box center [530, 249] width 1 height 4
click at [736, 319] on icon "2-3-6" at bounding box center [764, 288] width 128 height 128
click at [531, 251] on input "e. 2-3-6" at bounding box center [530, 249] width 1 height 4
click at [516, 416] on button "Next" at bounding box center [529, 408] width 215 height 53
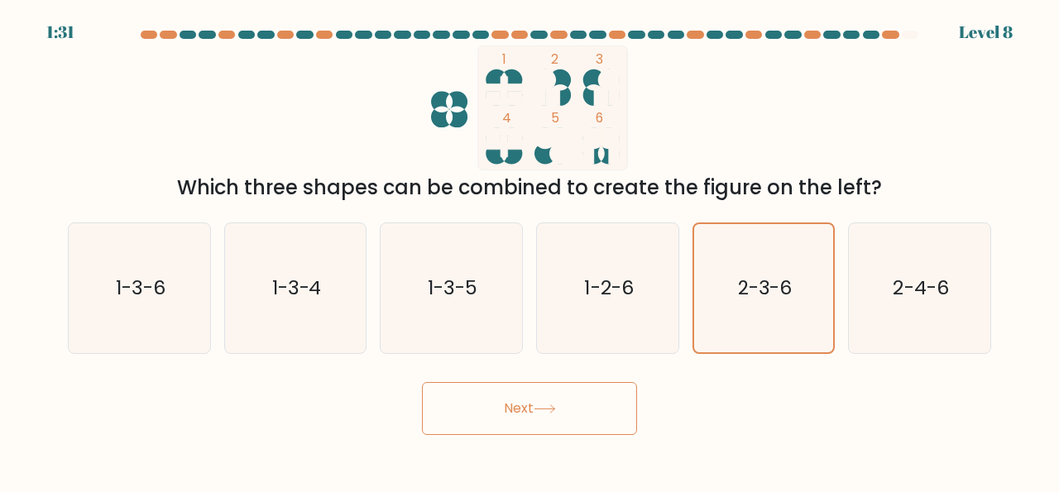
click at [547, 401] on button "Next" at bounding box center [529, 408] width 215 height 53
click at [554, 413] on icon at bounding box center [545, 409] width 22 height 9
click at [555, 411] on icon at bounding box center [545, 409] width 20 height 7
click at [552, 415] on button "Next" at bounding box center [529, 408] width 215 height 53
click at [556, 413] on icon at bounding box center [545, 409] width 22 height 9
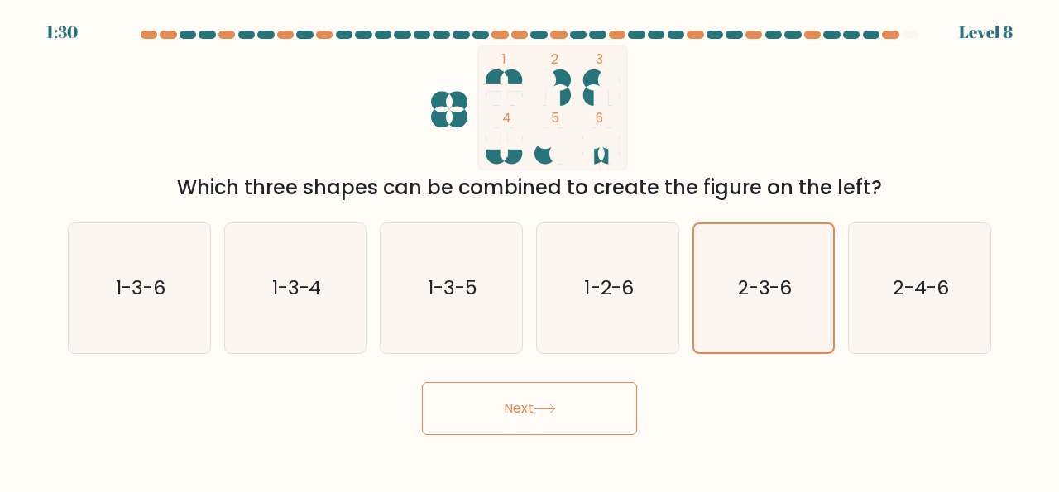
click at [555, 415] on button "Next" at bounding box center [529, 408] width 215 height 53
click at [553, 416] on button "Next" at bounding box center [529, 408] width 215 height 53
click at [552, 416] on button "Next" at bounding box center [529, 408] width 215 height 53
click at [538, 421] on button "Next" at bounding box center [529, 408] width 215 height 53
click at [521, 388] on button "Next" at bounding box center [529, 408] width 215 height 53
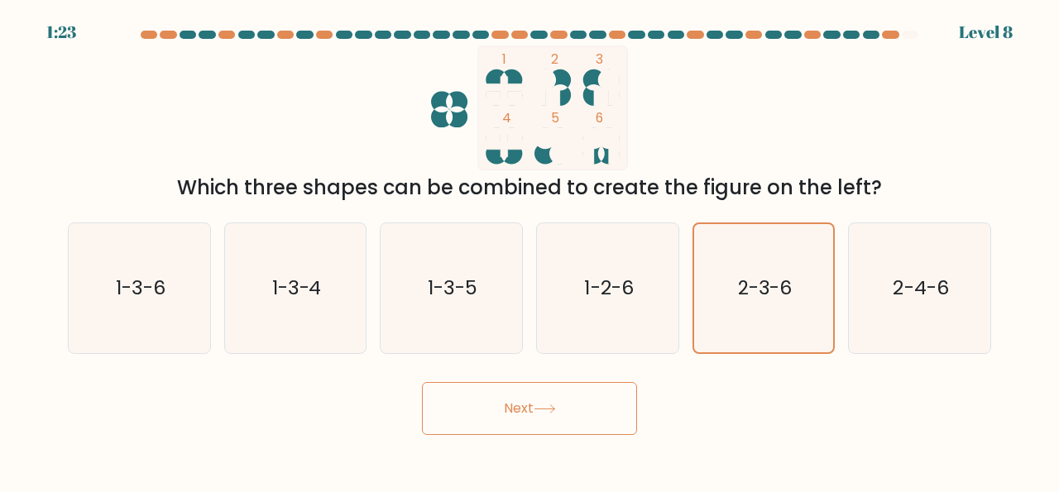
click at [529, 416] on button "Next" at bounding box center [529, 408] width 215 height 53
click at [545, 406] on icon at bounding box center [545, 409] width 22 height 9
click at [568, 394] on button "Next" at bounding box center [529, 408] width 215 height 53
click at [572, 411] on button "Next" at bounding box center [529, 408] width 215 height 53
click at [564, 399] on button "Next" at bounding box center [529, 408] width 215 height 53
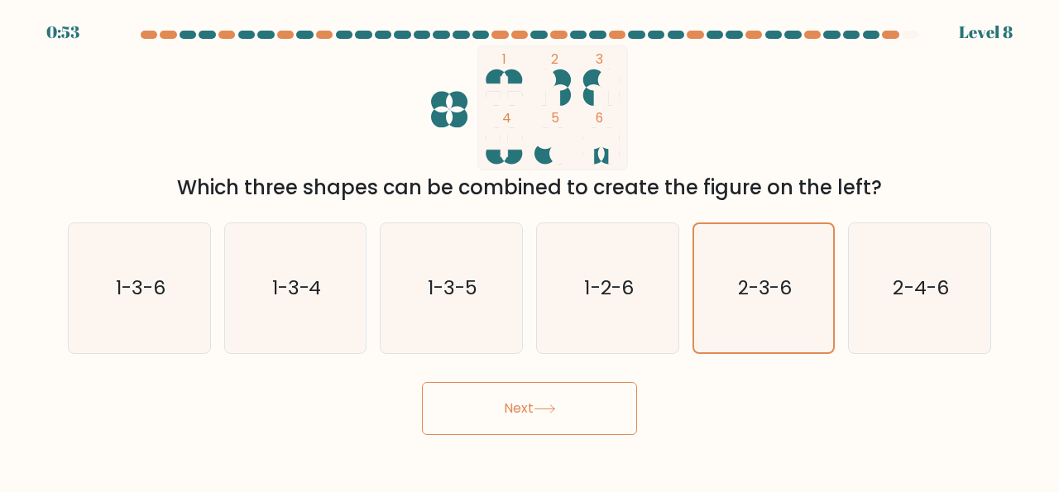
click at [545, 416] on button "Next" at bounding box center [529, 408] width 215 height 53
click at [530, 432] on button "Next" at bounding box center [529, 408] width 215 height 53
click at [531, 424] on button "Next" at bounding box center [529, 408] width 215 height 53
click at [501, 401] on button "Next" at bounding box center [529, 408] width 215 height 53
